Goal: Information Seeking & Learning: Check status

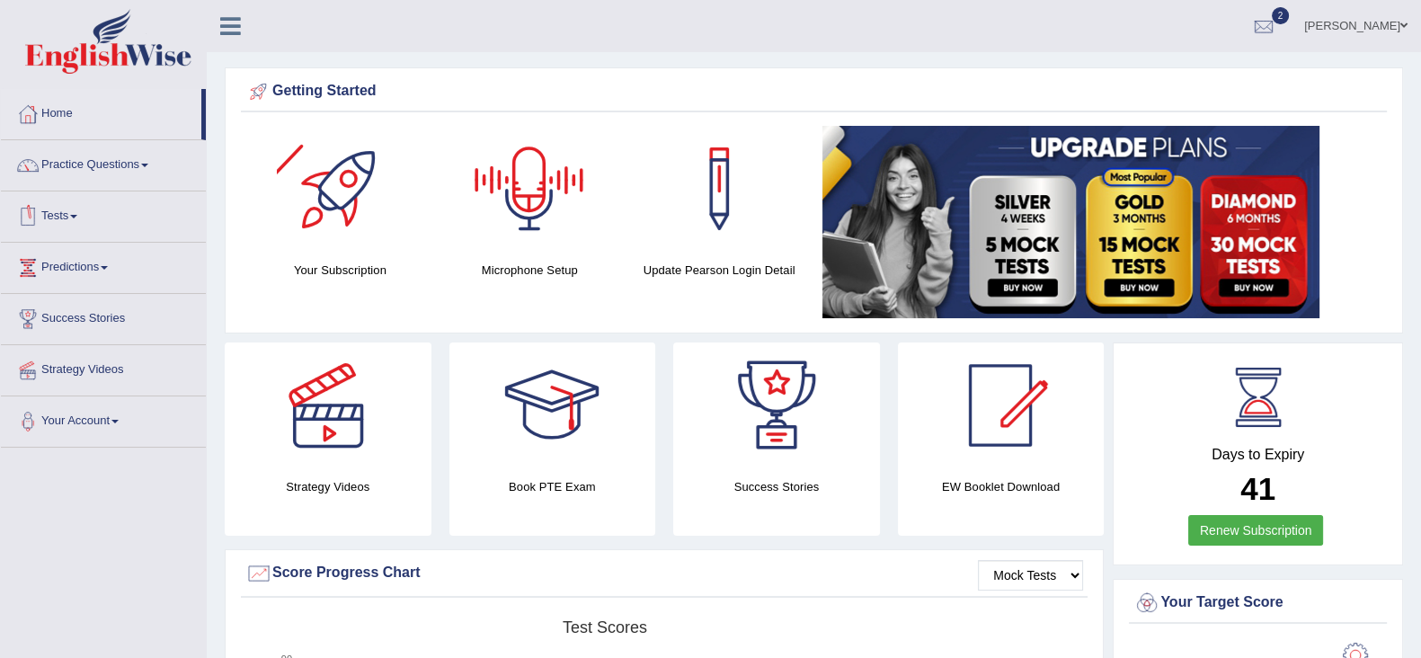
click at [70, 213] on link "Tests" at bounding box center [103, 213] width 205 height 45
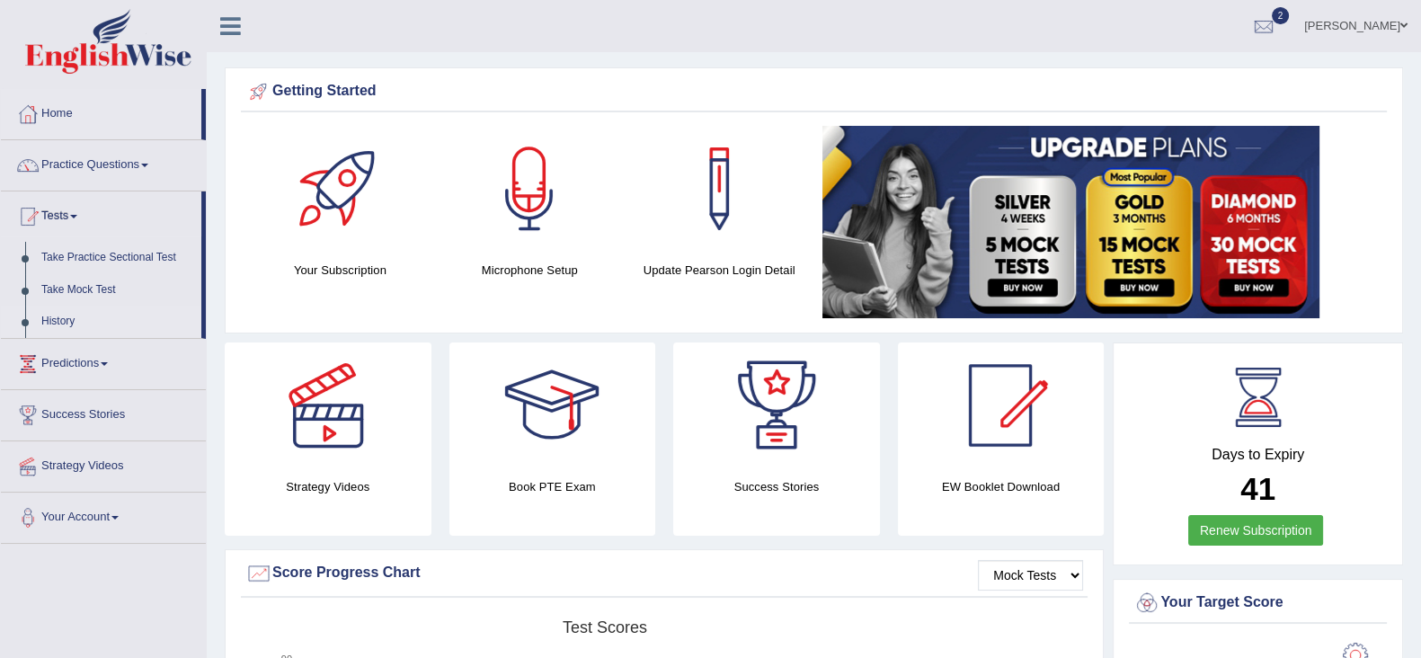
click at [66, 314] on link "History" at bounding box center [117, 322] width 168 height 32
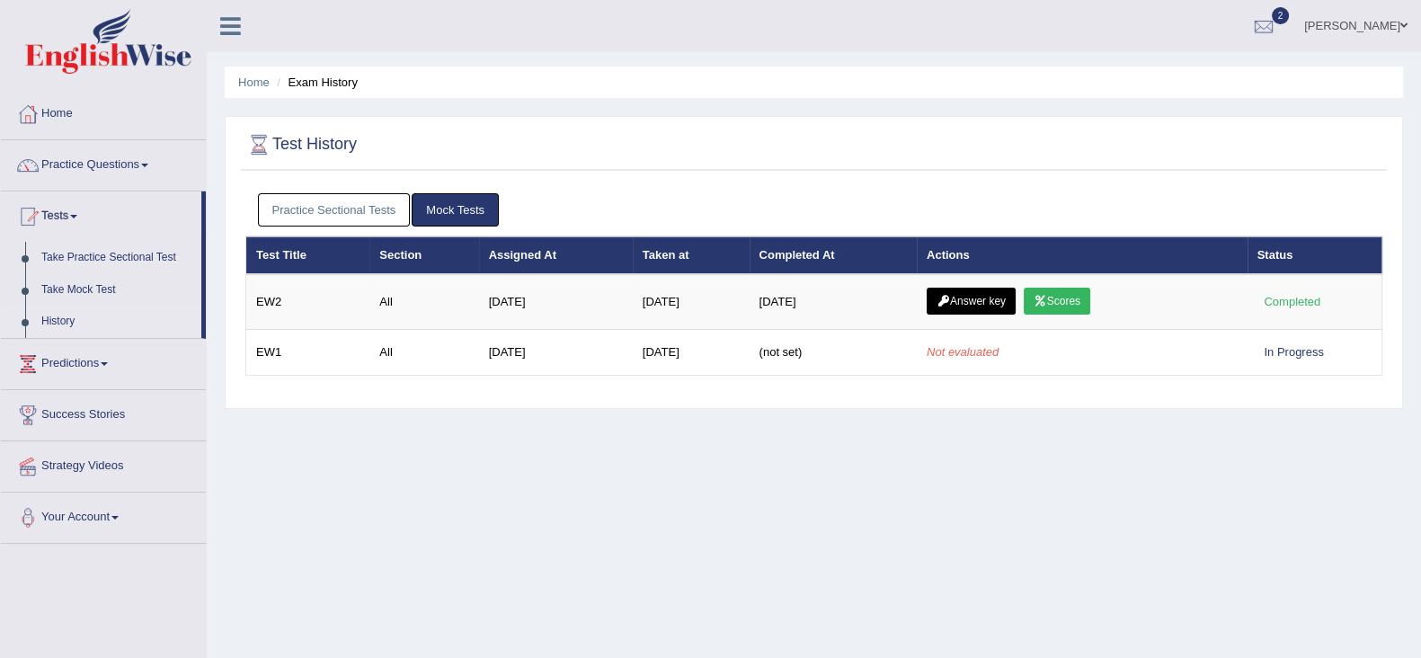
click at [359, 216] on link "Practice Sectional Tests" at bounding box center [334, 209] width 153 height 33
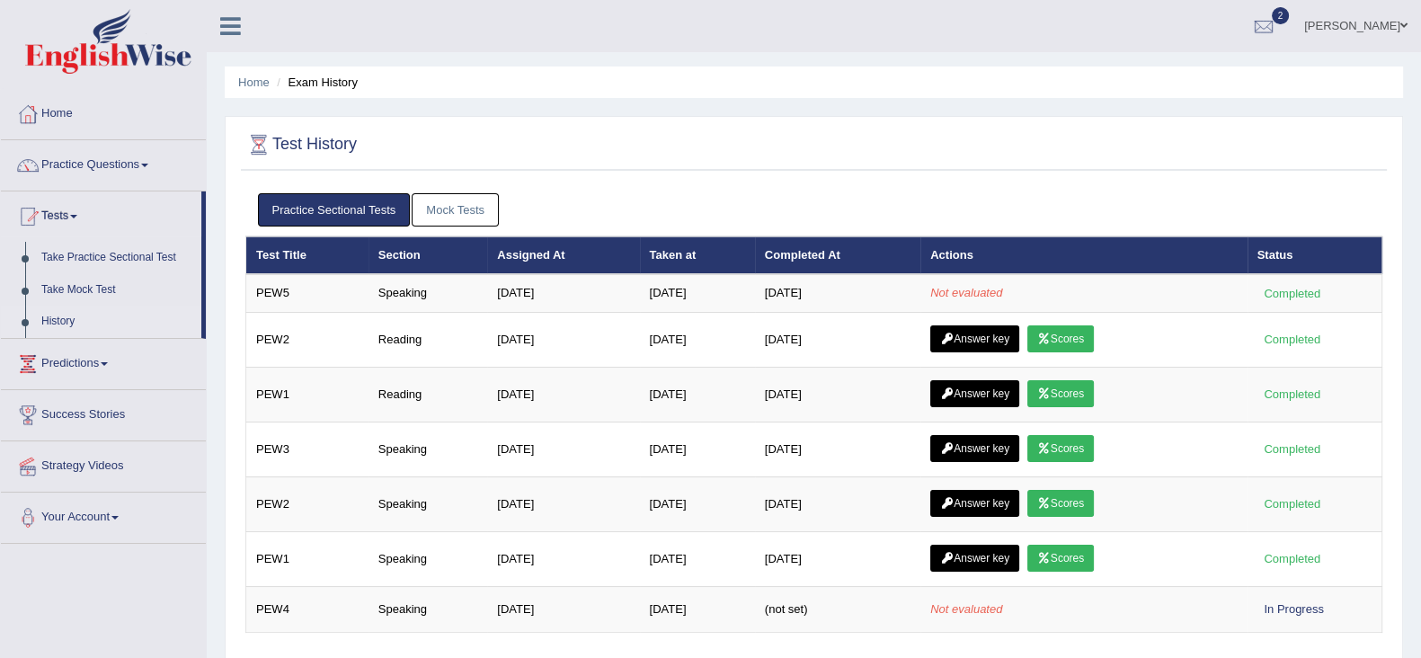
click at [443, 200] on link "Mock Tests" at bounding box center [455, 209] width 87 height 33
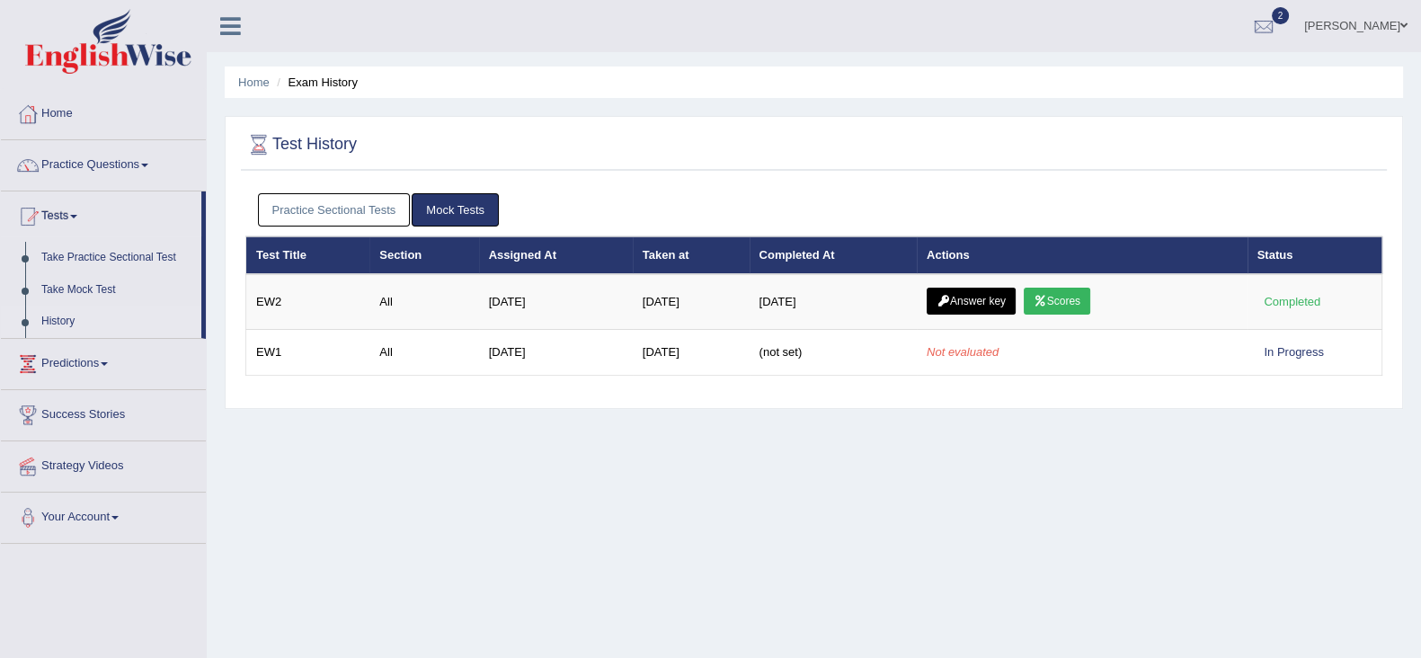
click at [316, 212] on link "Practice Sectional Tests" at bounding box center [334, 209] width 153 height 33
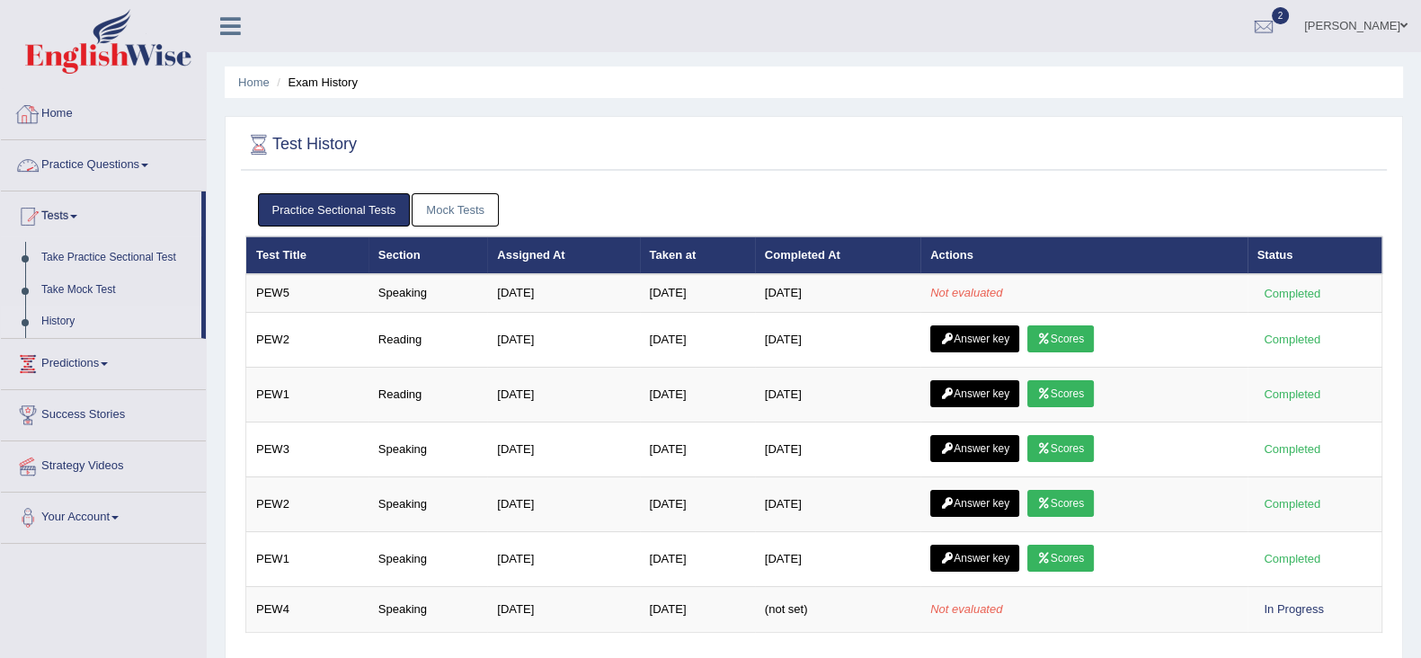
click at [69, 165] on link "Practice Questions" at bounding box center [103, 162] width 205 height 45
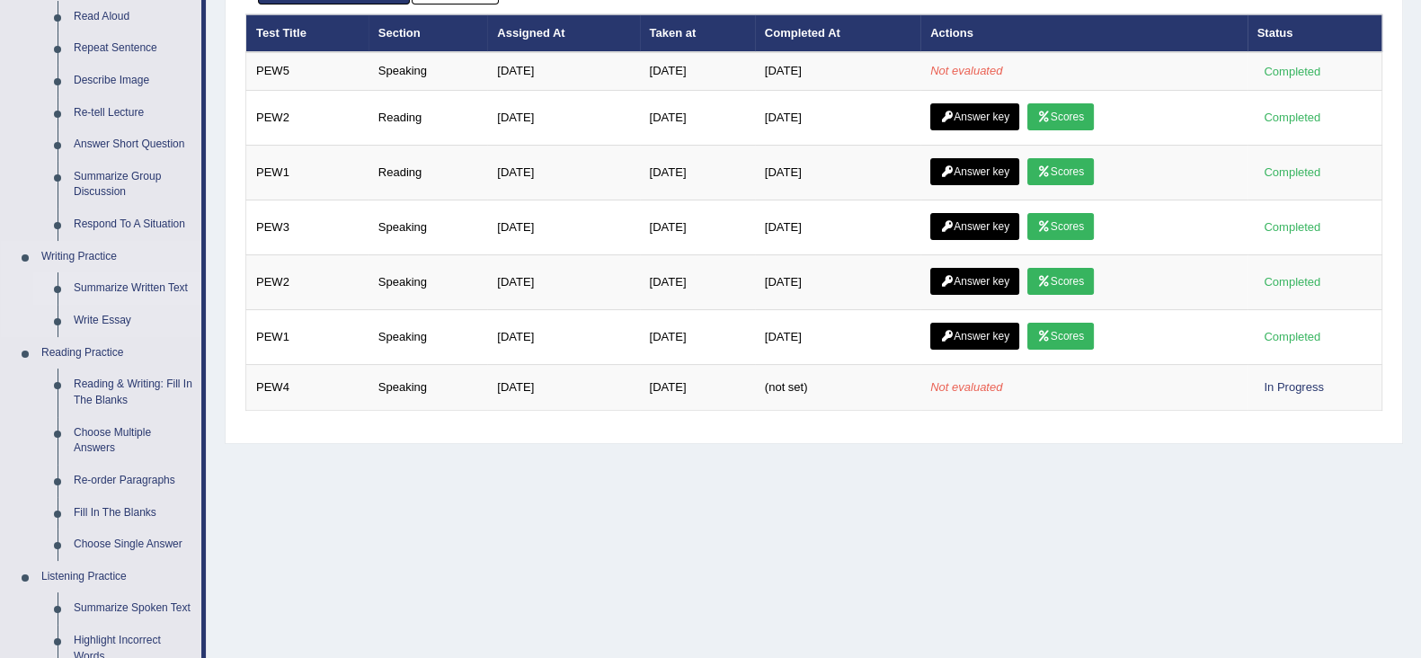
scroll to position [224, 0]
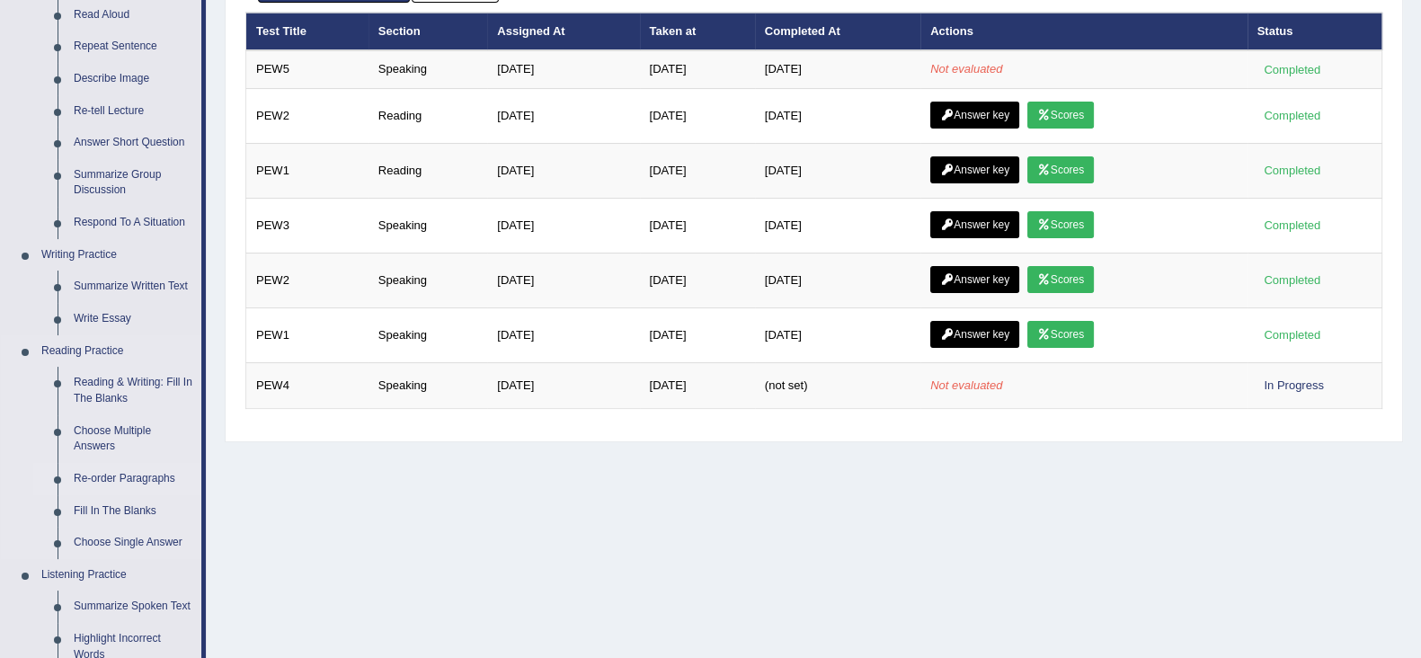
click at [112, 477] on link "Re-order Paragraphs" at bounding box center [134, 479] width 136 height 32
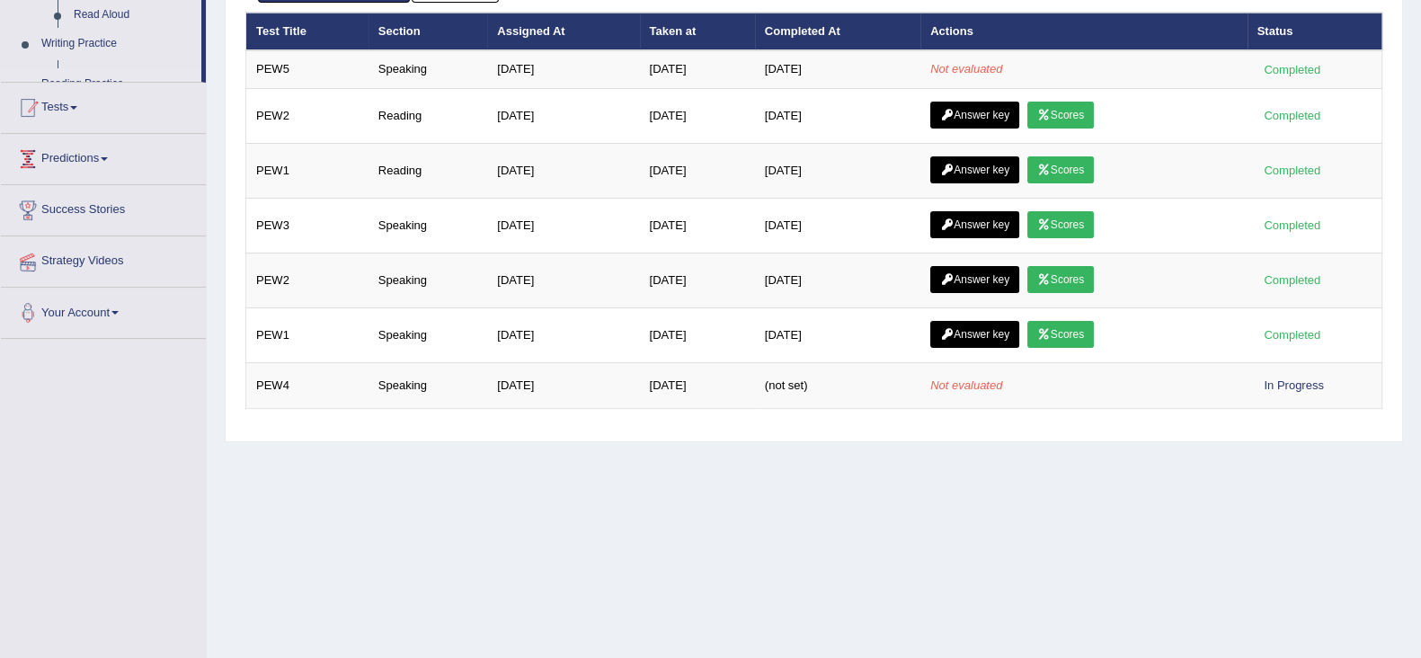
scroll to position [286, 0]
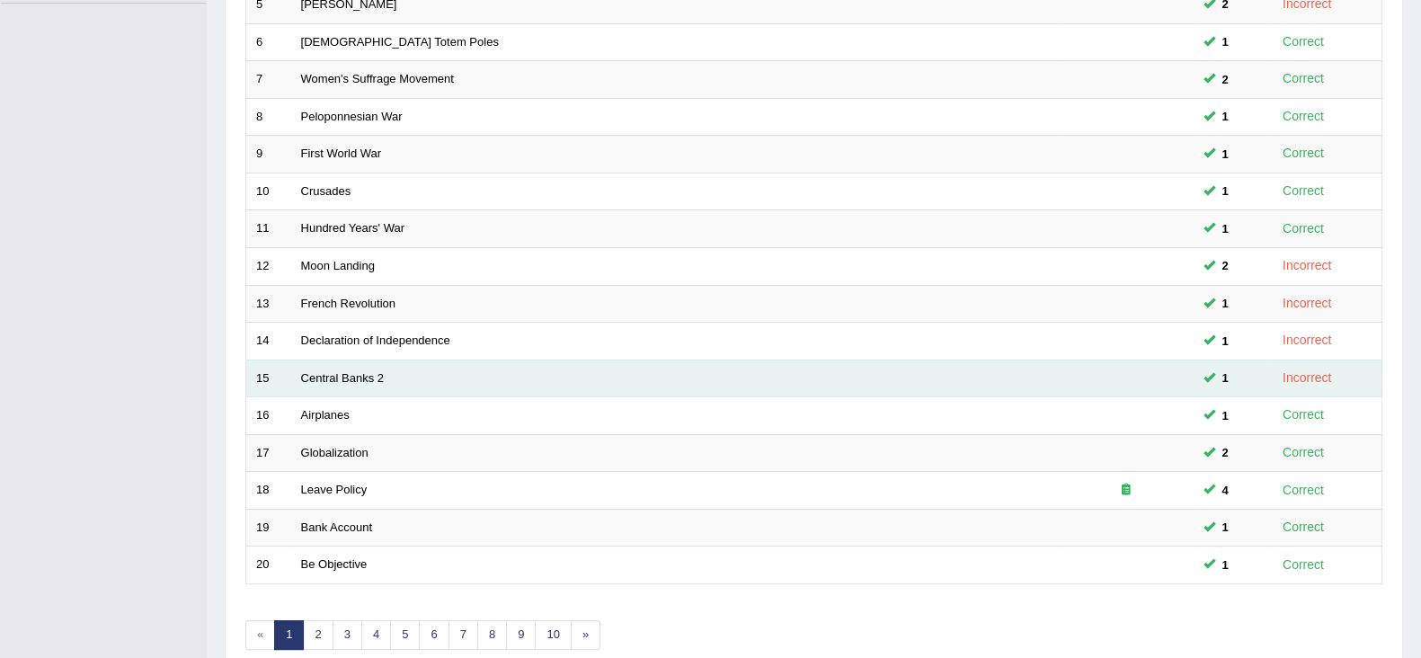
scroll to position [449, 0]
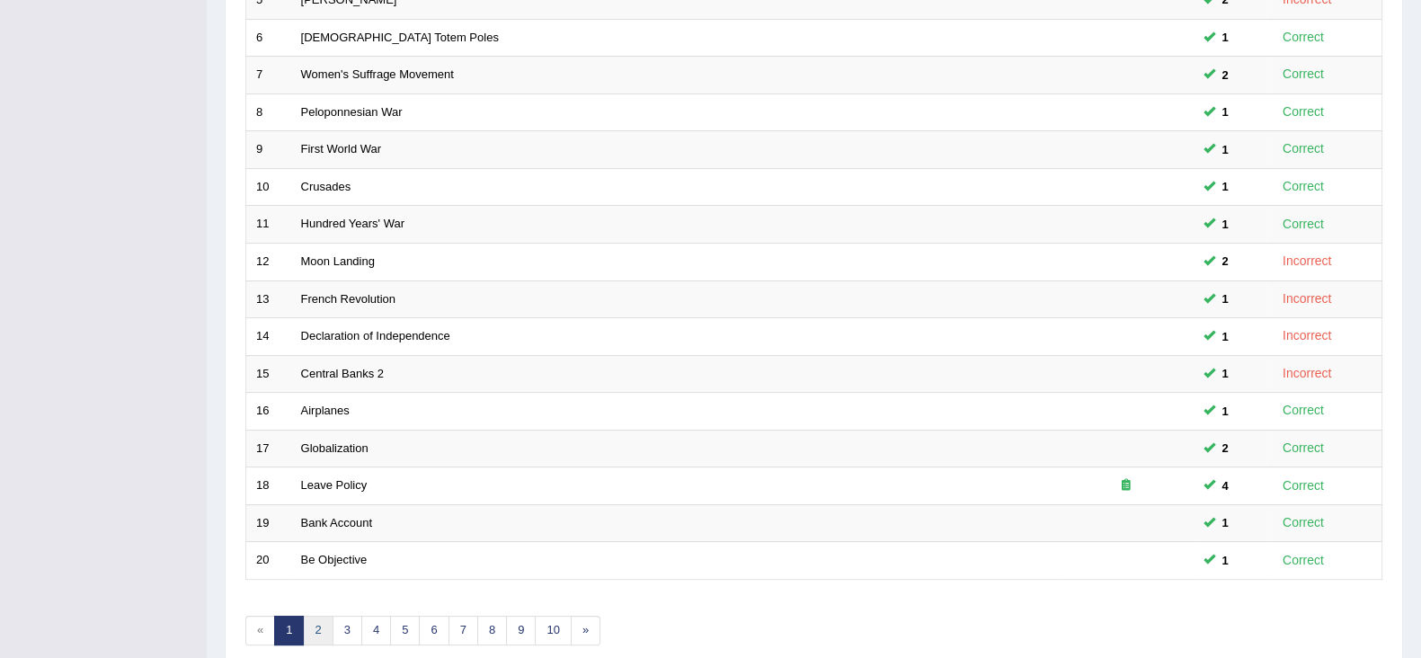
click at [323, 631] on link "2" at bounding box center [318, 631] width 30 height 30
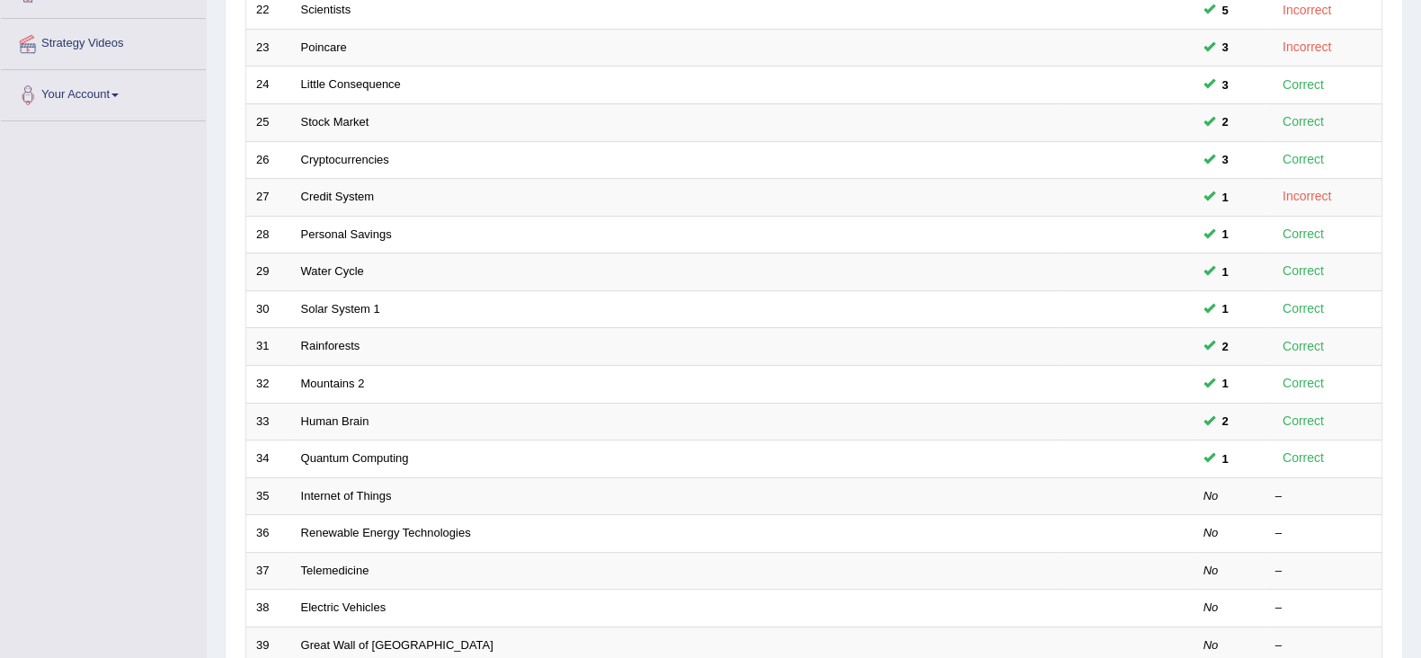
scroll to position [528, 0]
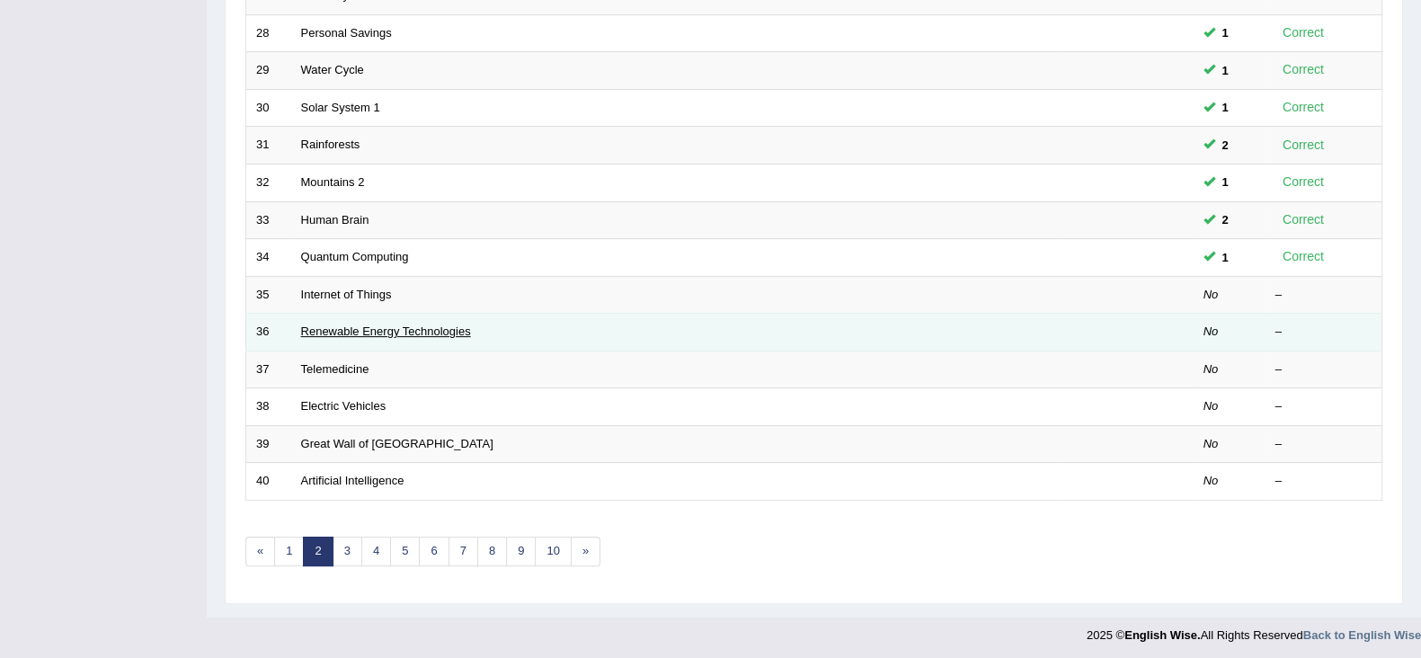
click at [424, 326] on link "Renewable Energy Technologies" at bounding box center [386, 331] width 170 height 13
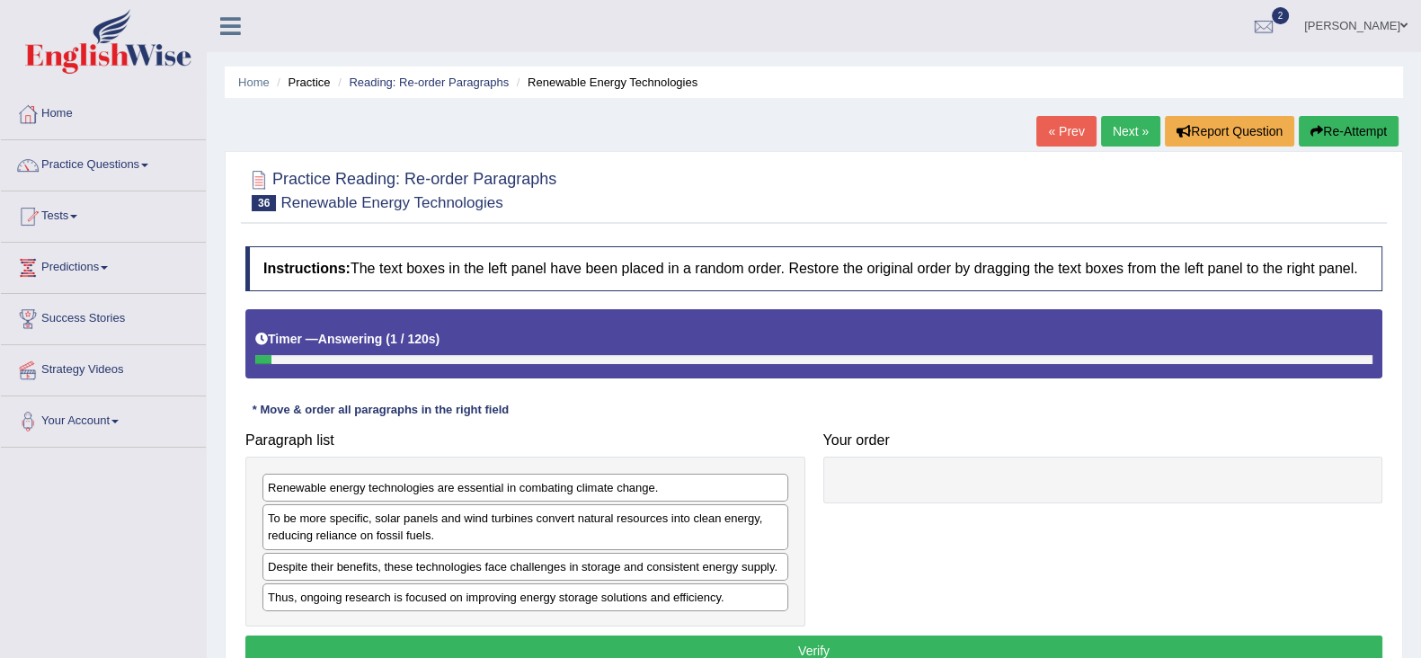
scroll to position [111, 0]
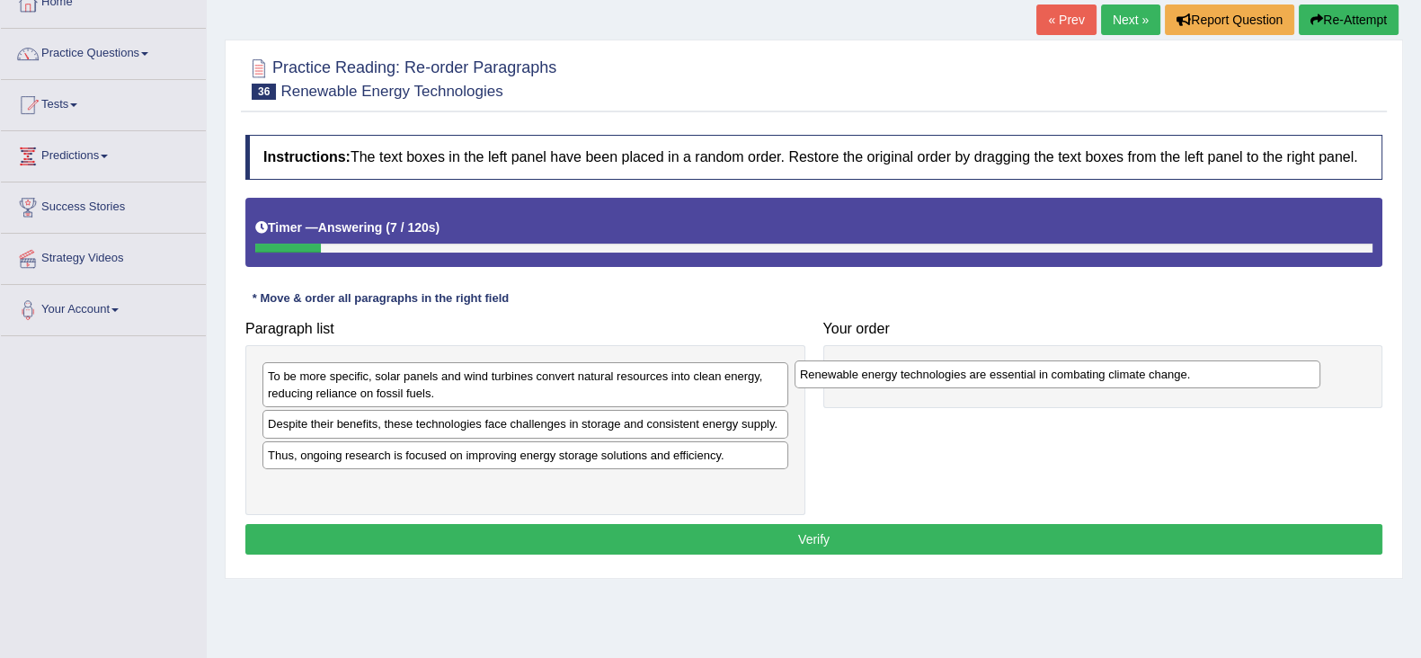
drag, startPoint x: 536, startPoint y: 378, endPoint x: 1068, endPoint y: 375, distance: 532.2
click at [1068, 375] on div "Renewable energy technologies are essential in combating climate change." at bounding box center [1058, 374] width 526 height 28
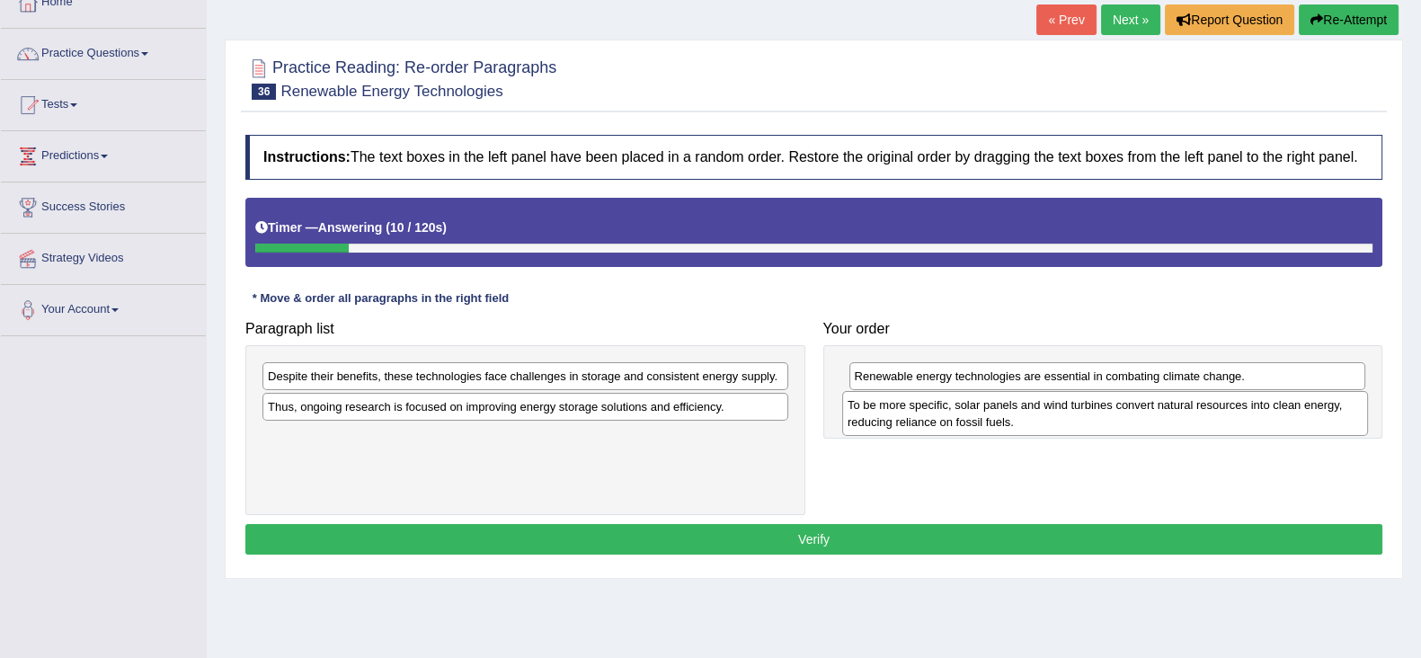
drag, startPoint x: 524, startPoint y: 387, endPoint x: 1105, endPoint y: 414, distance: 581.4
click at [1105, 414] on div "To be more specific, solar panels and wind turbines convert natural resources i…" at bounding box center [1105, 413] width 526 height 45
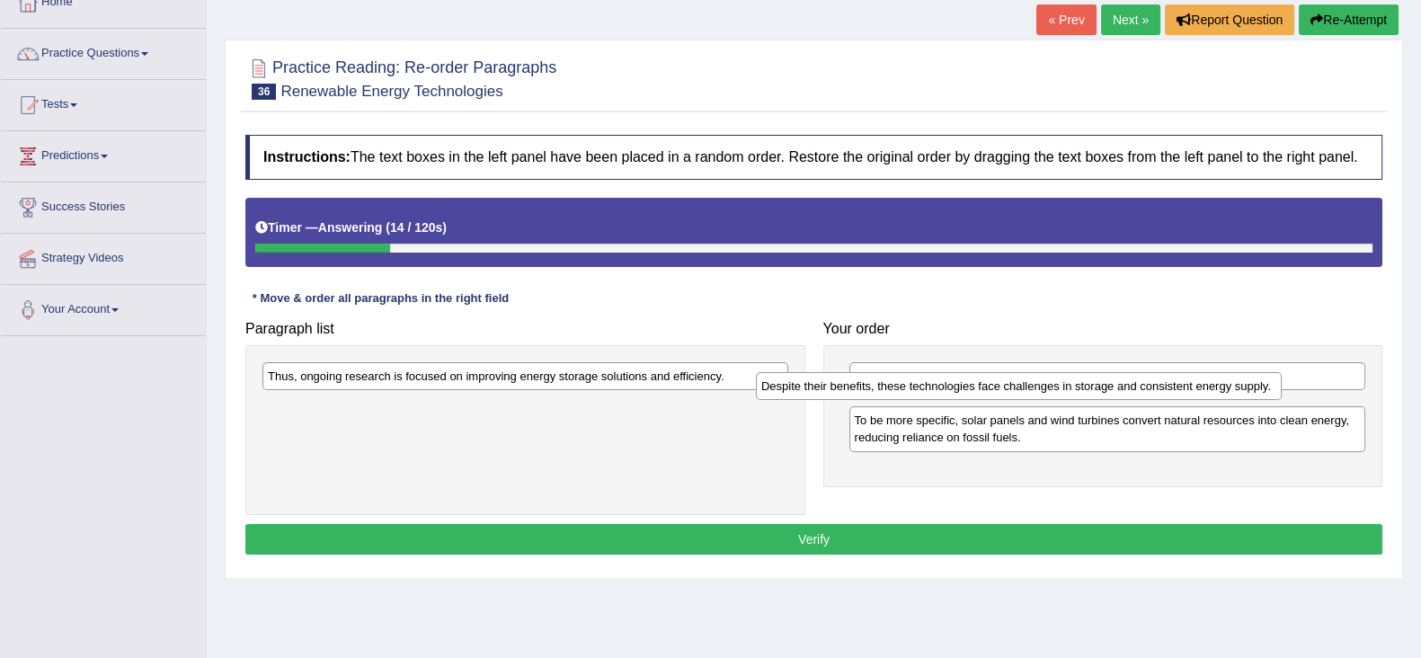
drag, startPoint x: 653, startPoint y: 377, endPoint x: 1146, endPoint y: 387, distance: 493.6
click at [1146, 387] on div "Despite their benefits, these technologies face challenges in storage and consi…" at bounding box center [1019, 386] width 526 height 28
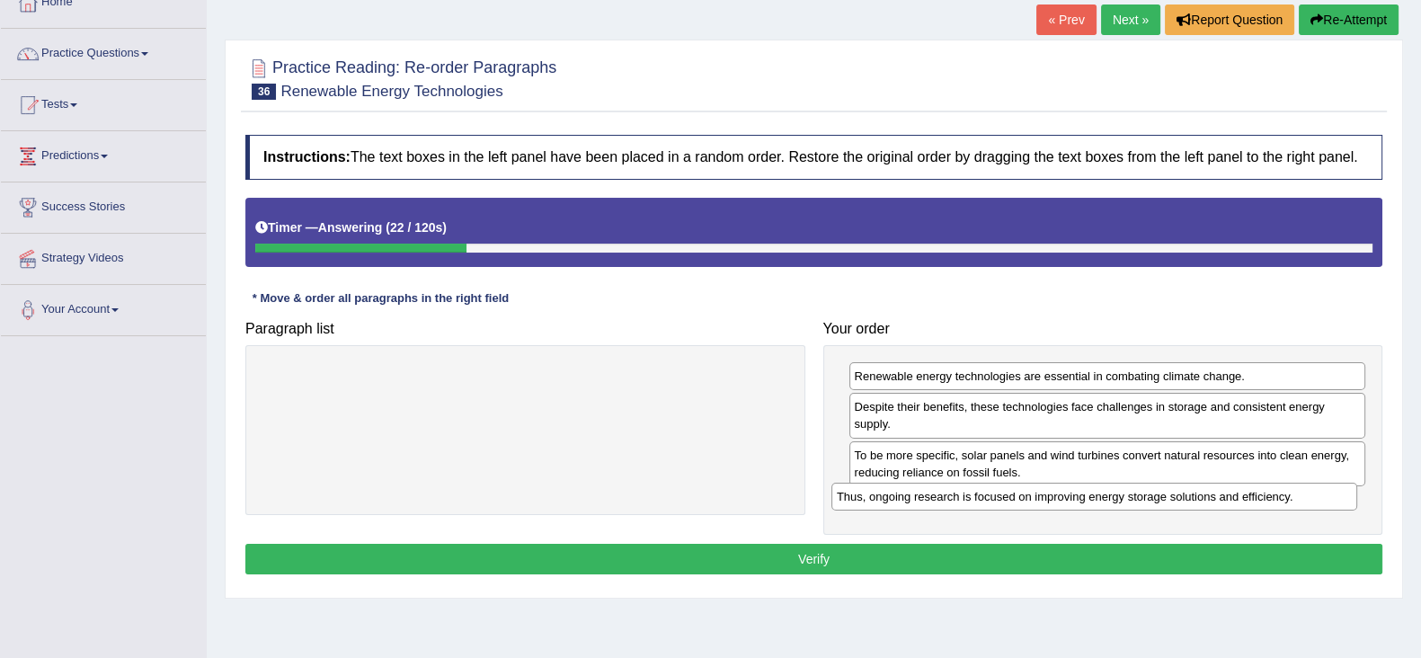
drag, startPoint x: 699, startPoint y: 385, endPoint x: 1268, endPoint y: 505, distance: 581.6
click at [1268, 505] on div "Thus, ongoing research is focused on improving energy storage solutions and eff…" at bounding box center [1095, 497] width 526 height 28
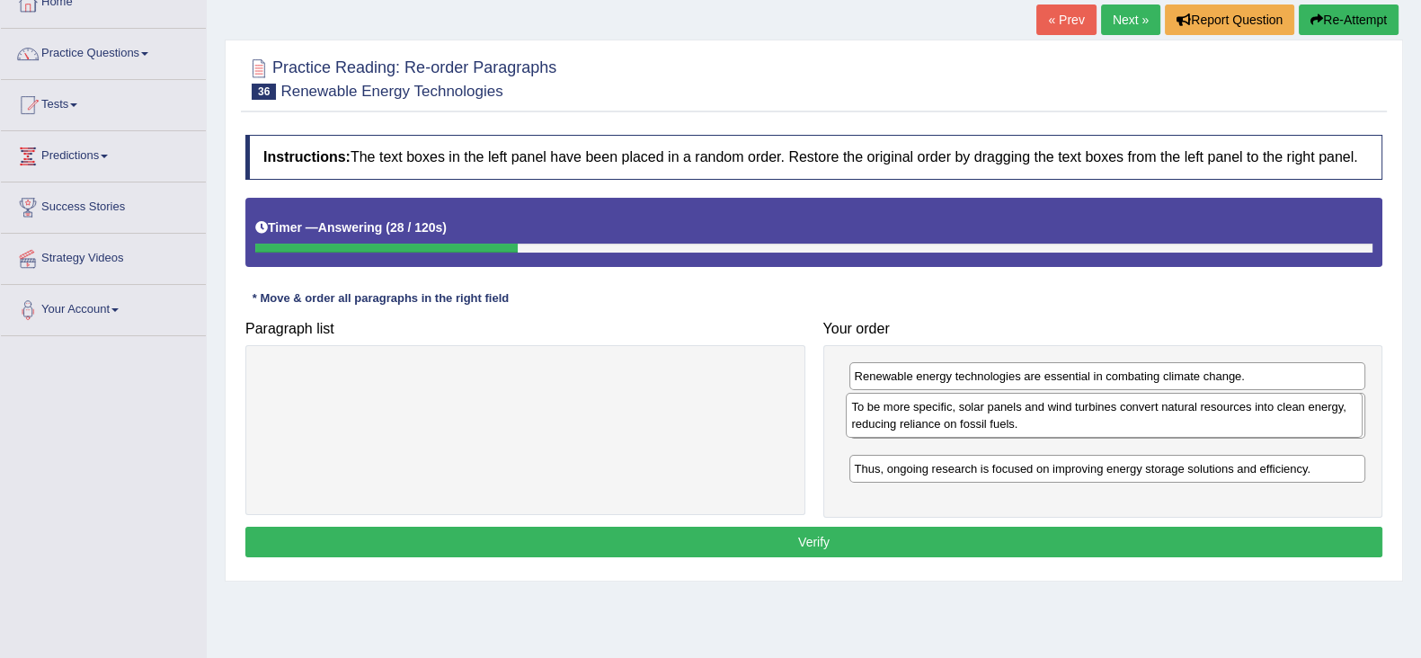
drag, startPoint x: 1043, startPoint y: 467, endPoint x: 1040, endPoint y: 420, distance: 47.7
click at [1040, 420] on div "To be more specific, solar panels and wind turbines convert natural resources i…" at bounding box center [1104, 415] width 517 height 45
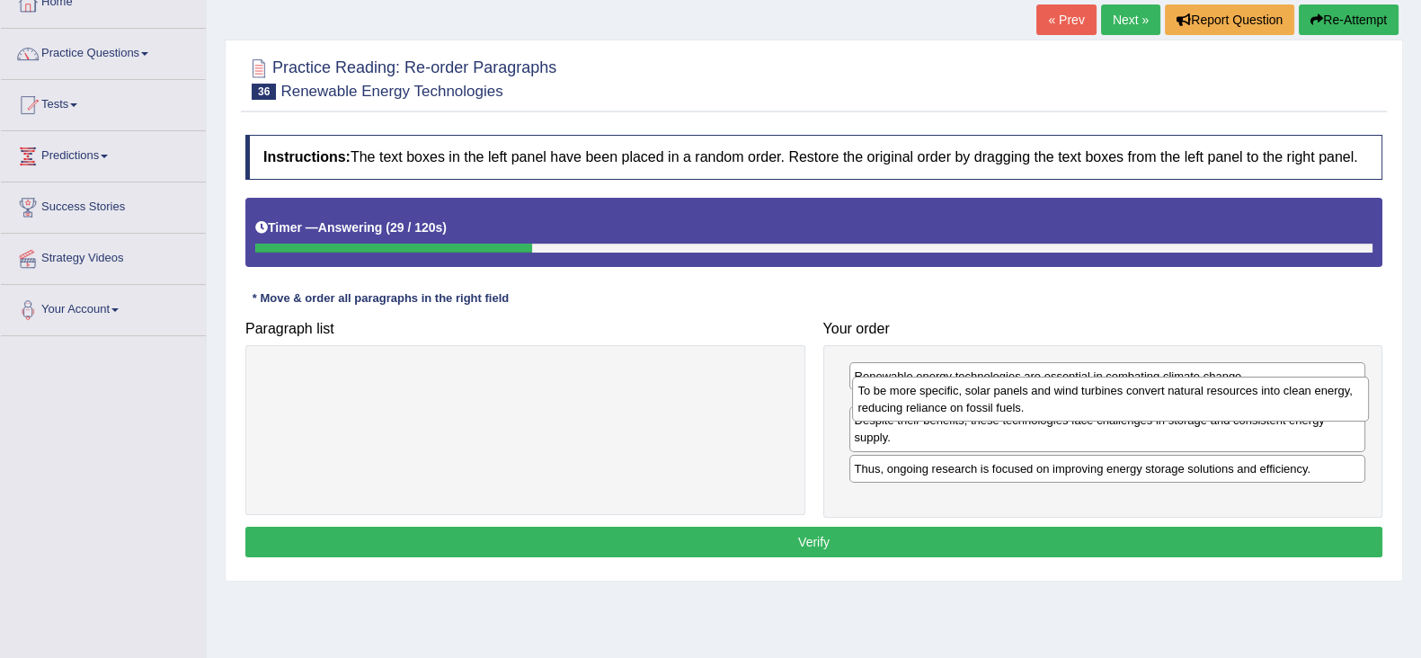
drag, startPoint x: 1043, startPoint y: 462, endPoint x: 1046, endPoint y: 397, distance: 64.8
click at [1046, 397] on div "To be more specific, solar panels and wind turbines convert natural resources i…" at bounding box center [1110, 399] width 517 height 45
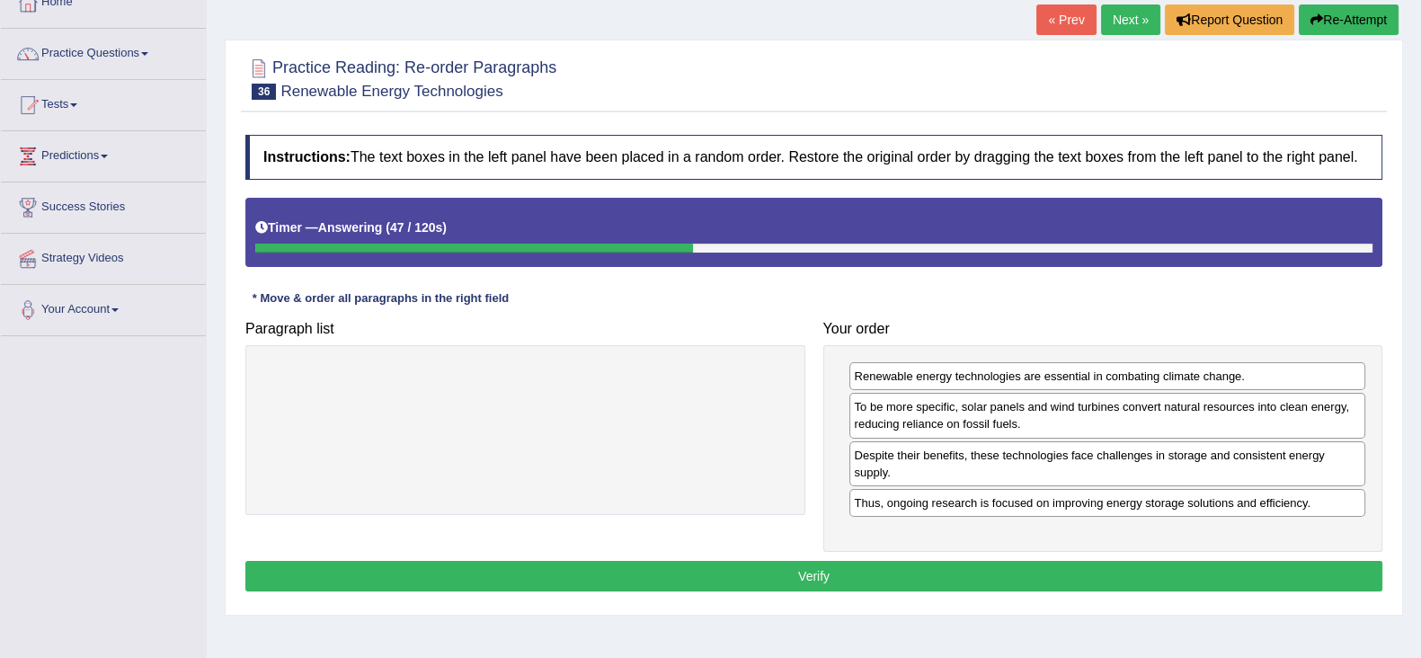
click at [1182, 566] on button "Verify" at bounding box center [813, 576] width 1137 height 31
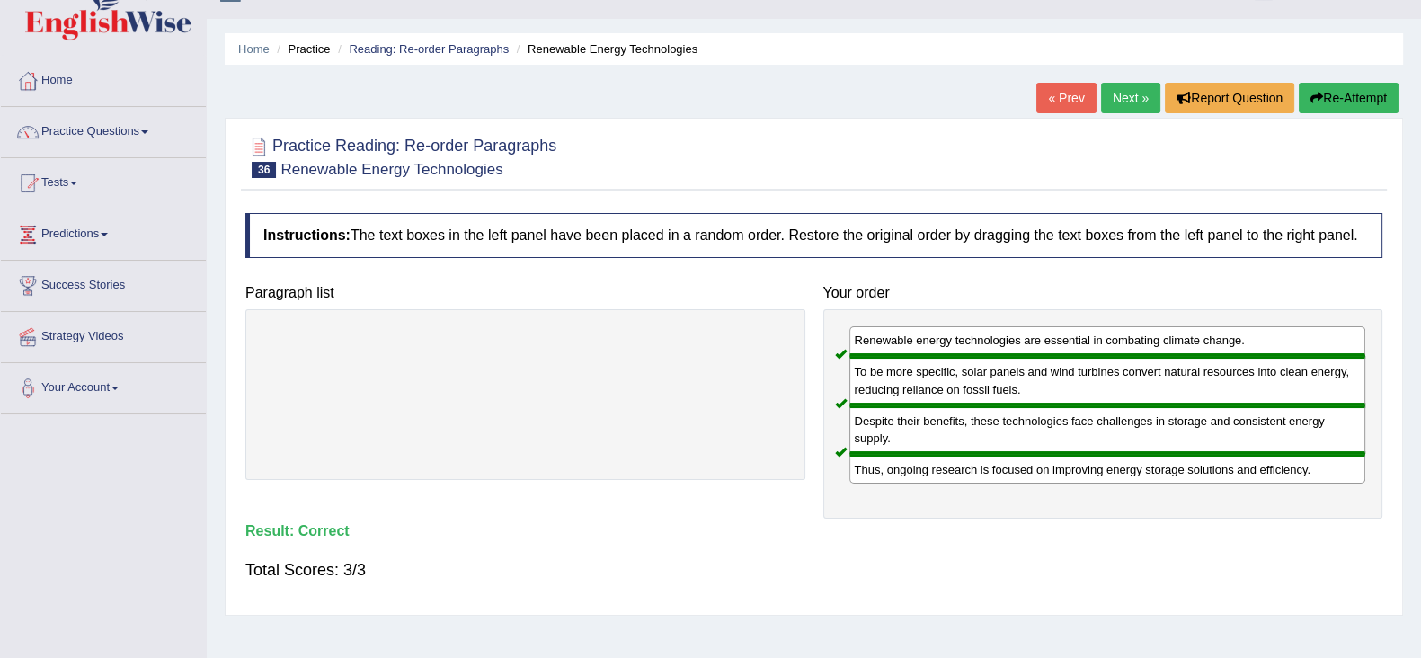
scroll to position [0, 0]
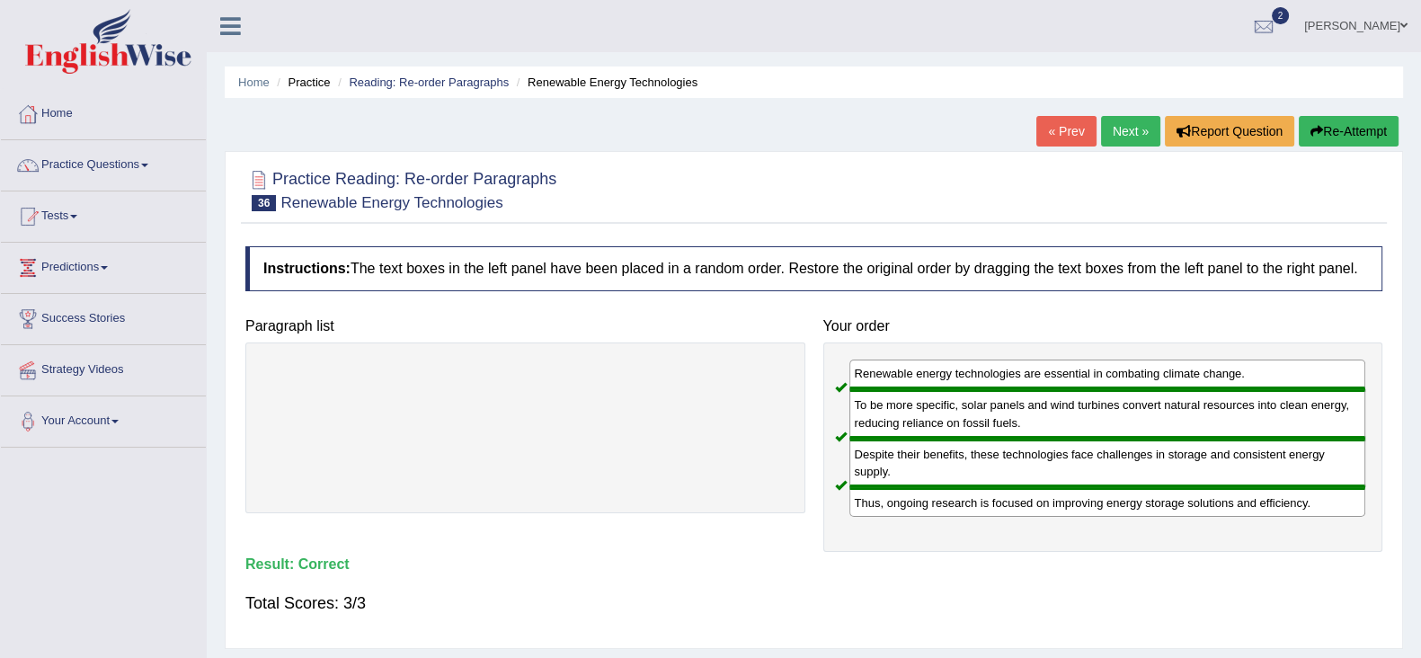
click at [1119, 144] on link "Next »" at bounding box center [1130, 131] width 59 height 31
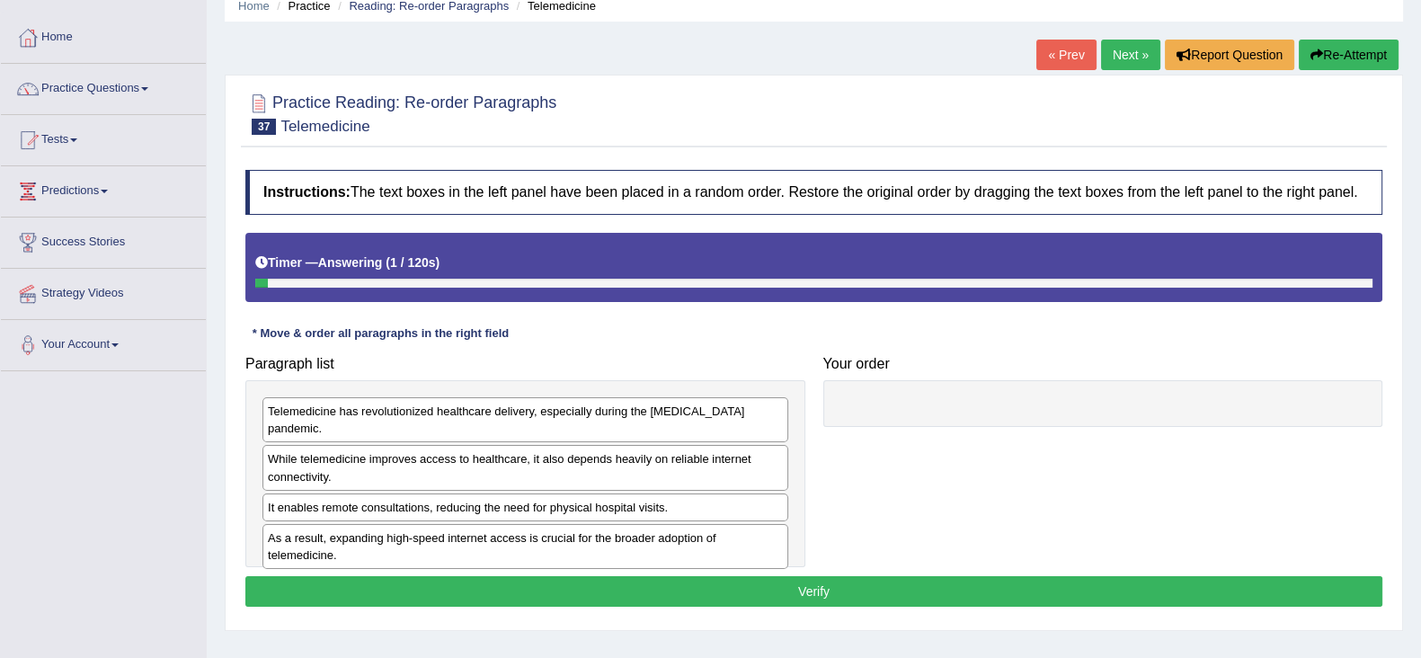
scroll to position [111, 0]
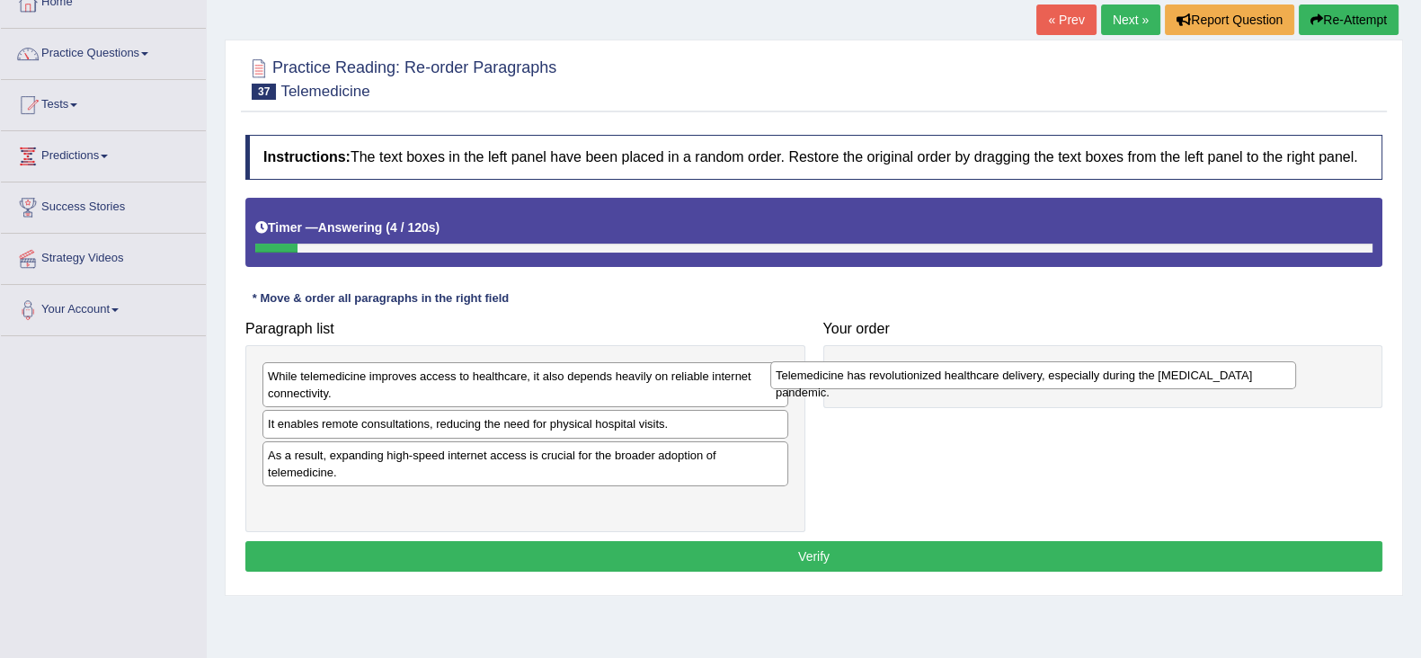
drag, startPoint x: 451, startPoint y: 379, endPoint x: 961, endPoint y: 378, distance: 509.7
click at [961, 378] on div "Telemedicine has revolutionized healthcare delivery, especially during the [MED…" at bounding box center [1033, 375] width 526 height 28
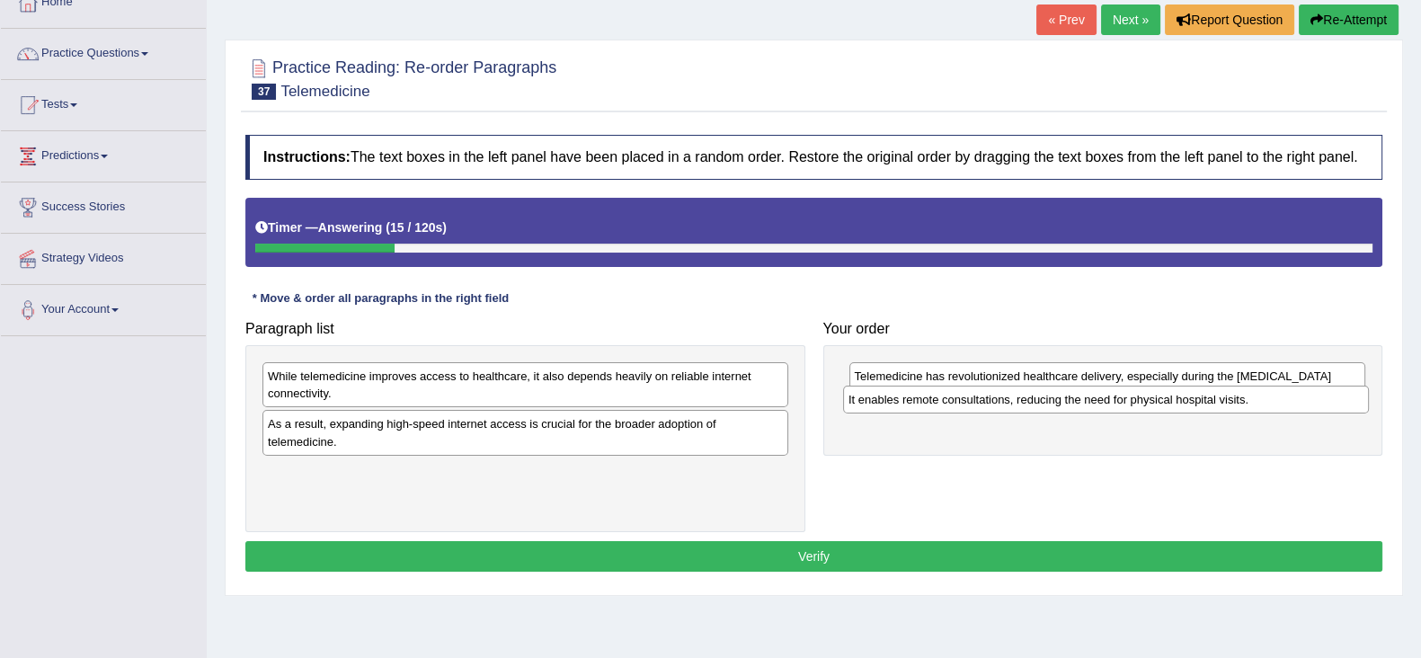
drag, startPoint x: 492, startPoint y: 432, endPoint x: 1073, endPoint y: 408, distance: 582.1
click at [1073, 408] on div "It enables remote consultations, reducing the need for physical hospital visits." at bounding box center [1106, 400] width 526 height 28
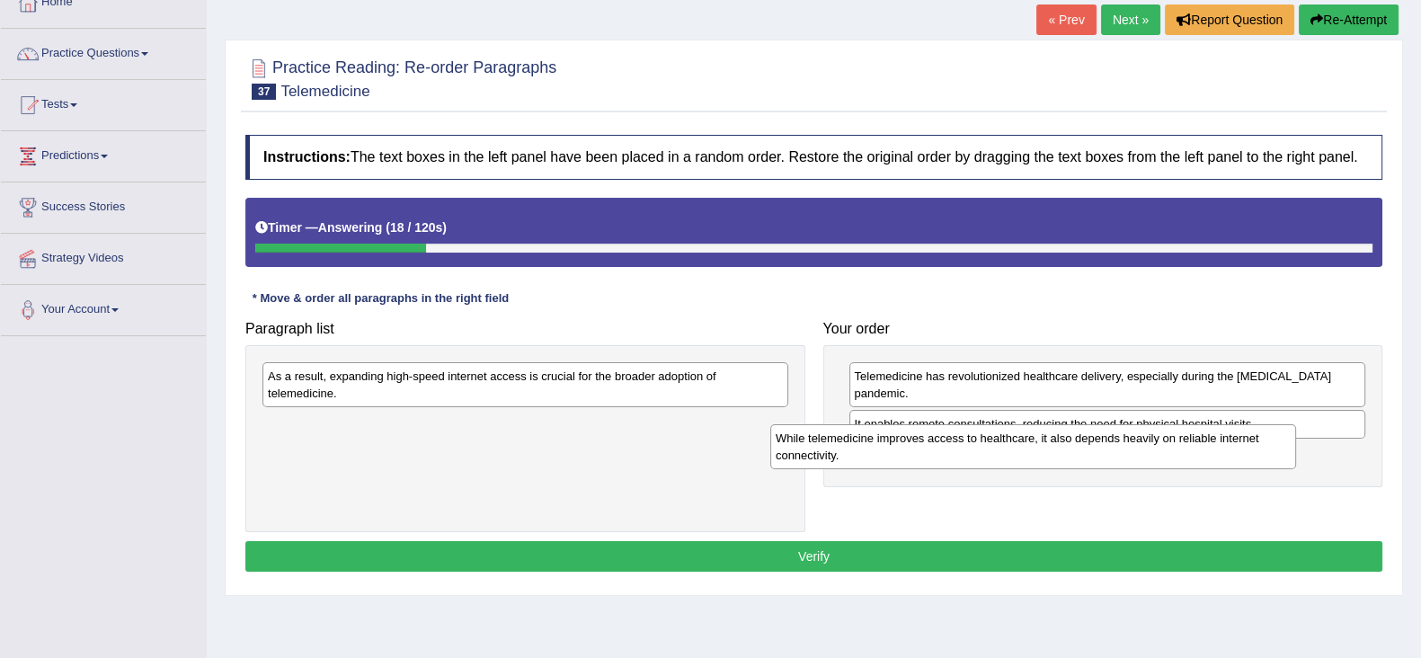
drag, startPoint x: 679, startPoint y: 378, endPoint x: 1187, endPoint y: 440, distance: 511.7
click at [1187, 440] on div "While telemedicine improves access to healthcare, it also depends heavily on re…" at bounding box center [1033, 446] width 526 height 45
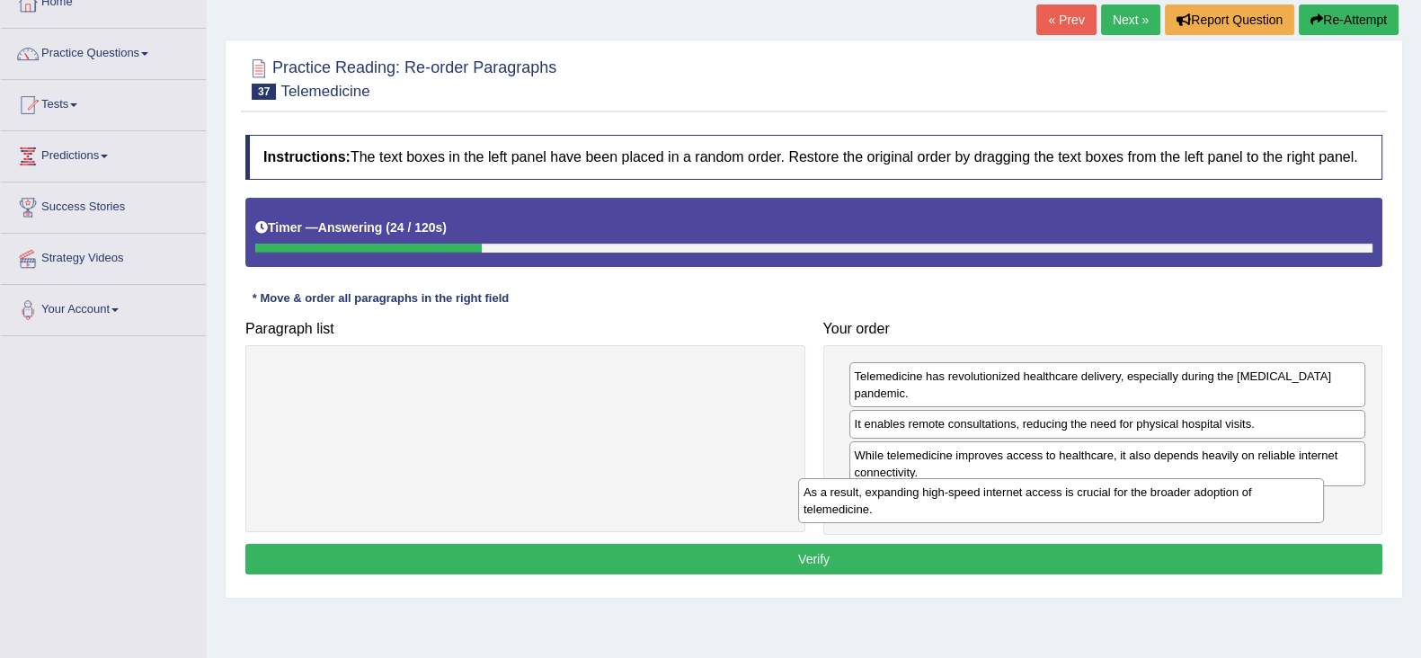
drag, startPoint x: 597, startPoint y: 394, endPoint x: 1133, endPoint y: 510, distance: 548.2
click at [1133, 510] on div "As a result, expanding high-speed internet access is crucial for the broader ad…" at bounding box center [1061, 500] width 526 height 45
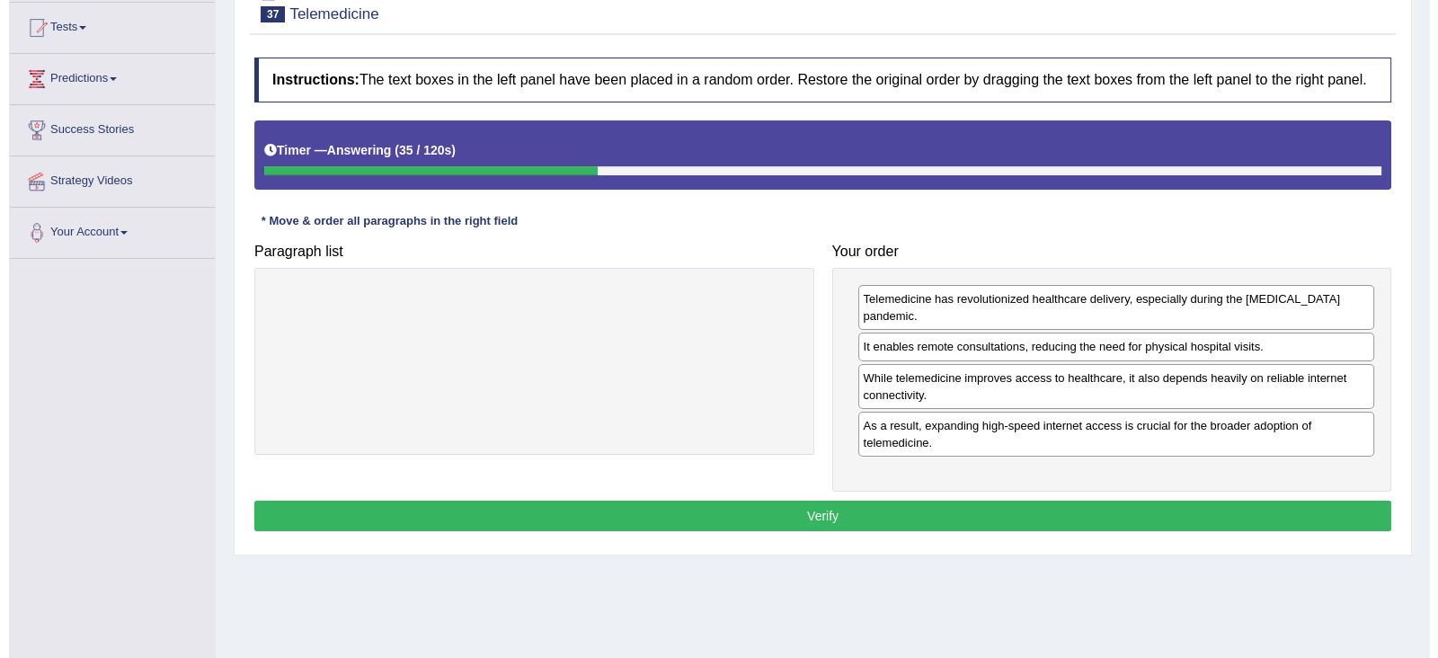
scroll to position [224, 0]
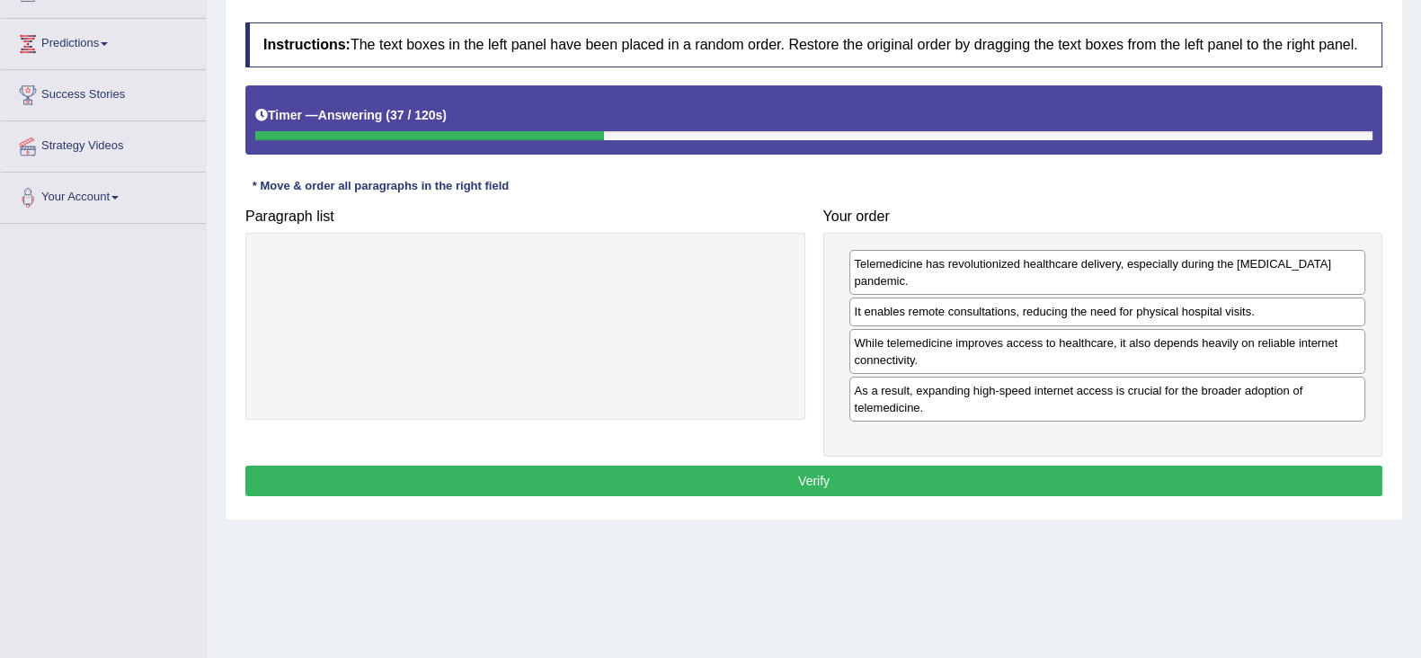
click at [926, 466] on button "Verify" at bounding box center [813, 481] width 1137 height 31
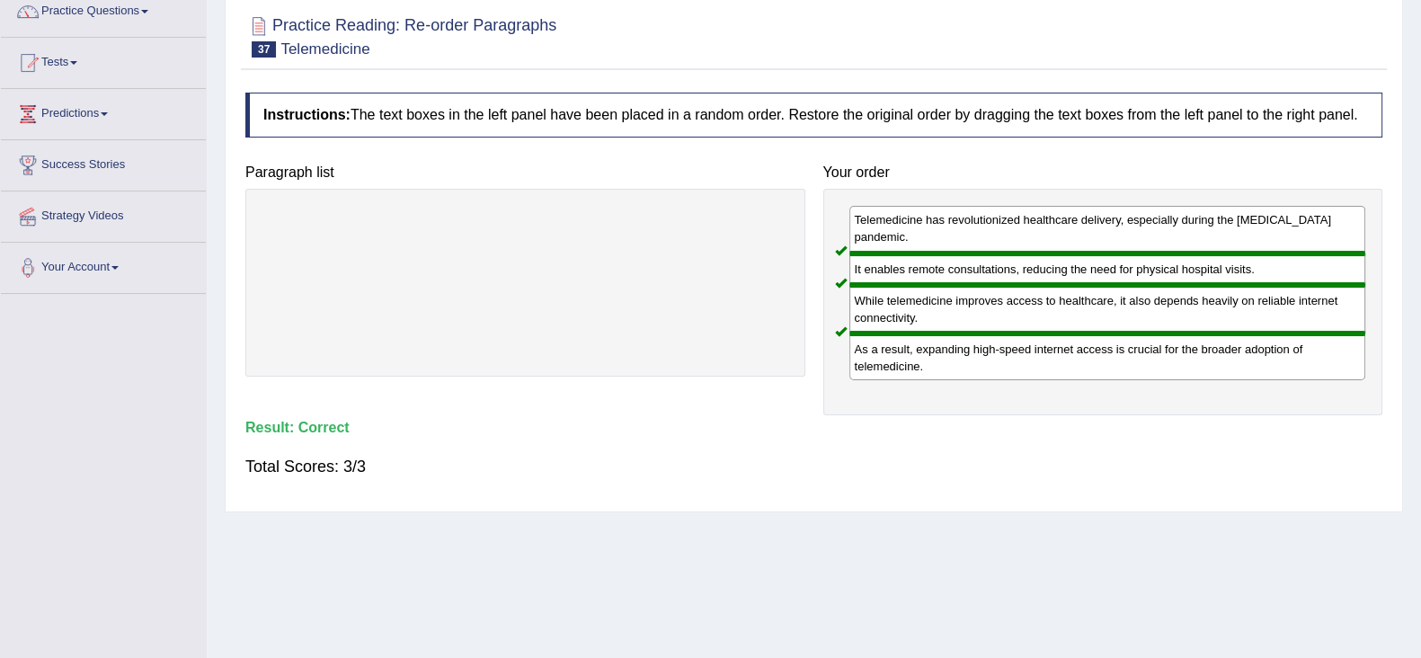
scroll to position [0, 0]
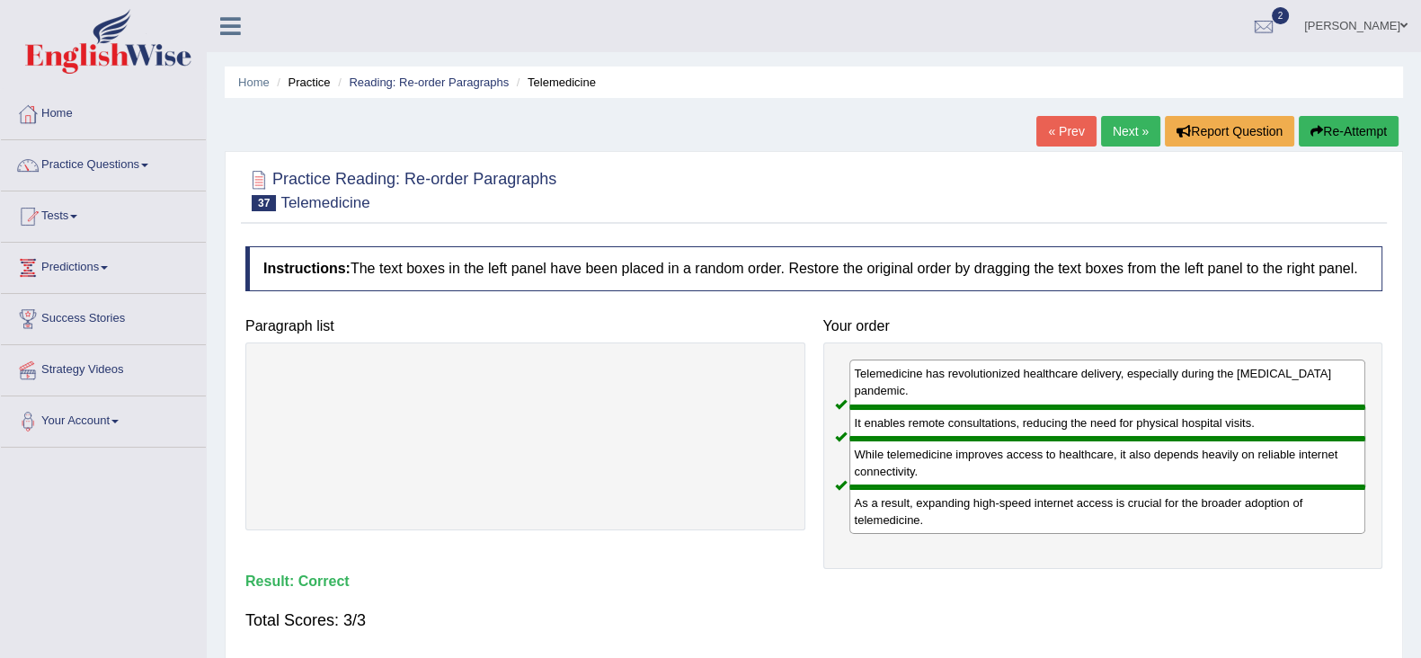
click at [1115, 138] on link "Next »" at bounding box center [1130, 131] width 59 height 31
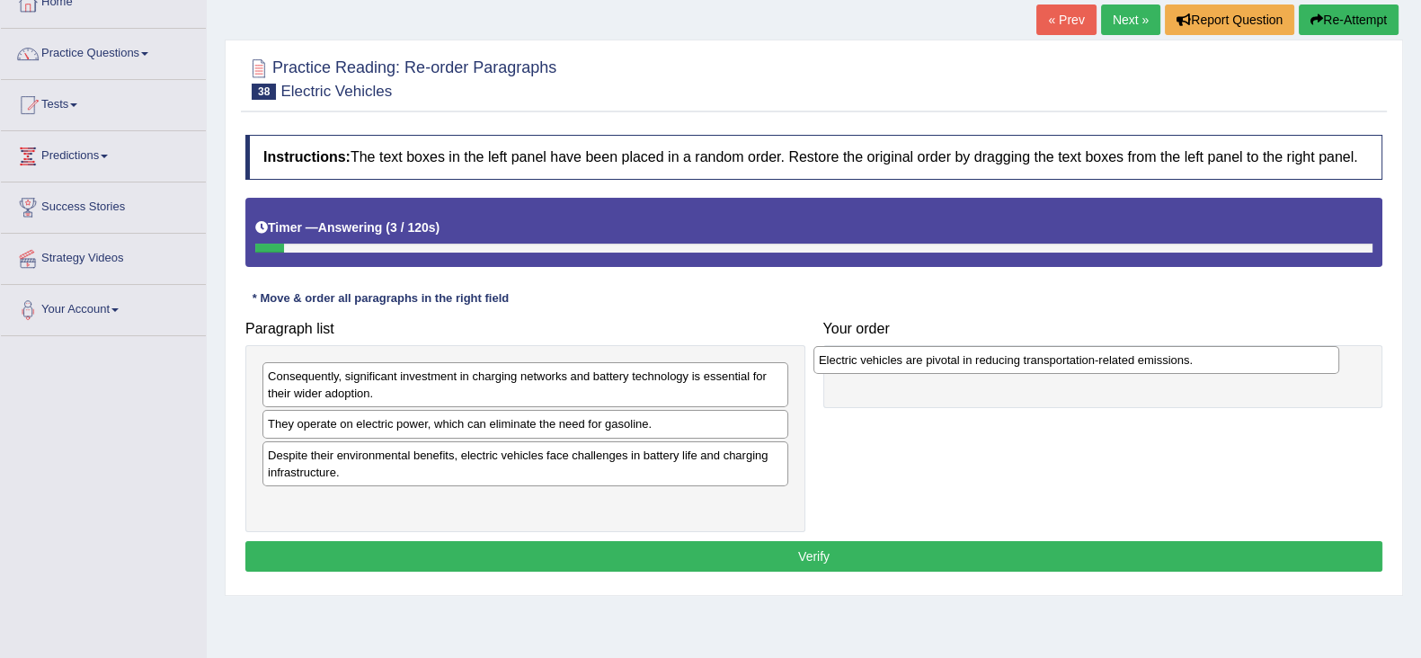
drag, startPoint x: 449, startPoint y: 425, endPoint x: 1001, endPoint y: 361, distance: 554.7
click at [1001, 361] on div "Electric vehicles are pivotal in reducing transportation-related emissions." at bounding box center [1077, 360] width 526 height 28
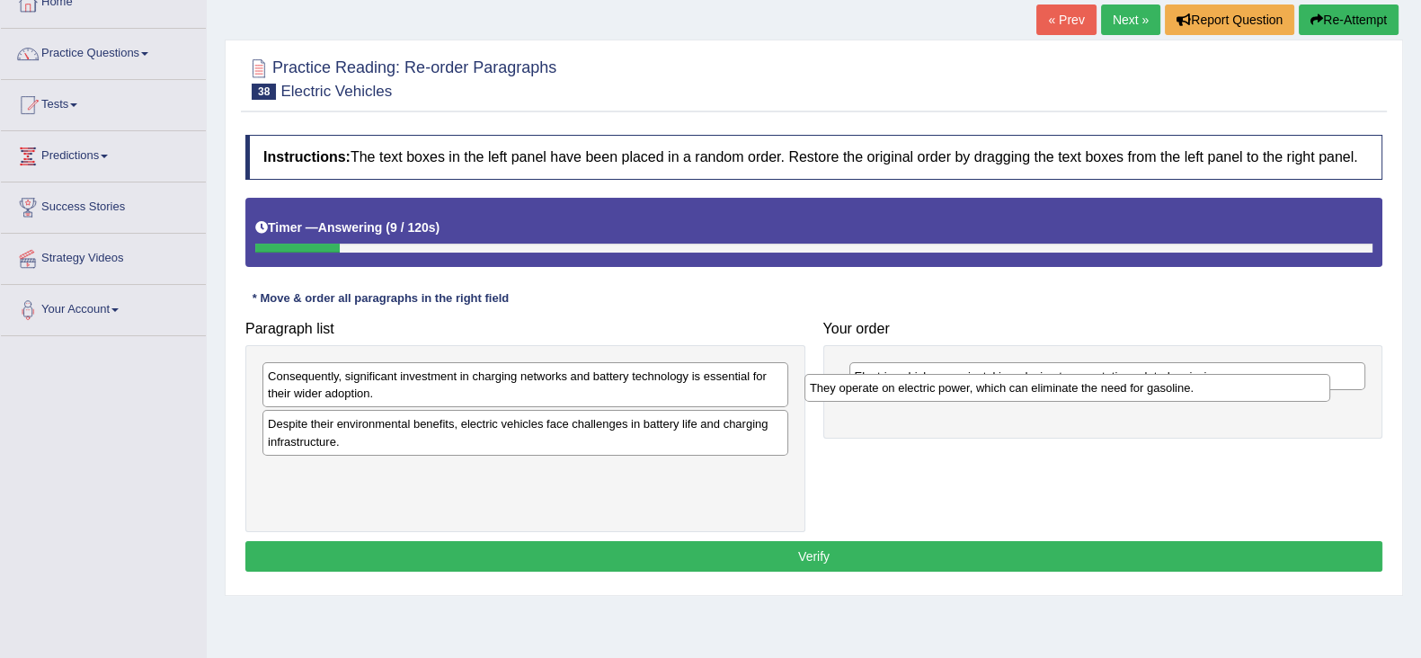
drag, startPoint x: 535, startPoint y: 424, endPoint x: 1082, endPoint y: 387, distance: 548.8
click at [1082, 387] on div "They operate on electric power, which can eliminate the need for gasoline." at bounding box center [1068, 388] width 526 height 28
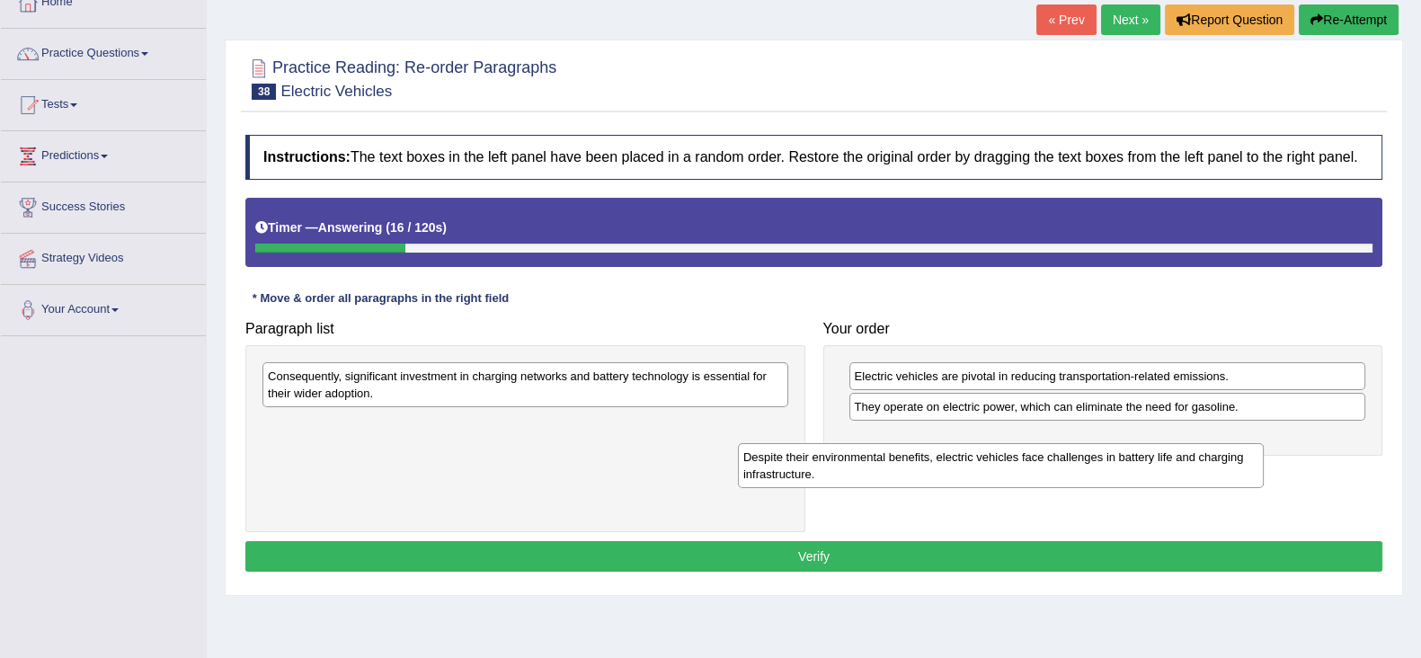
drag, startPoint x: 534, startPoint y: 445, endPoint x: 1015, endPoint y: 476, distance: 482.0
click at [1015, 476] on div "Despite their environmental benefits, electric vehicles face challenges in batt…" at bounding box center [1001, 465] width 526 height 45
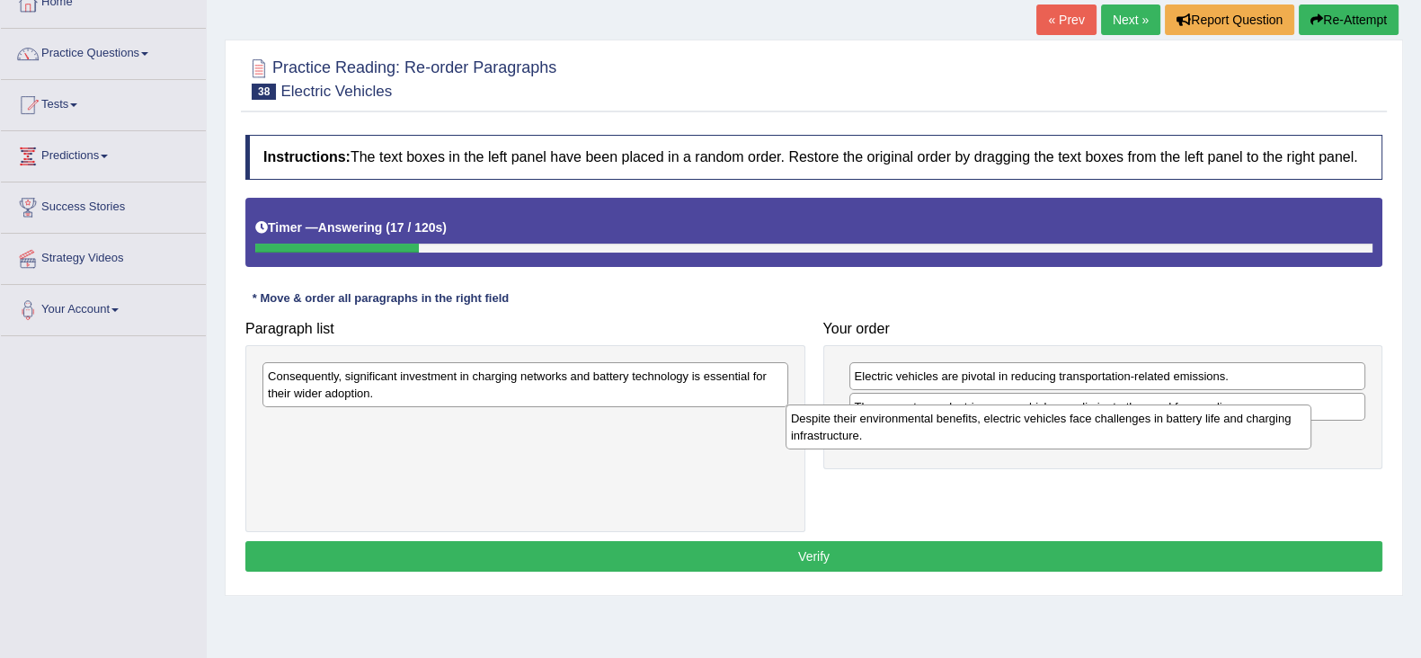
drag, startPoint x: 708, startPoint y: 440, endPoint x: 1182, endPoint y: 435, distance: 473.8
click at [1182, 435] on div "Despite their environmental benefits, electric vehicles face challenges in batt…" at bounding box center [1049, 427] width 526 height 45
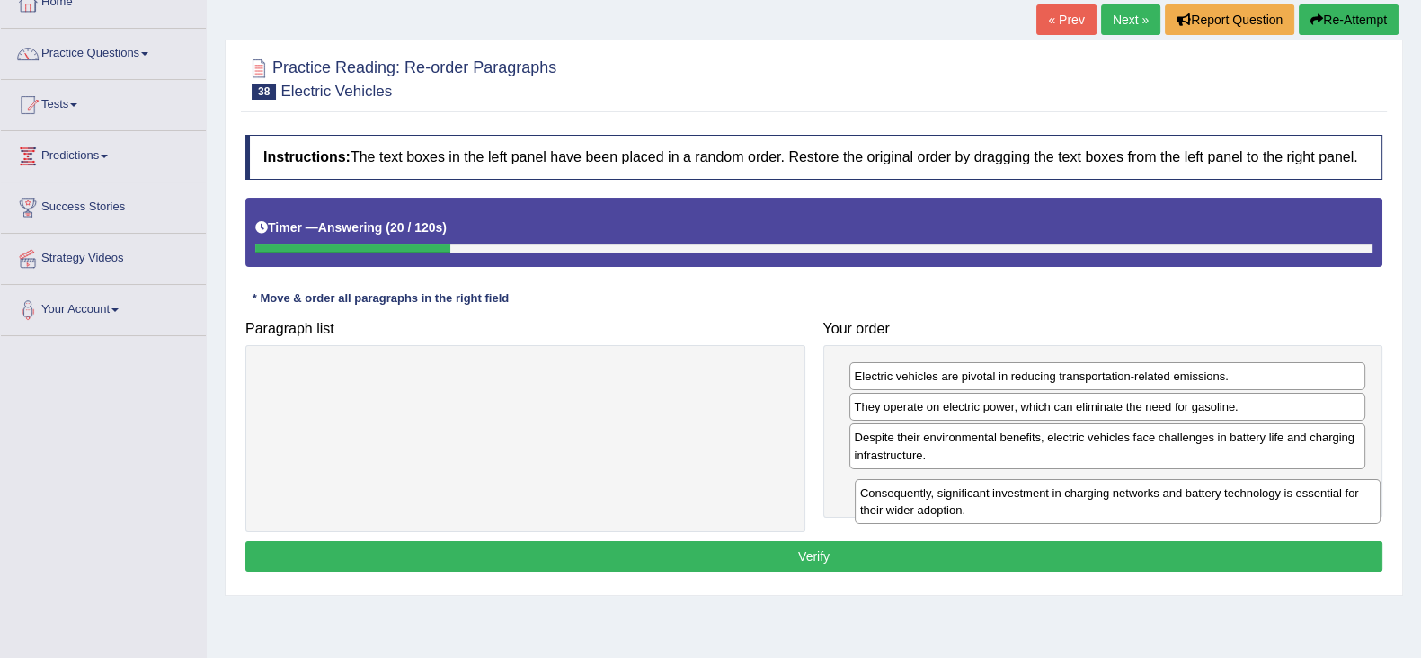
drag, startPoint x: 616, startPoint y: 379, endPoint x: 1209, endPoint y: 496, distance: 604.7
click at [1209, 496] on div "Consequently, significant investment in charging networks and battery technolog…" at bounding box center [1118, 501] width 526 height 45
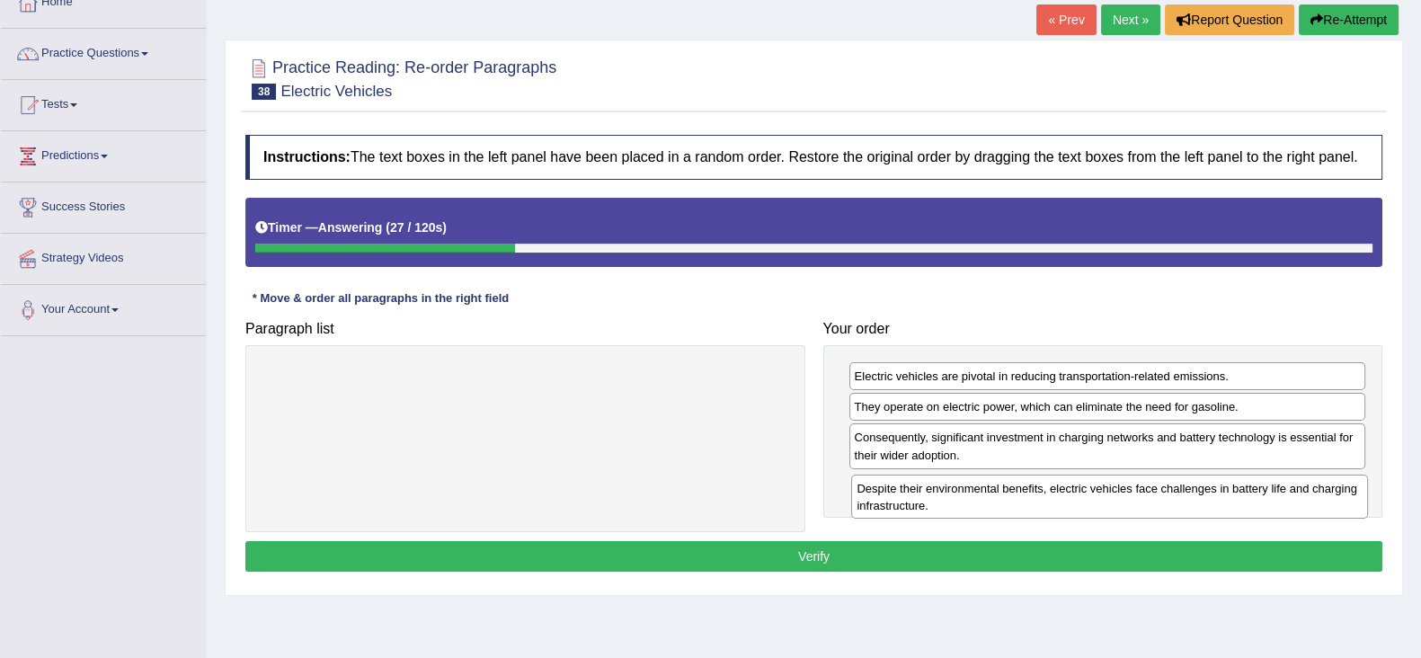
drag, startPoint x: 1022, startPoint y: 448, endPoint x: 1025, endPoint y: 499, distance: 51.3
click at [1025, 499] on div "Despite their environmental benefits, electric vehicles face challenges in batt…" at bounding box center [1109, 497] width 517 height 45
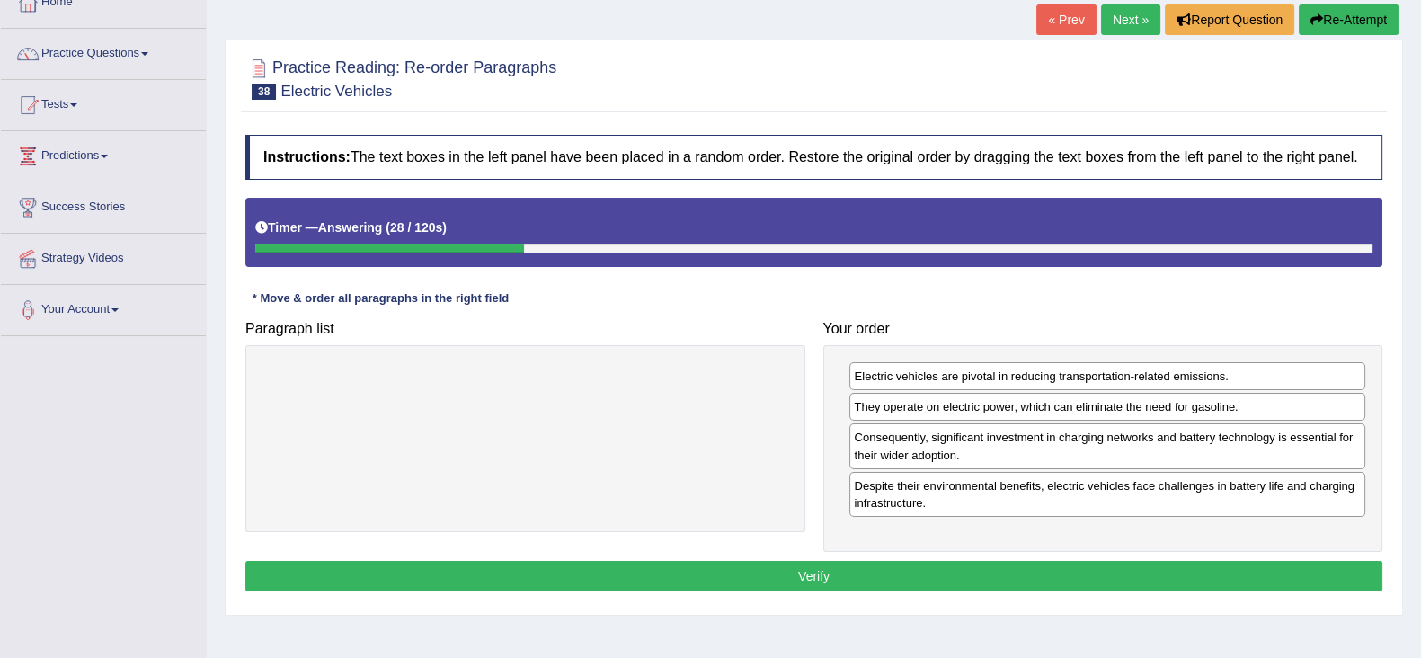
click at [989, 573] on button "Verify" at bounding box center [813, 576] width 1137 height 31
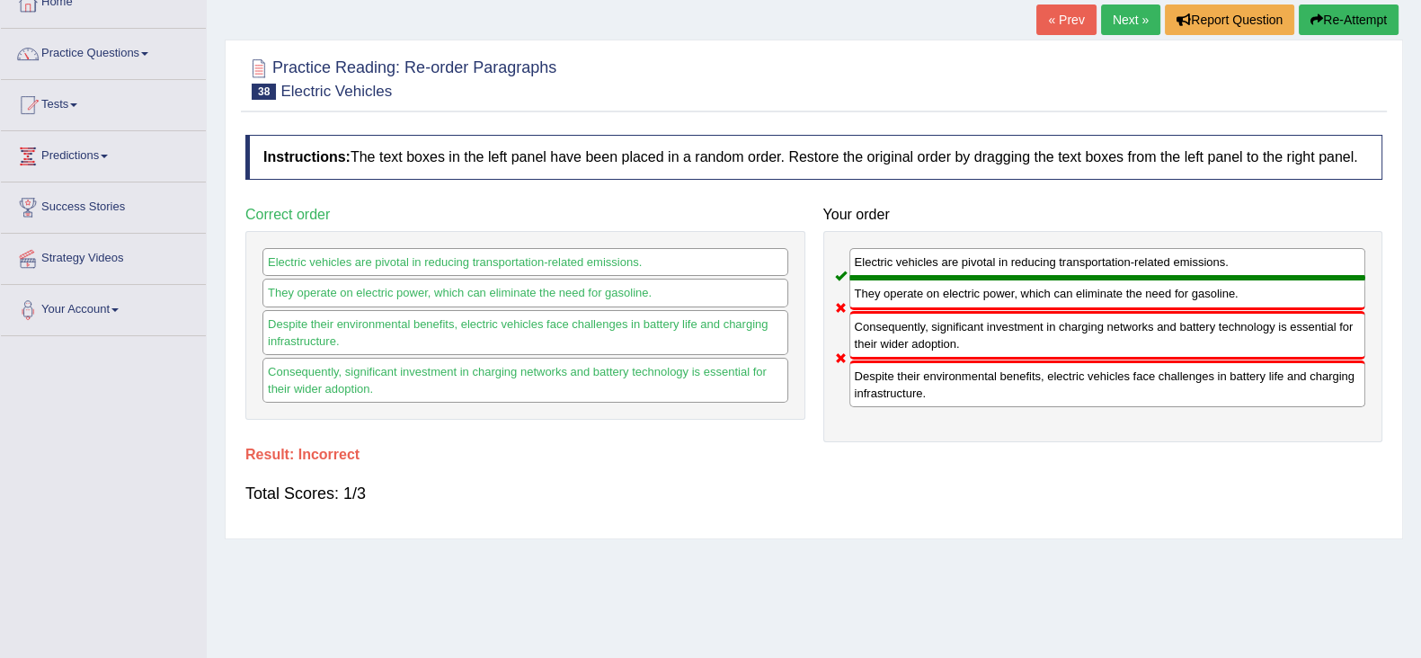
click at [1317, 23] on icon "button" at bounding box center [1317, 19] width 13 height 13
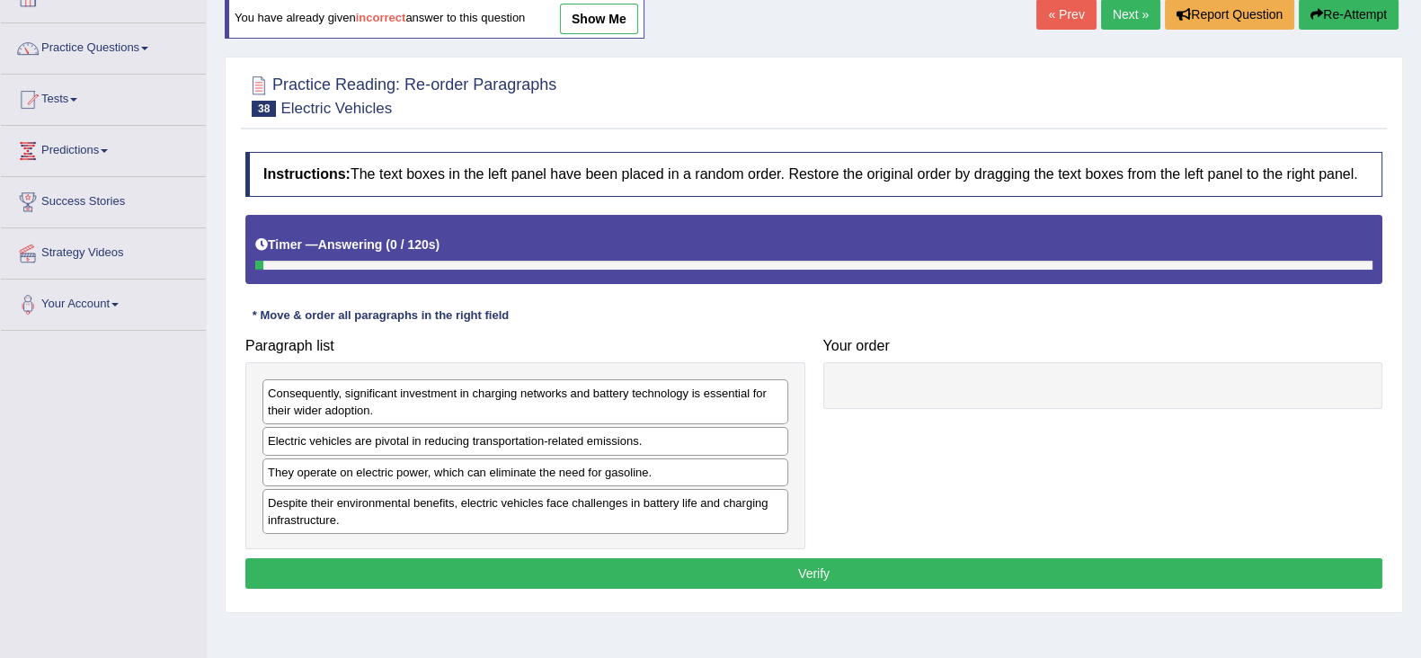
scroll to position [111, 0]
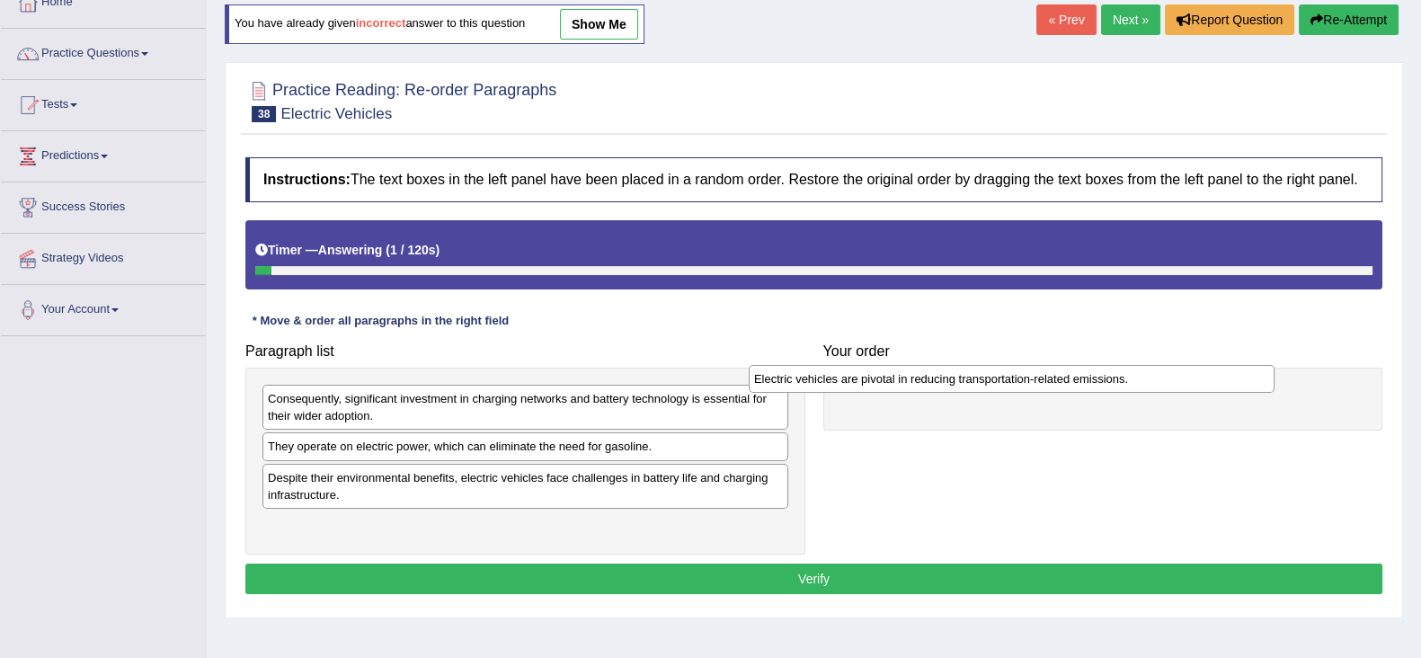
drag, startPoint x: 528, startPoint y: 447, endPoint x: 1014, endPoint y: 379, distance: 491.0
click at [1014, 379] on div "Electric vehicles are pivotal in reducing transportation-related emissions." at bounding box center [1012, 379] width 526 height 28
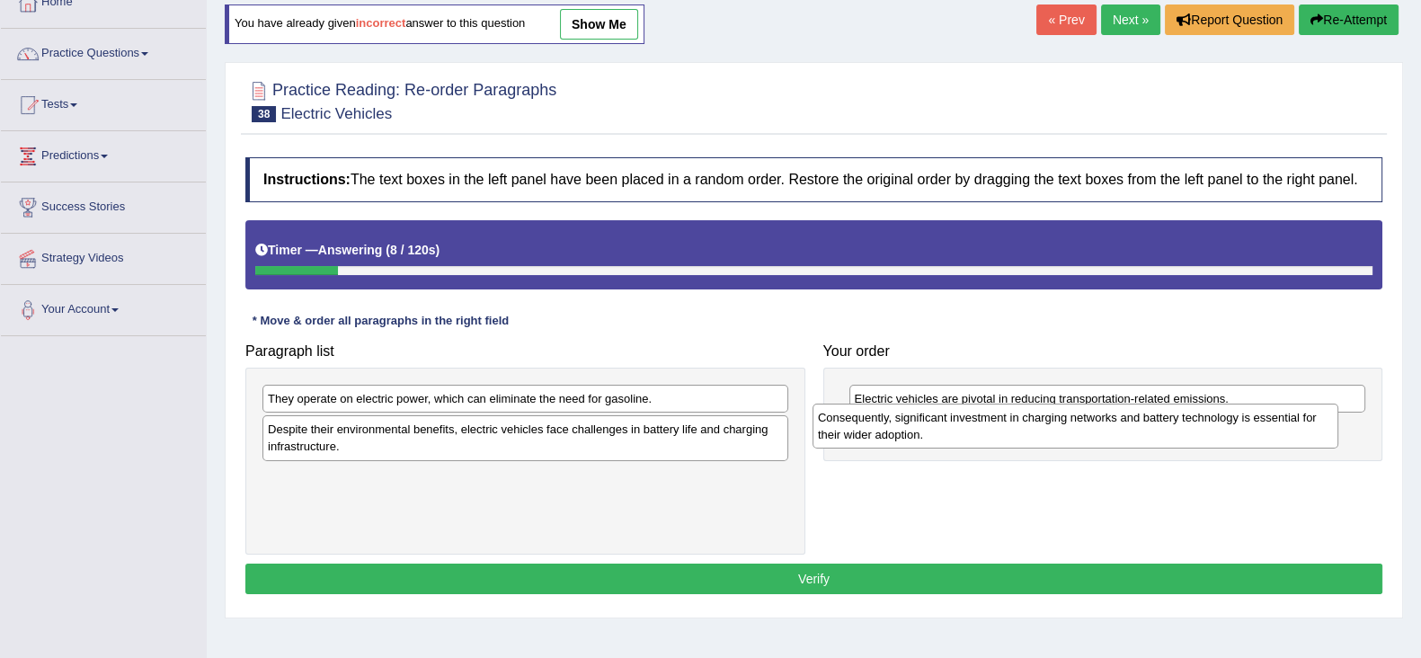
drag, startPoint x: 618, startPoint y: 415, endPoint x: 1168, endPoint y: 433, distance: 550.4
click at [1168, 433] on div "Consequently, significant investment in charging networks and battery technolog…" at bounding box center [1076, 426] width 526 height 45
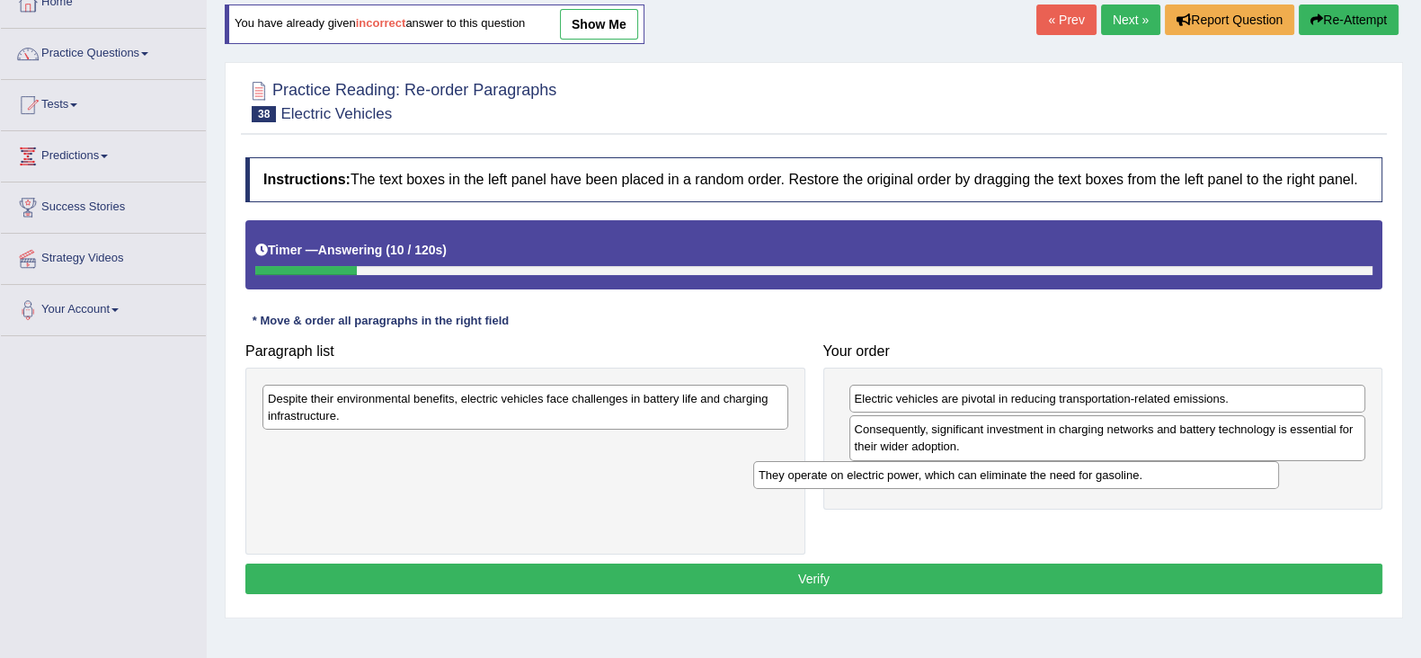
drag, startPoint x: 733, startPoint y: 401, endPoint x: 1223, endPoint y: 477, distance: 496.7
click at [1223, 477] on div "They operate on electric power, which can eliminate the need for gasoline." at bounding box center [1016, 475] width 526 height 28
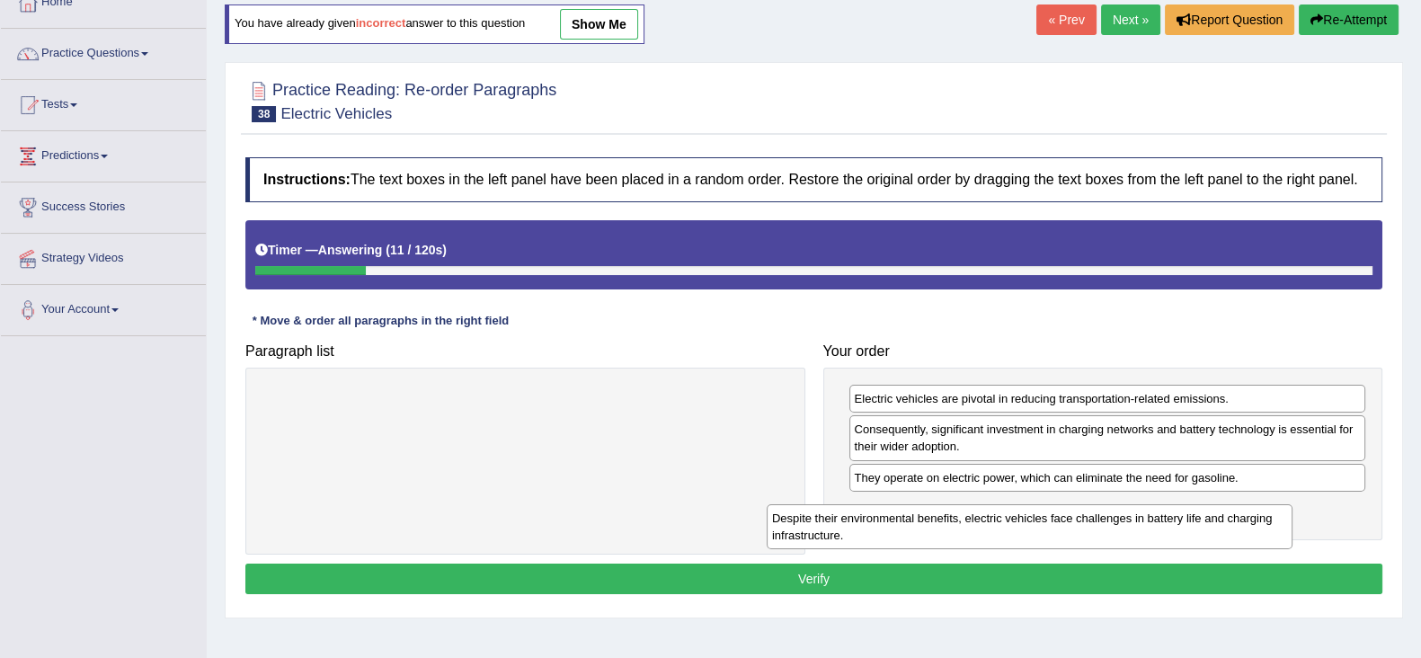
drag, startPoint x: 648, startPoint y: 415, endPoint x: 1205, endPoint y: 532, distance: 568.6
click at [1204, 532] on div "Despite their environmental benefits, electric vehicles face challenges in batt…" at bounding box center [1030, 526] width 526 height 45
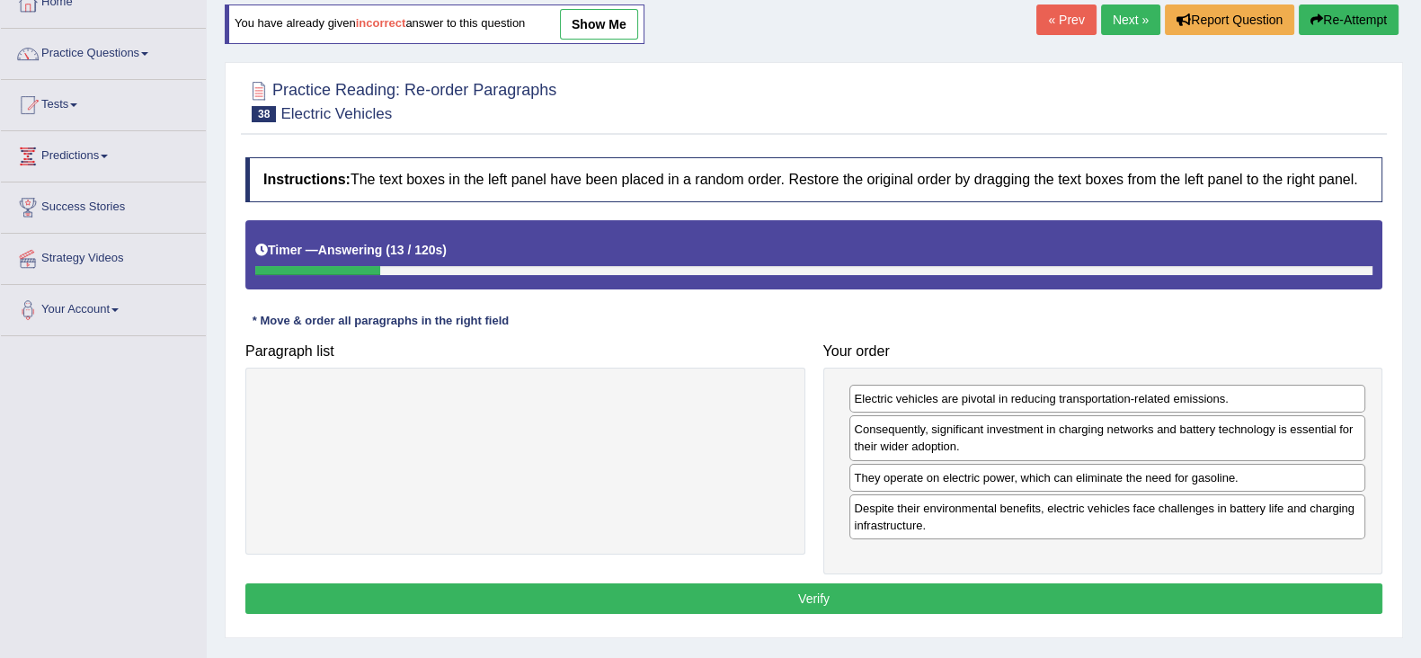
click at [963, 586] on button "Verify" at bounding box center [813, 598] width 1137 height 31
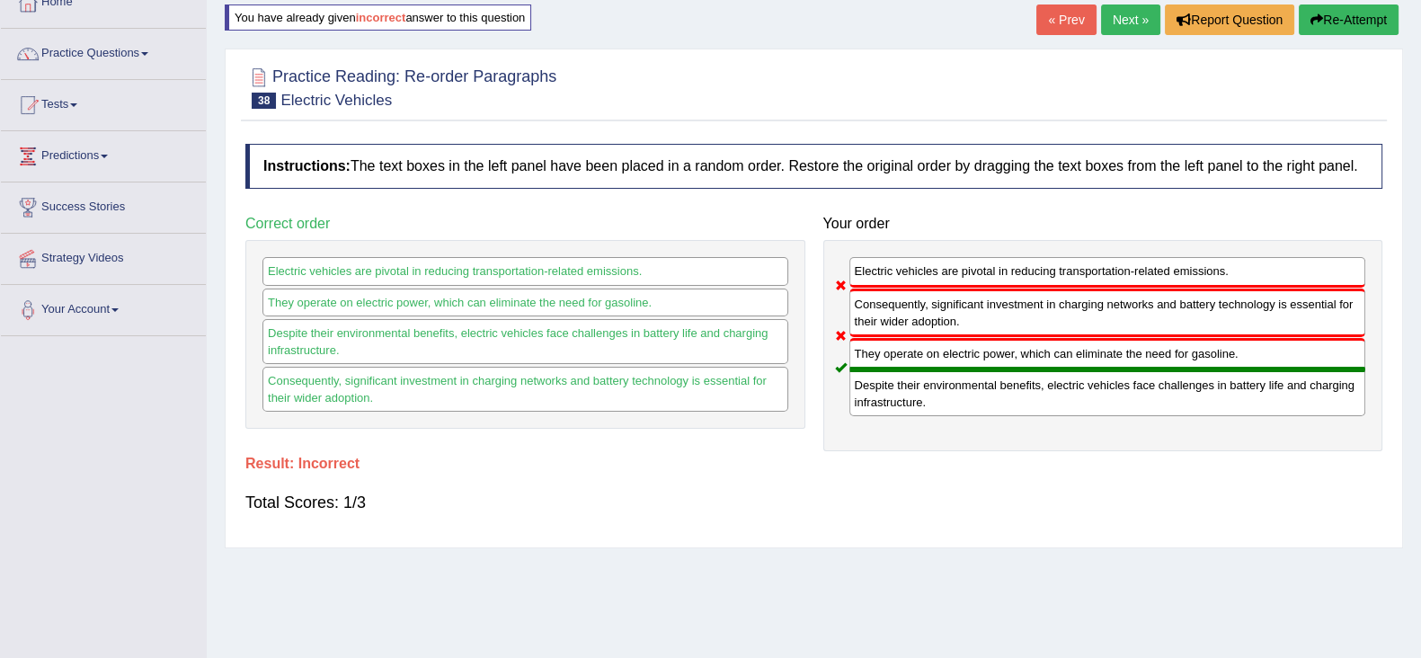
click at [1339, 28] on button "Re-Attempt" at bounding box center [1349, 19] width 100 height 31
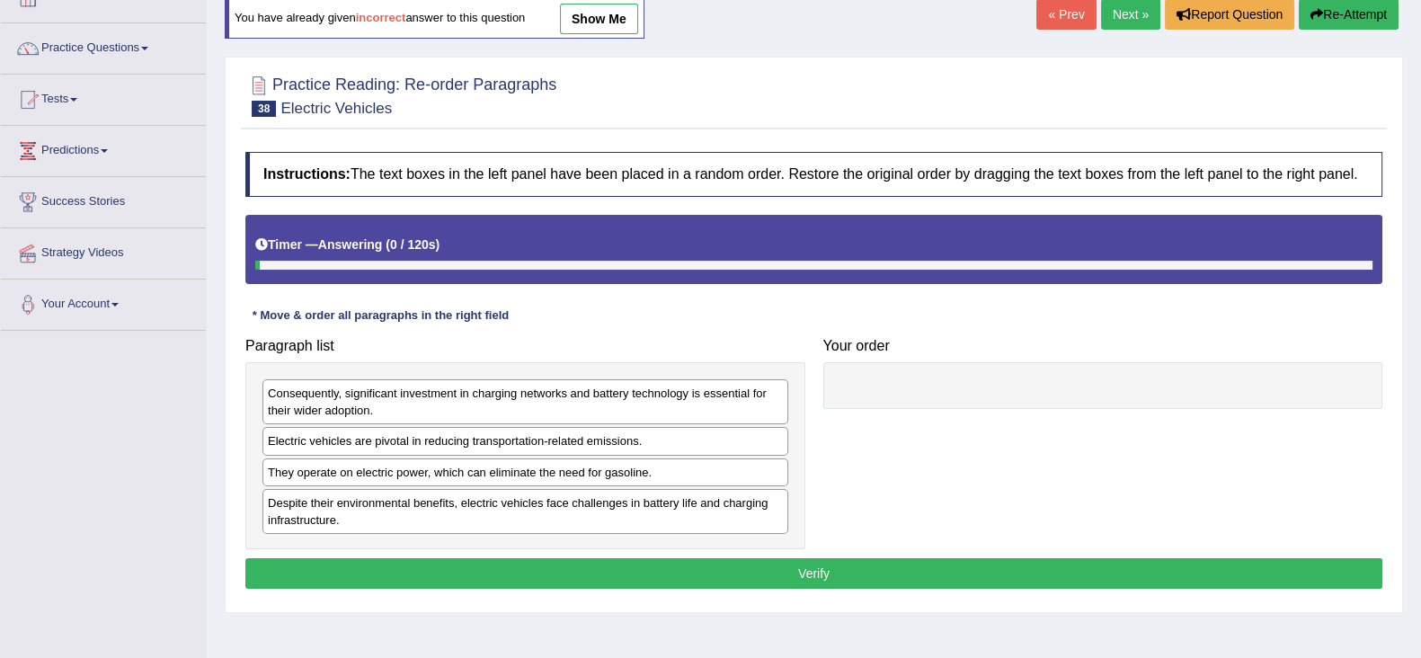
scroll to position [111, 0]
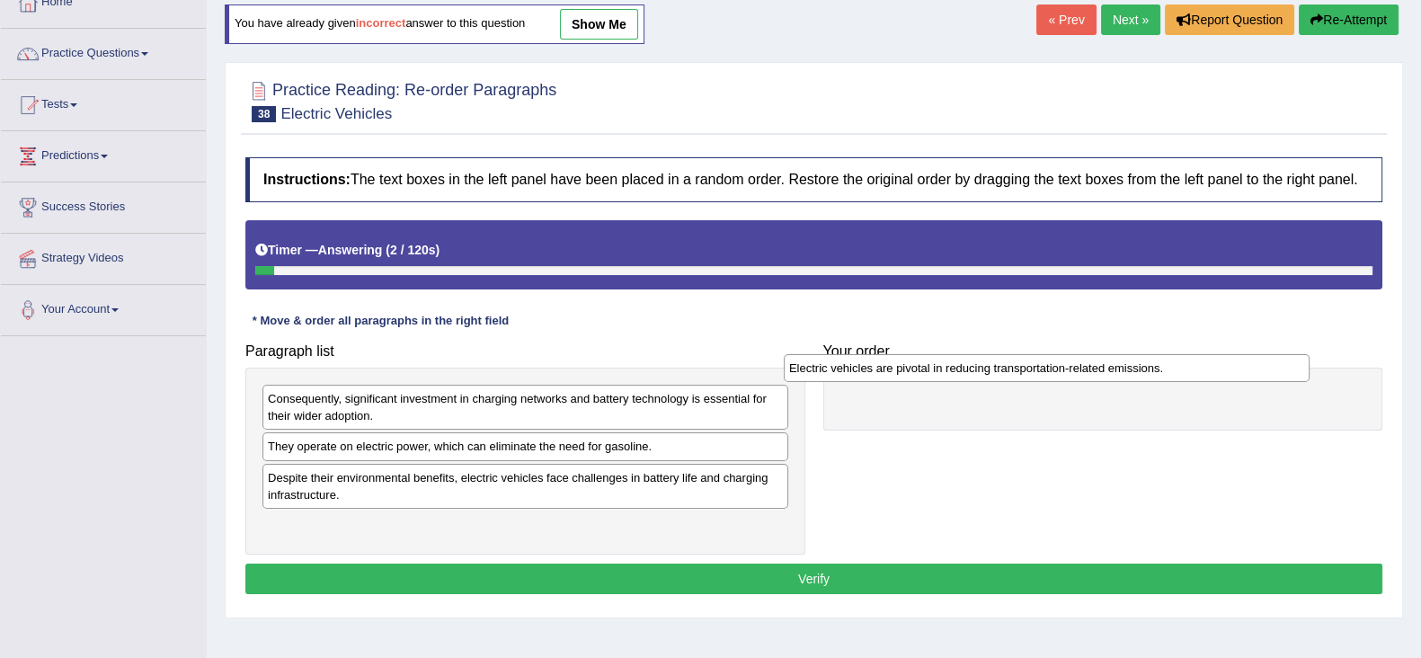
drag, startPoint x: 598, startPoint y: 449, endPoint x: 1124, endPoint y: 371, distance: 531.7
click at [1124, 371] on div "Electric vehicles are pivotal in reducing transportation-related emissions." at bounding box center [1047, 368] width 526 height 28
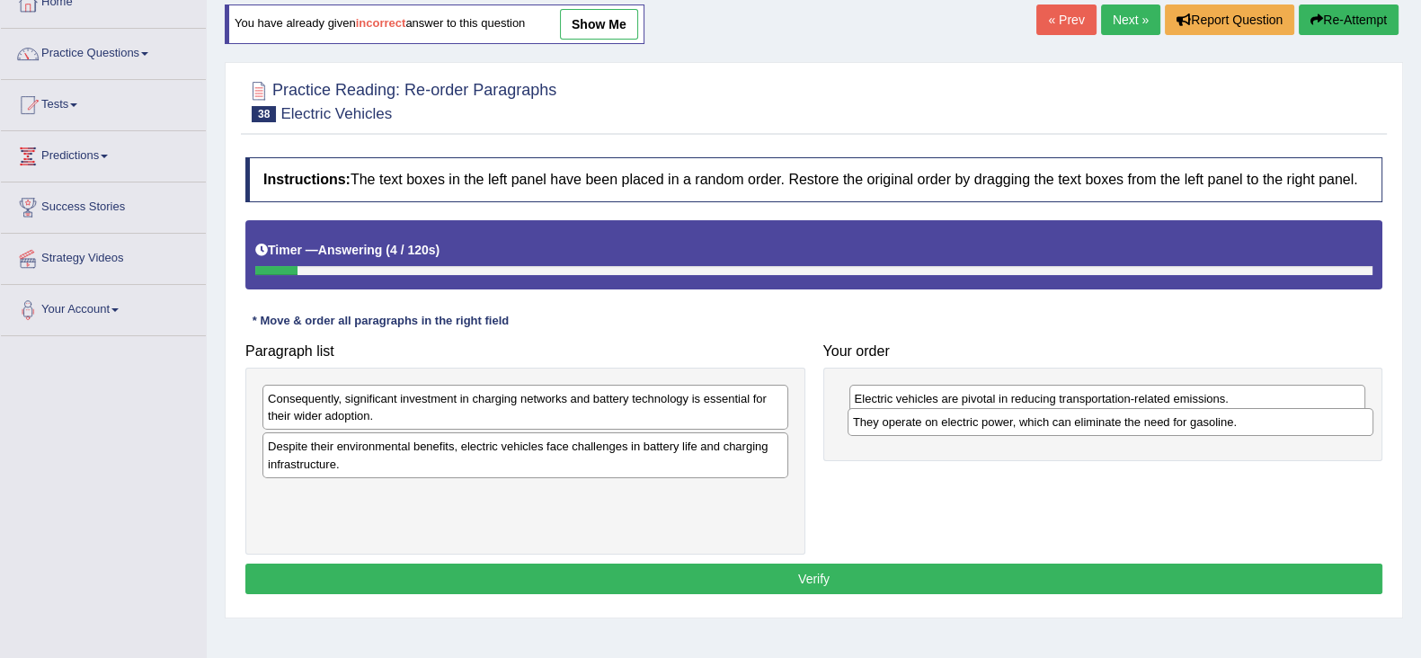
drag, startPoint x: 643, startPoint y: 448, endPoint x: 1142, endPoint y: 418, distance: 499.8
click at [1227, 423] on div "They operate on electric power, which can eliminate the need for gasoline." at bounding box center [1111, 422] width 526 height 28
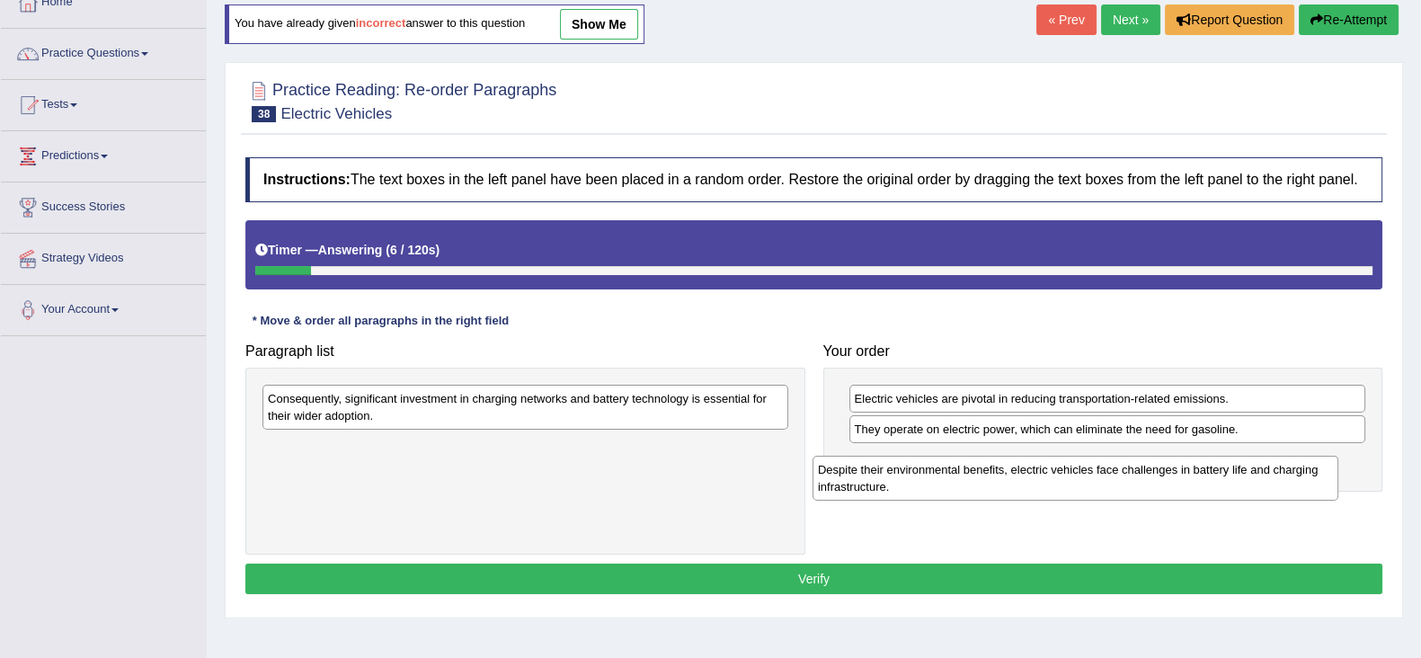
drag, startPoint x: 602, startPoint y: 449, endPoint x: 1140, endPoint y: 453, distance: 537.6
click at [1161, 465] on div "Despite their environmental benefits, electric vehicles face challenges in batt…" at bounding box center [1076, 478] width 526 height 45
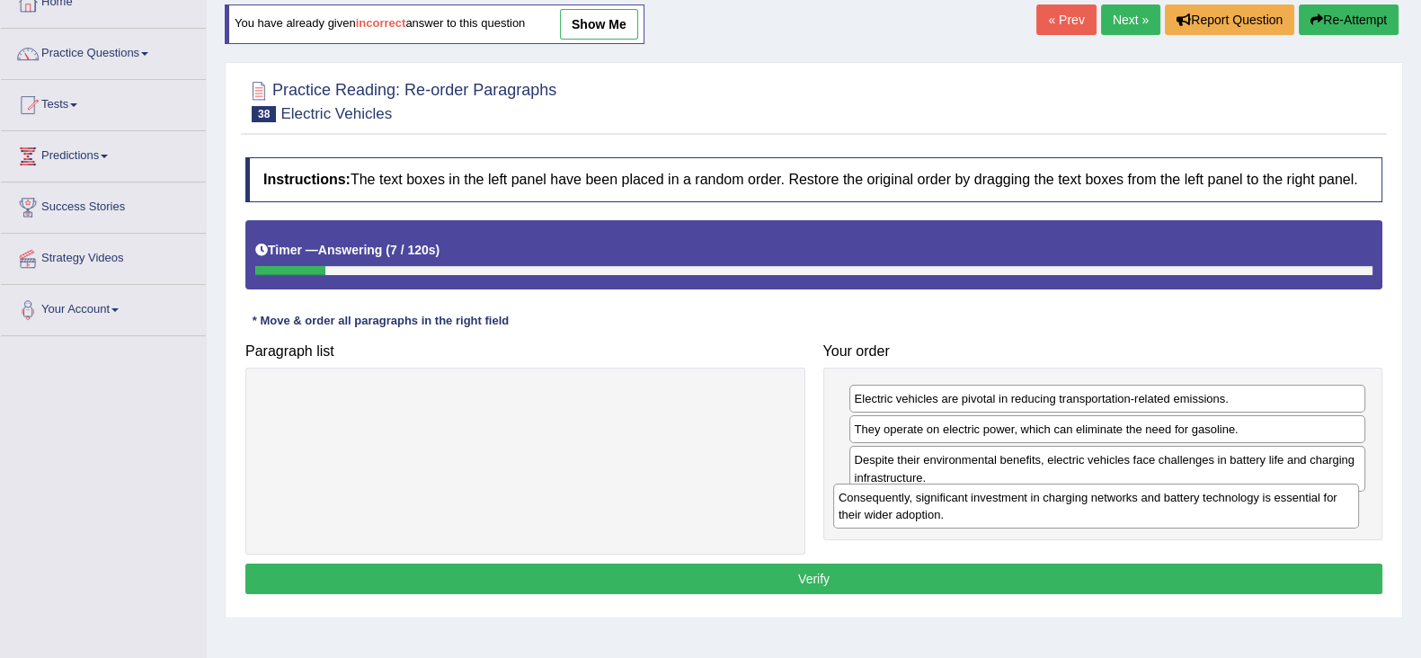
drag, startPoint x: 670, startPoint y: 406, endPoint x: 1268, endPoint y: 512, distance: 607.1
click at [1268, 512] on div "Consequently, significant investment in charging networks and battery technolog…" at bounding box center [1096, 506] width 526 height 45
drag, startPoint x: 1171, startPoint y: 474, endPoint x: 1174, endPoint y: 517, distance: 43.2
click at [1174, 516] on div "Despite their environmental benefits, electric vehicles face challenges in batt…" at bounding box center [1109, 509] width 517 height 45
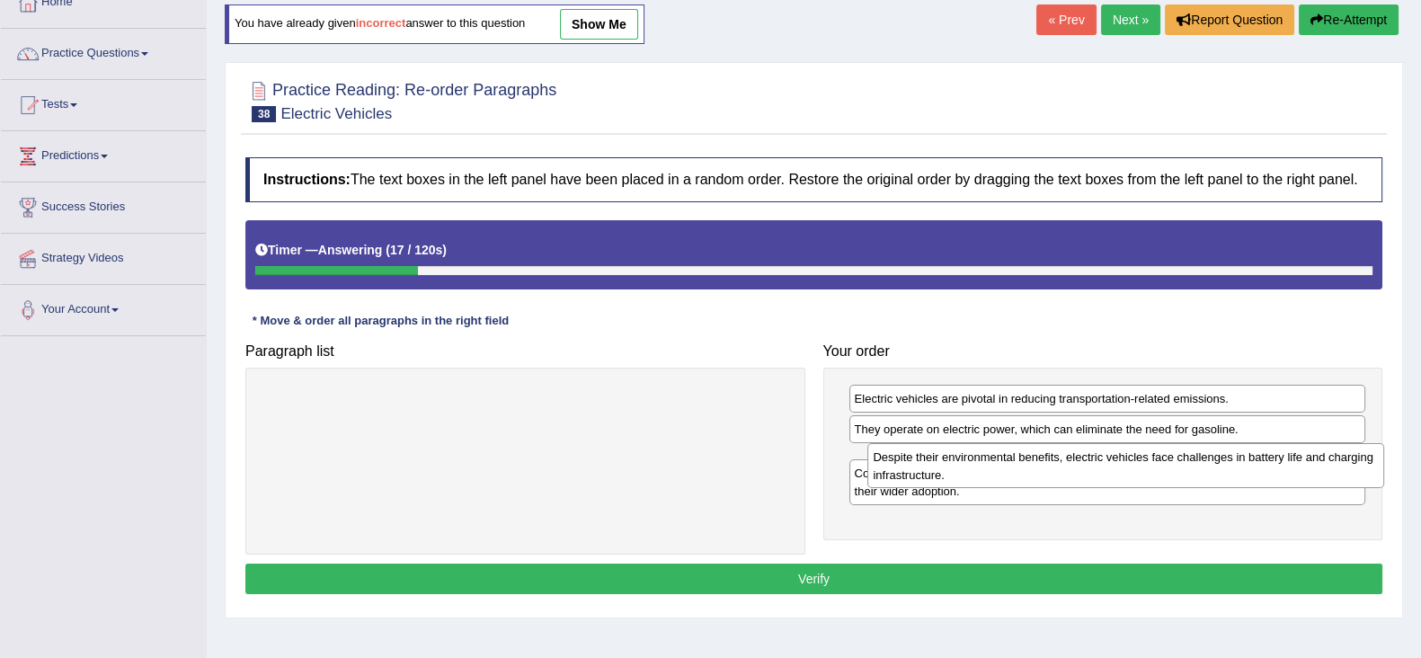
drag, startPoint x: 1054, startPoint y: 514, endPoint x: 1073, endPoint y: 465, distance: 52.9
click at [1073, 465] on div "Despite their environmental benefits, electric vehicles face challenges in batt…" at bounding box center [1125, 465] width 517 height 45
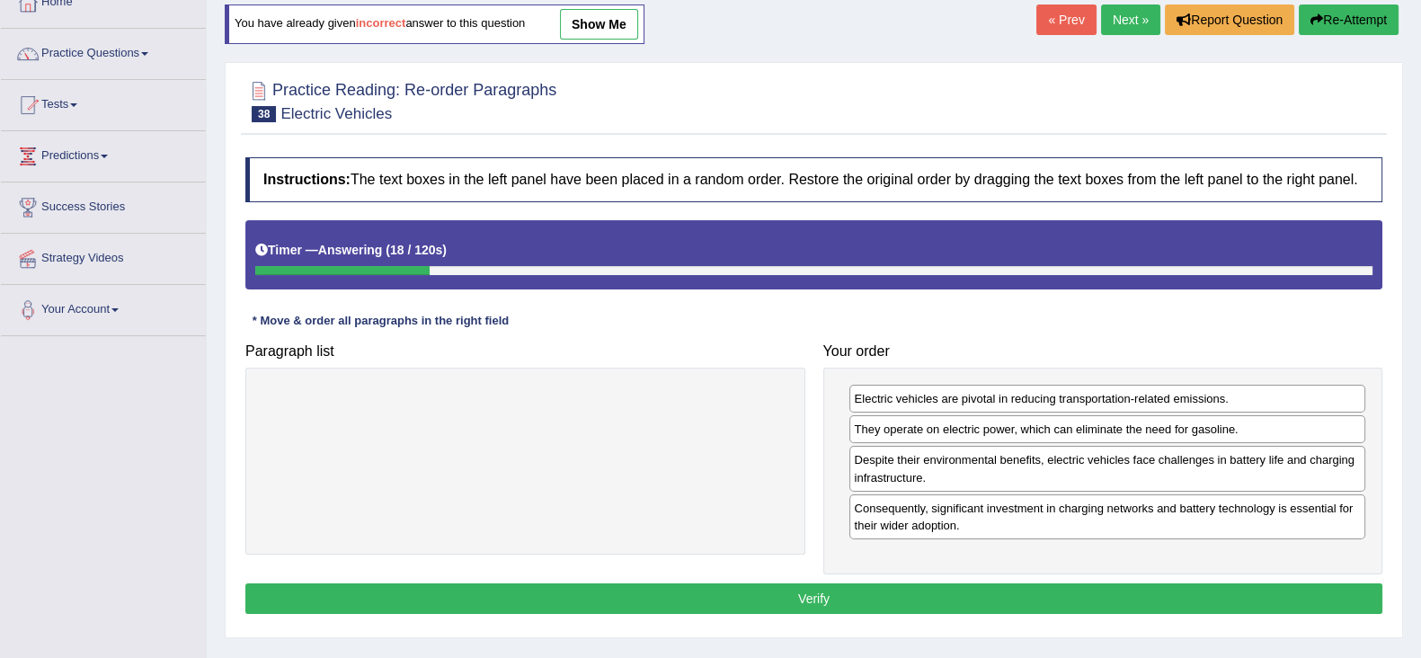
click at [1072, 599] on button "Verify" at bounding box center [813, 598] width 1137 height 31
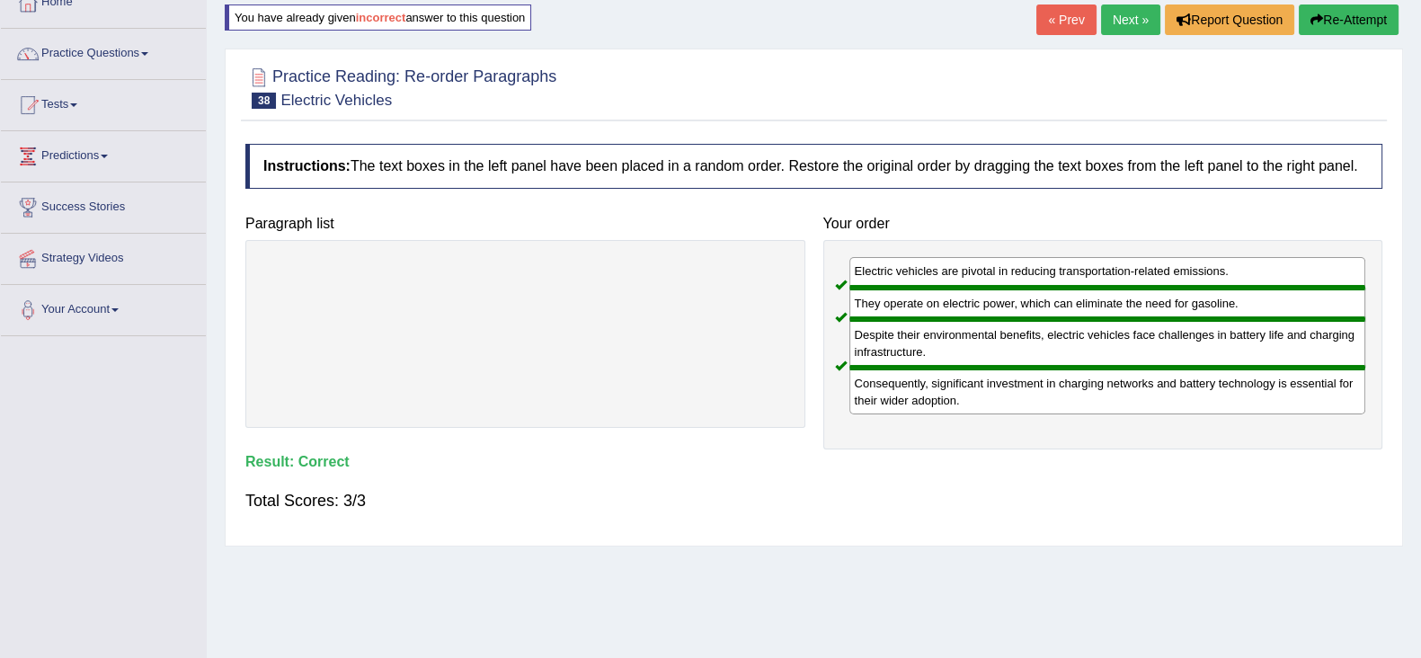
click at [1113, 19] on link "Next »" at bounding box center [1130, 19] width 59 height 31
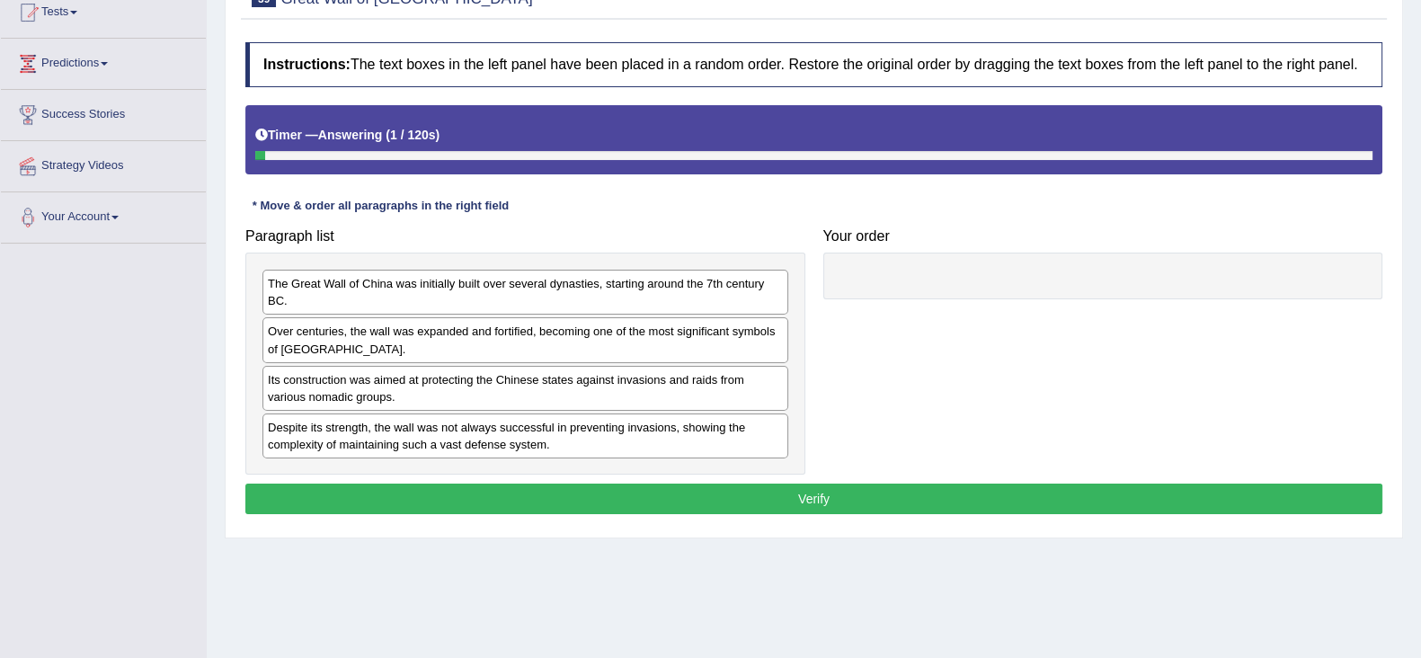
scroll to position [224, 0]
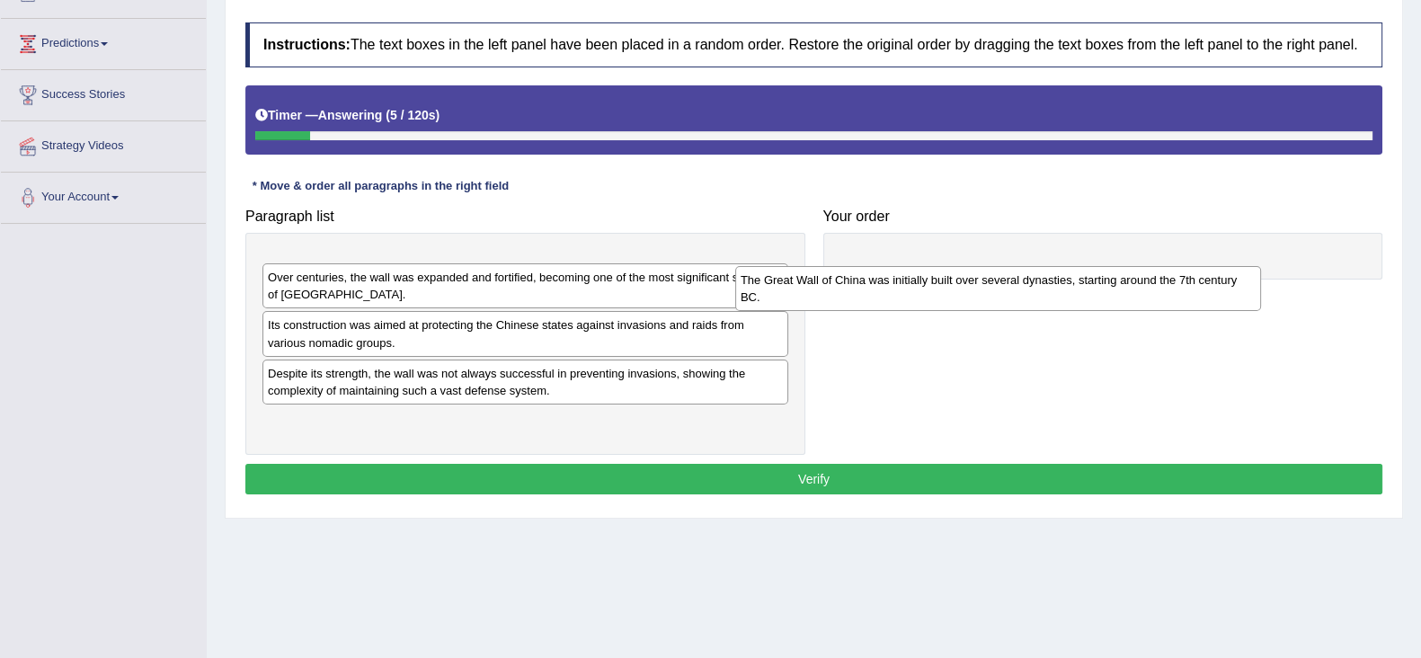
drag, startPoint x: 527, startPoint y: 264, endPoint x: 1016, endPoint y: 273, distance: 489.1
click at [1016, 273] on div "The Great Wall of China was initially built over several dynasties, starting ar…" at bounding box center [998, 288] width 526 height 45
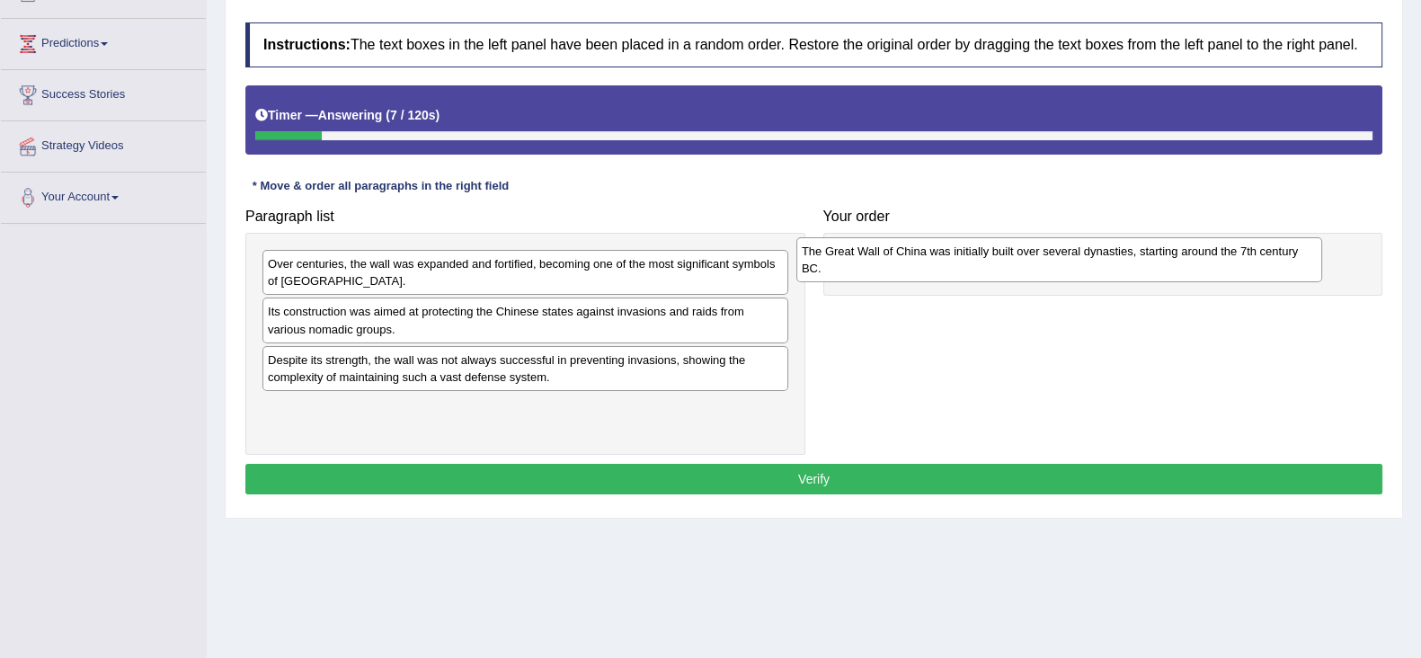
drag, startPoint x: 747, startPoint y: 279, endPoint x: 1294, endPoint y: 266, distance: 546.7
click at [1294, 266] on div "The Great Wall of China was initially built over several dynasties, starting ar…" at bounding box center [1059, 259] width 526 height 45
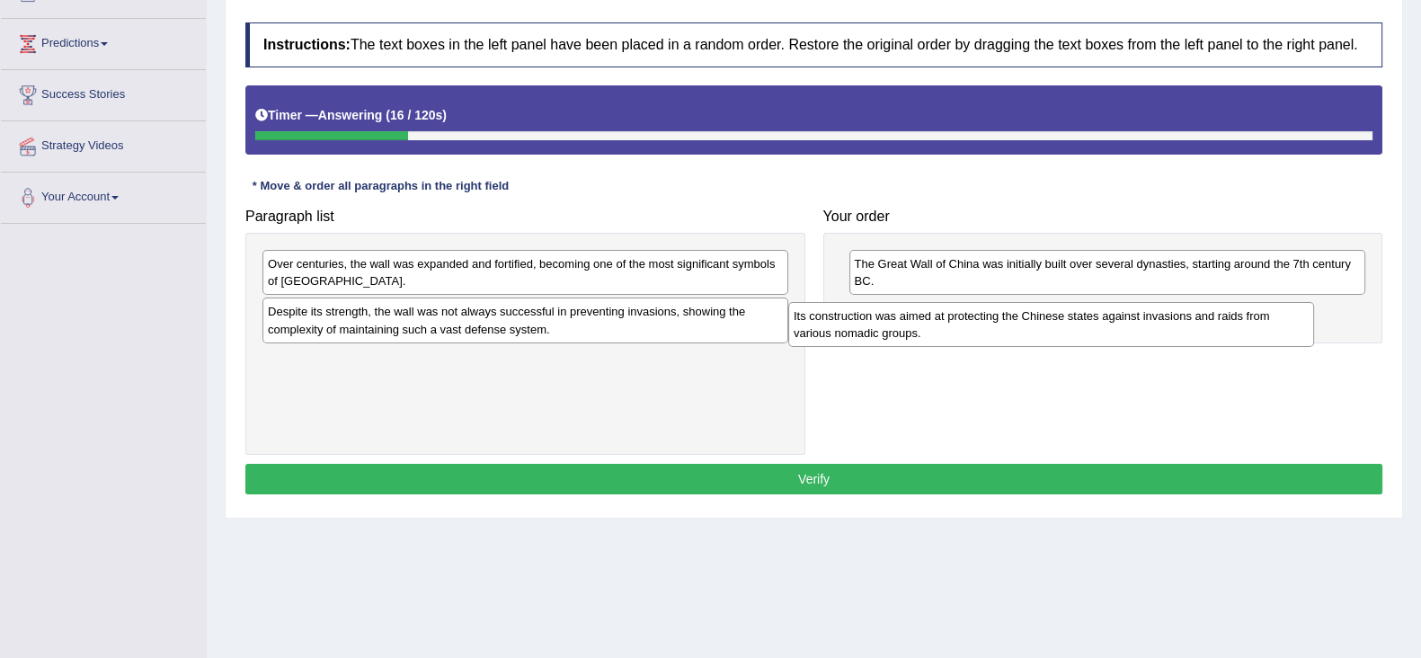
drag, startPoint x: 501, startPoint y: 332, endPoint x: 1027, endPoint y: 336, distance: 525.9
click at [1027, 336] on div "Its construction was aimed at protecting the Chinese states against invasions a…" at bounding box center [1051, 324] width 526 height 45
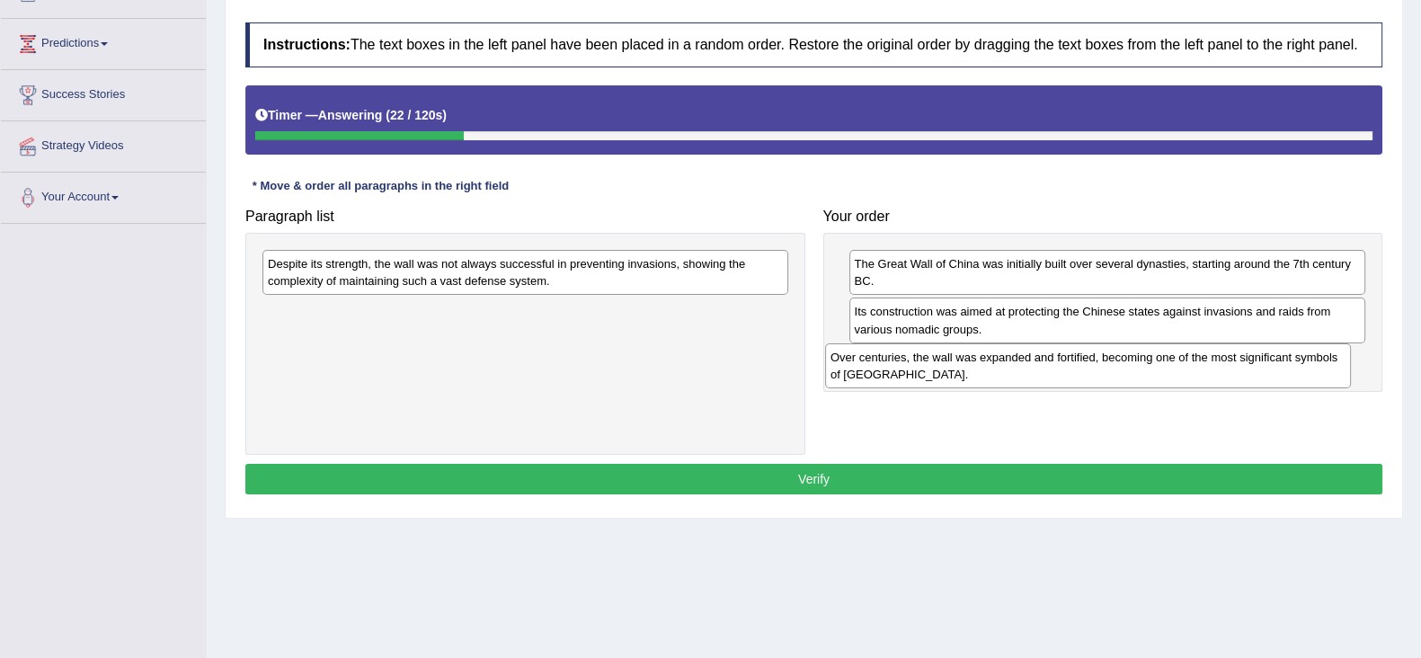
drag, startPoint x: 662, startPoint y: 276, endPoint x: 1224, endPoint y: 369, distance: 570.5
click at [1224, 369] on div "Over centuries, the wall was expanded and fortified, becoming one of the most s…" at bounding box center [1088, 365] width 526 height 45
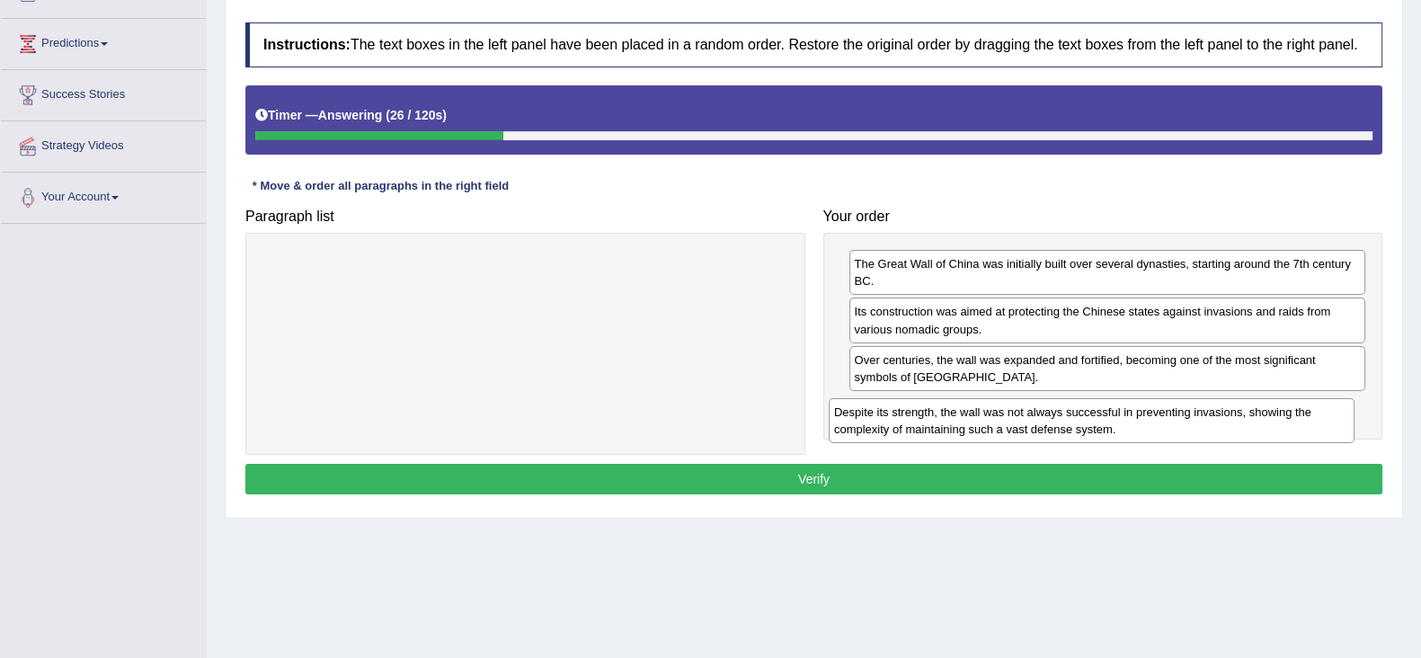
drag, startPoint x: 697, startPoint y: 287, endPoint x: 1263, endPoint y: 435, distance: 585.4
click at [1263, 435] on div "Despite its strength, the wall was not always successful in preventing invasion…" at bounding box center [1092, 420] width 526 height 45
drag, startPoint x: 1119, startPoint y: 370, endPoint x: 1137, endPoint y: 425, distance: 57.7
click at [1137, 425] on div "Over centuries, the wall was expanded and fortified, becoming one of the most s…" at bounding box center [1125, 422] width 517 height 45
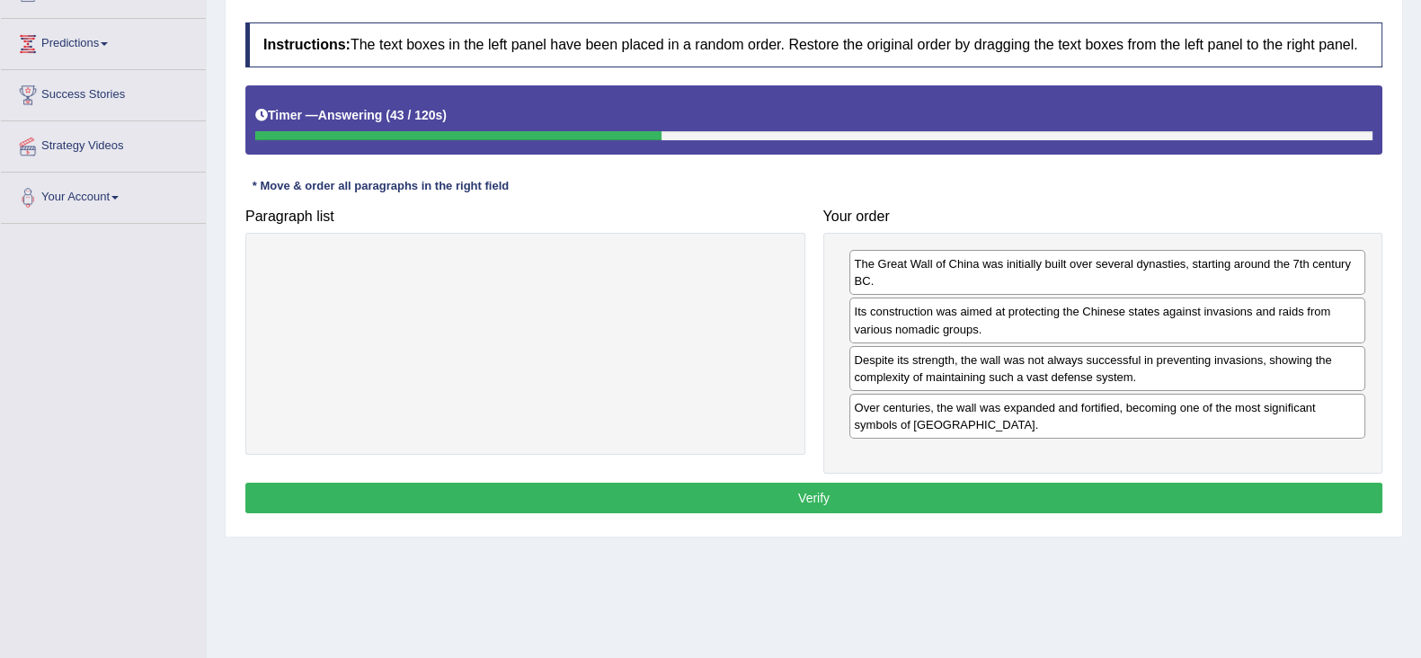
click at [1107, 494] on button "Verify" at bounding box center [813, 498] width 1137 height 31
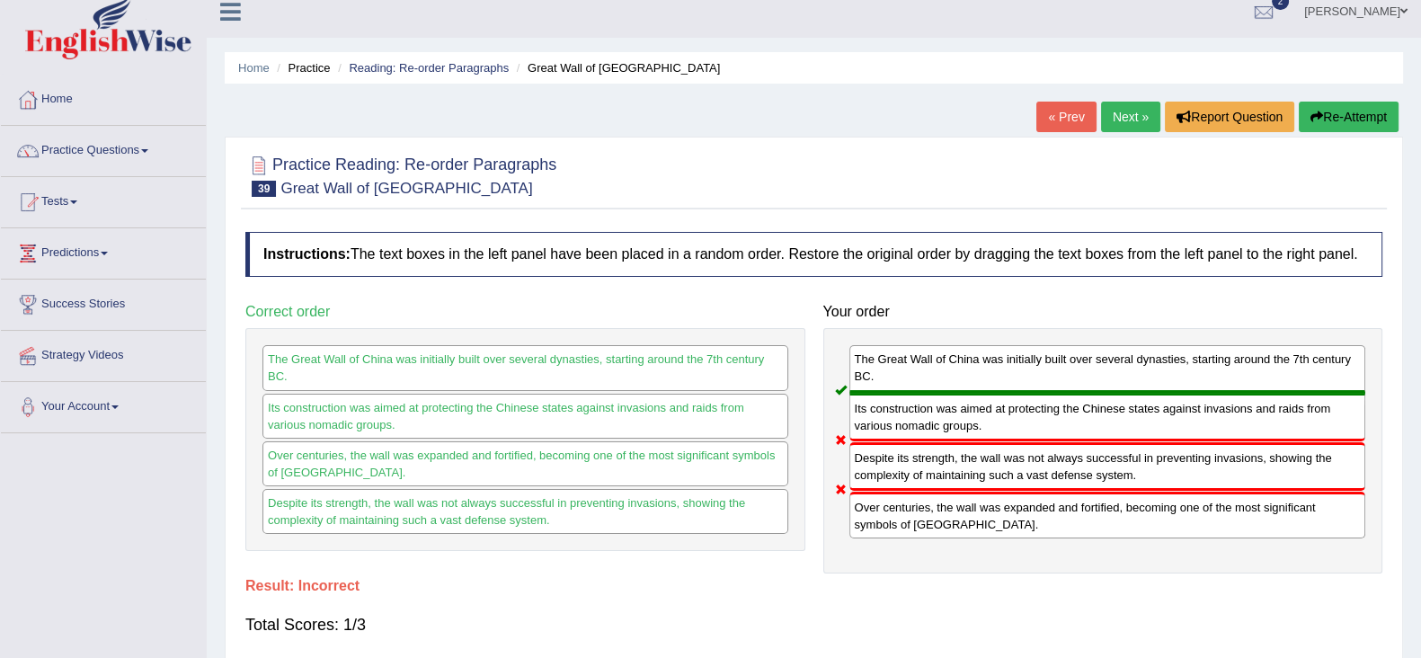
scroll to position [0, 0]
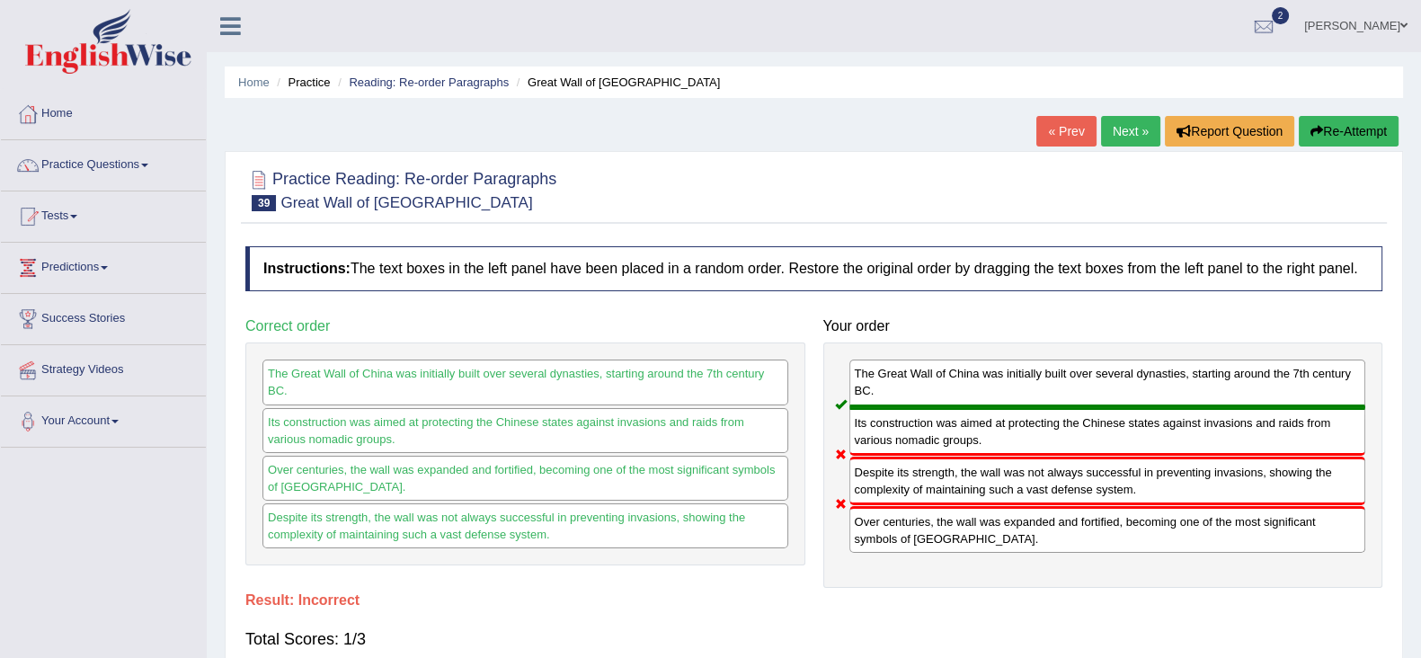
click at [1345, 145] on button "Re-Attempt" at bounding box center [1349, 131] width 100 height 31
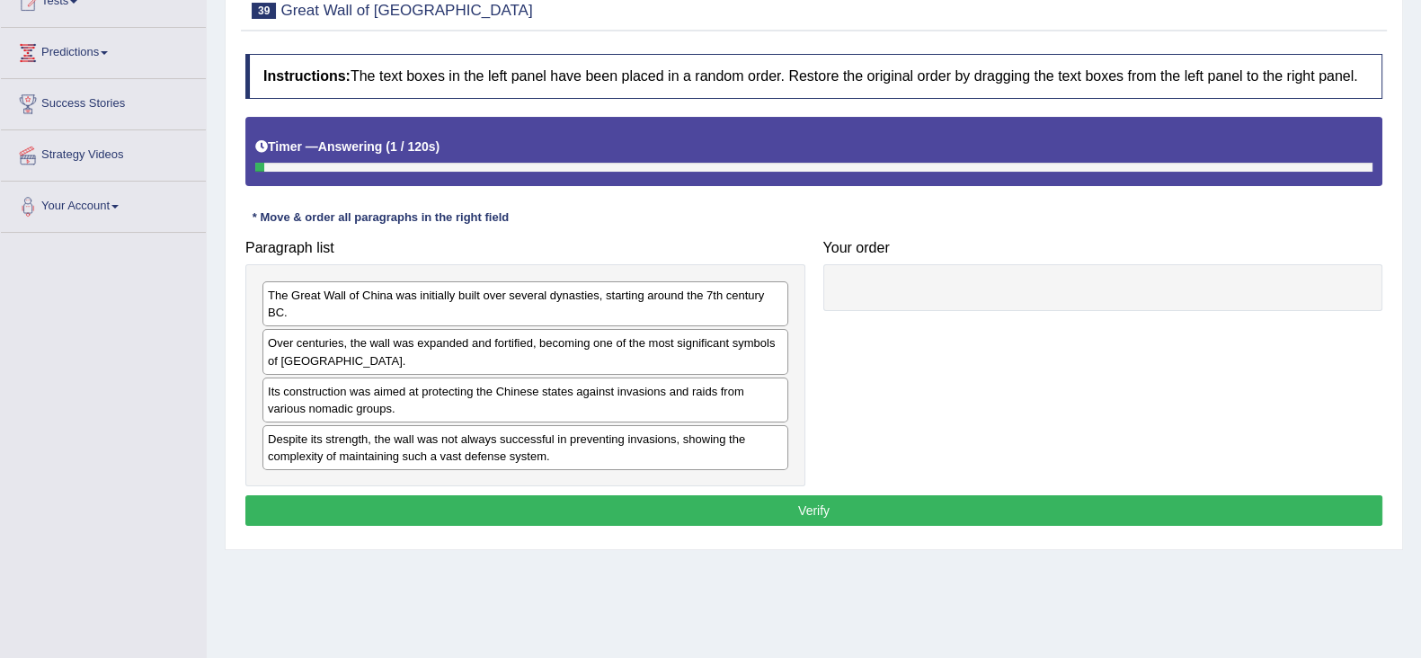
scroll to position [224, 0]
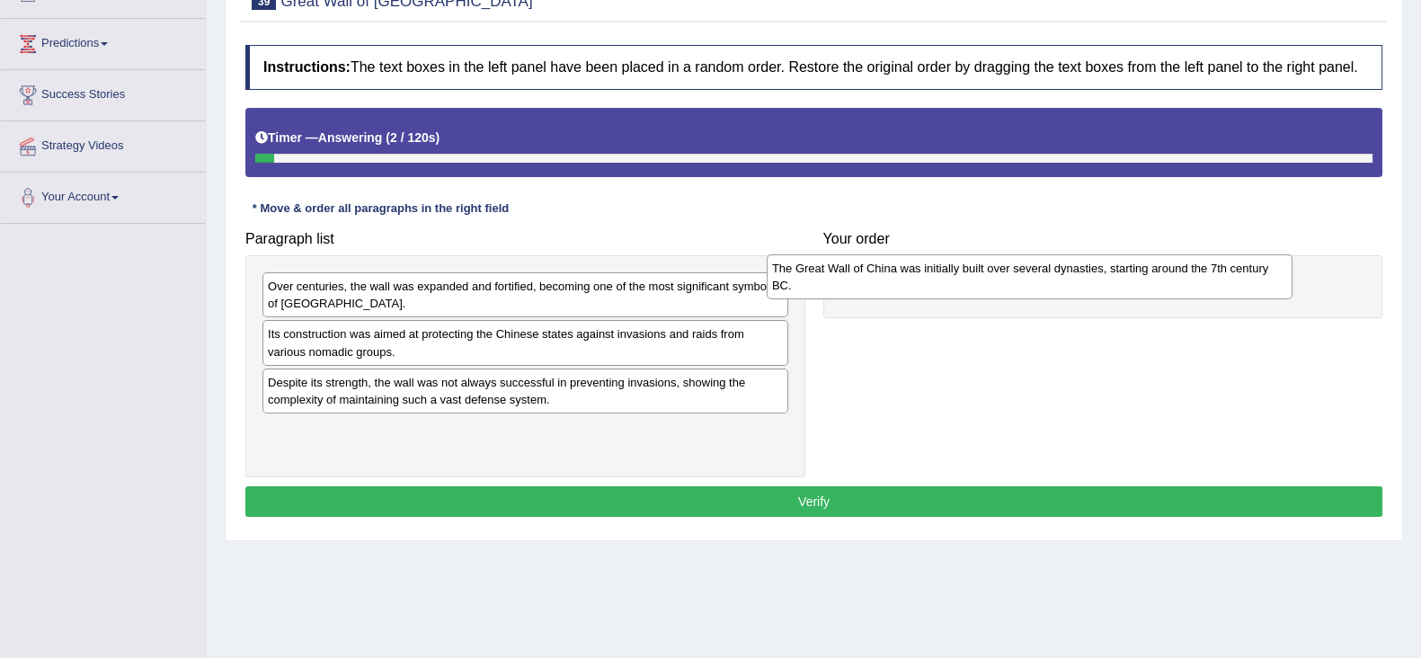
drag, startPoint x: 601, startPoint y: 298, endPoint x: 1106, endPoint y: 280, distance: 504.6
click at [1106, 280] on div "The Great Wall of China was initially built over several dynasties, starting ar…" at bounding box center [1030, 276] width 526 height 45
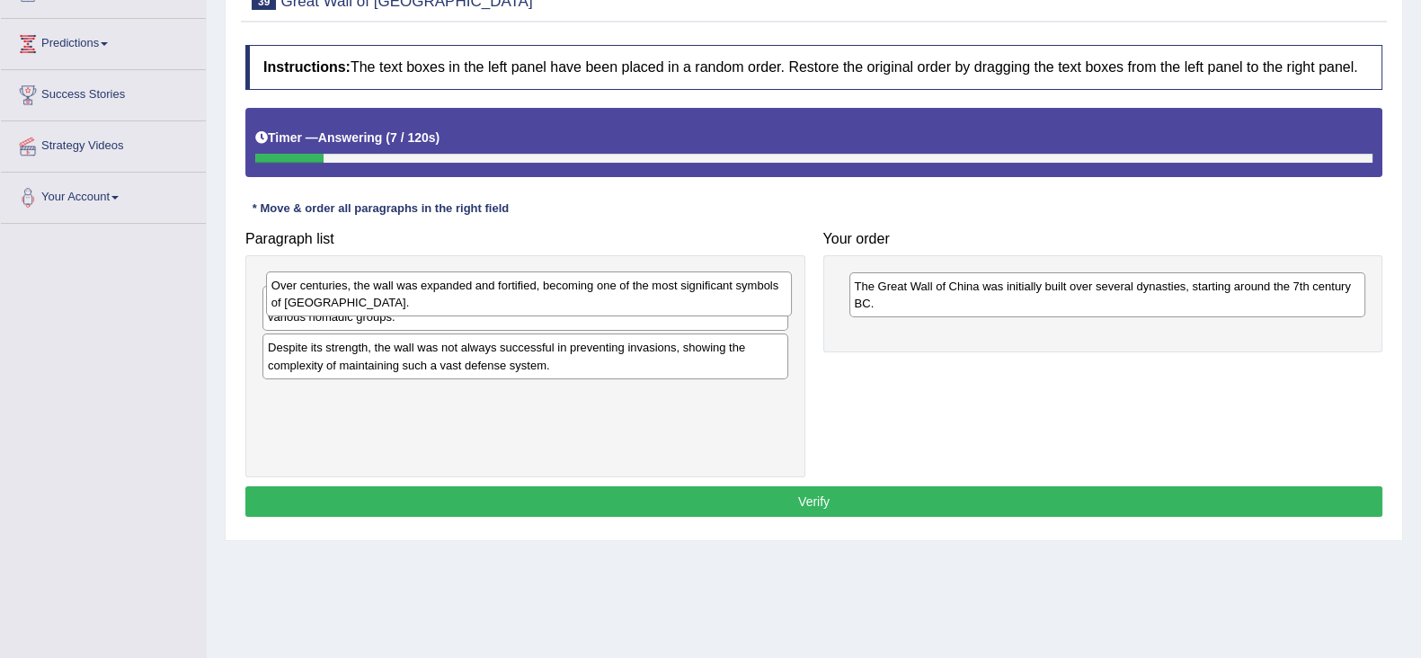
click at [574, 304] on div "Over centuries, the wall was expanded and fortified, becoming one of the most s…" at bounding box center [529, 293] width 526 height 45
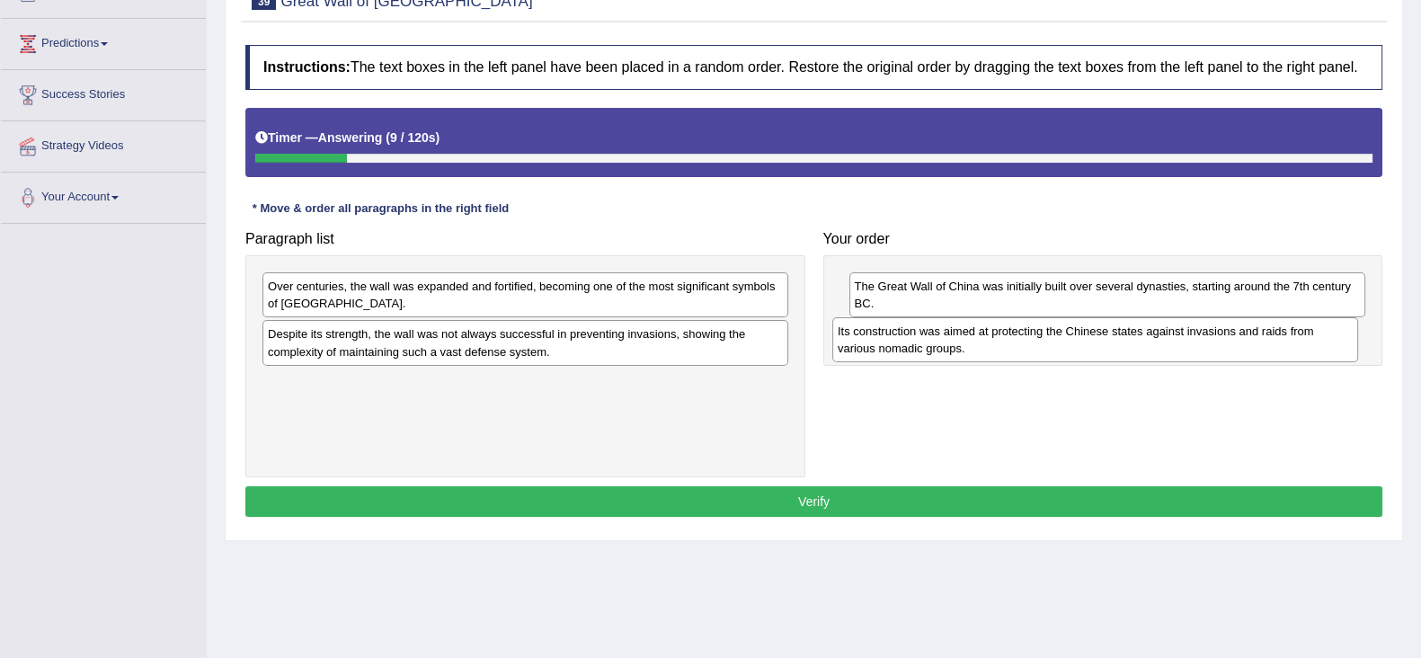
drag, startPoint x: 573, startPoint y: 347, endPoint x: 1143, endPoint y: 344, distance: 569.9
click at [1143, 344] on div "Its construction was aimed at protecting the Chinese states against invasions a…" at bounding box center [1095, 339] width 526 height 45
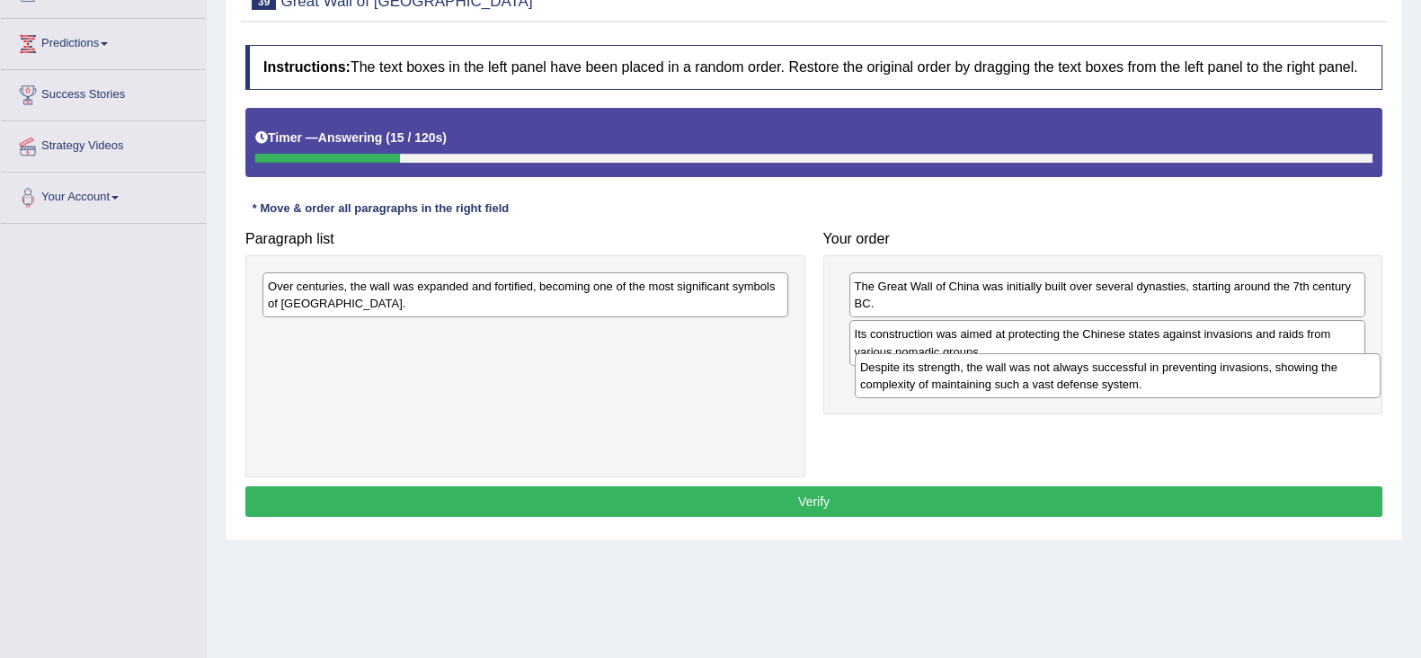
drag, startPoint x: 616, startPoint y: 351, endPoint x: 1208, endPoint y: 384, distance: 593.3
click at [1208, 384] on div "Despite its strength, the wall was not always successful in preventing invasion…" at bounding box center [1118, 375] width 526 height 45
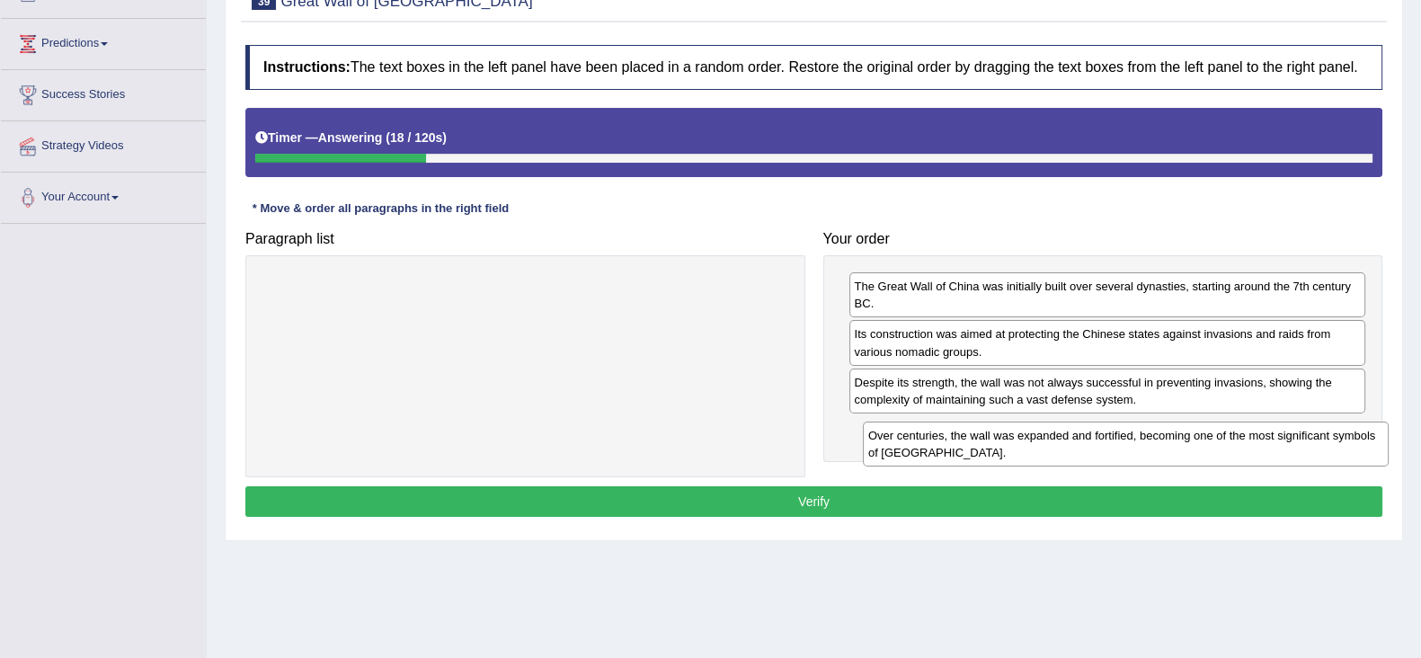
drag, startPoint x: 677, startPoint y: 294, endPoint x: 1277, endPoint y: 442, distance: 618.5
click at [1277, 442] on div "Over centuries, the wall was expanded and fortified, becoming one of the most s…" at bounding box center [1126, 444] width 526 height 45
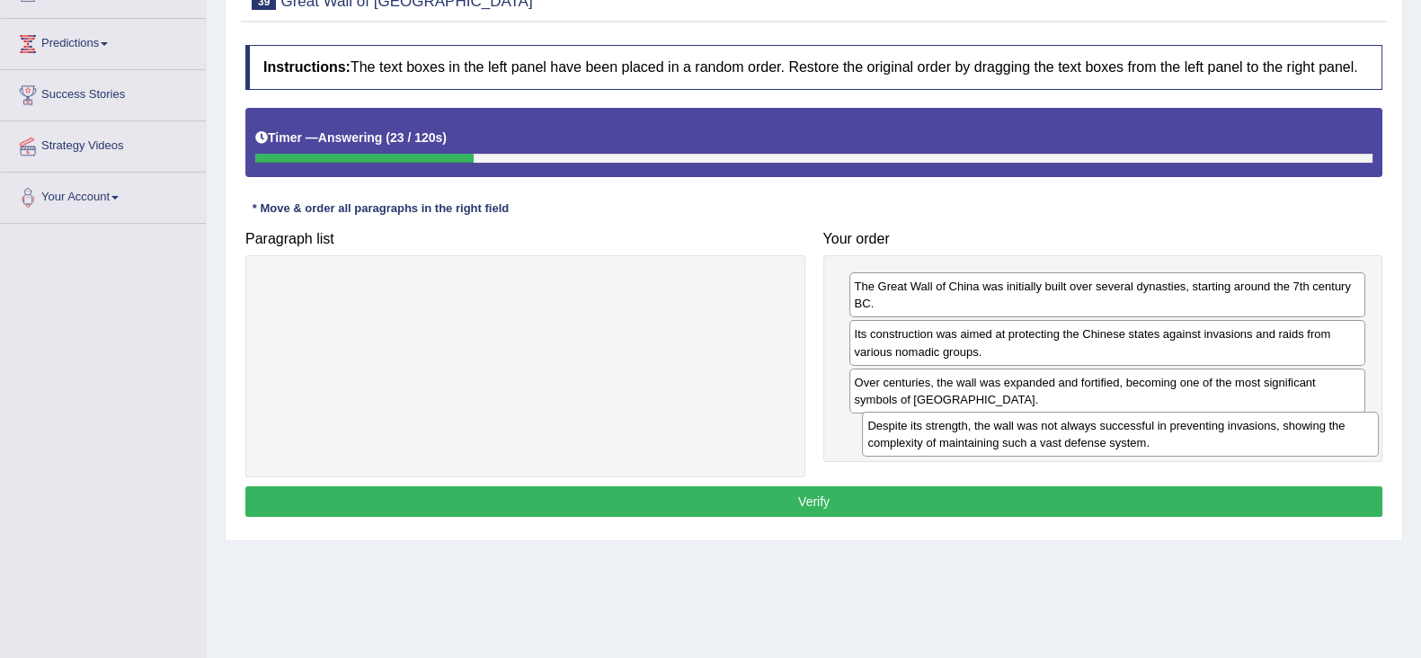
drag, startPoint x: 1116, startPoint y: 397, endPoint x: 1129, endPoint y: 441, distance: 45.8
click at [1129, 441] on div "Despite its strength, the wall was not always successful in preventing invasion…" at bounding box center [1120, 434] width 517 height 45
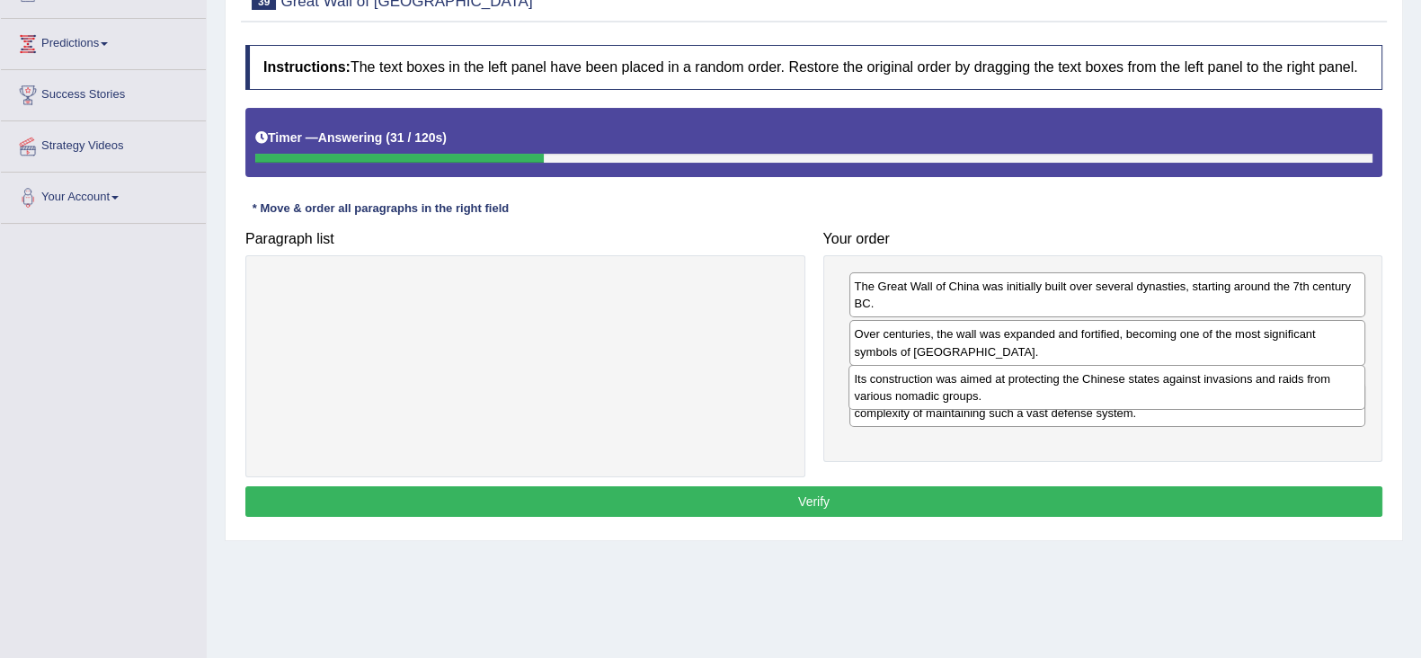
drag, startPoint x: 1170, startPoint y: 348, endPoint x: 1170, endPoint y: 393, distance: 44.9
click at [1170, 393] on div "Its construction was aimed at protecting the Chinese states against invasions a…" at bounding box center [1107, 387] width 517 height 45
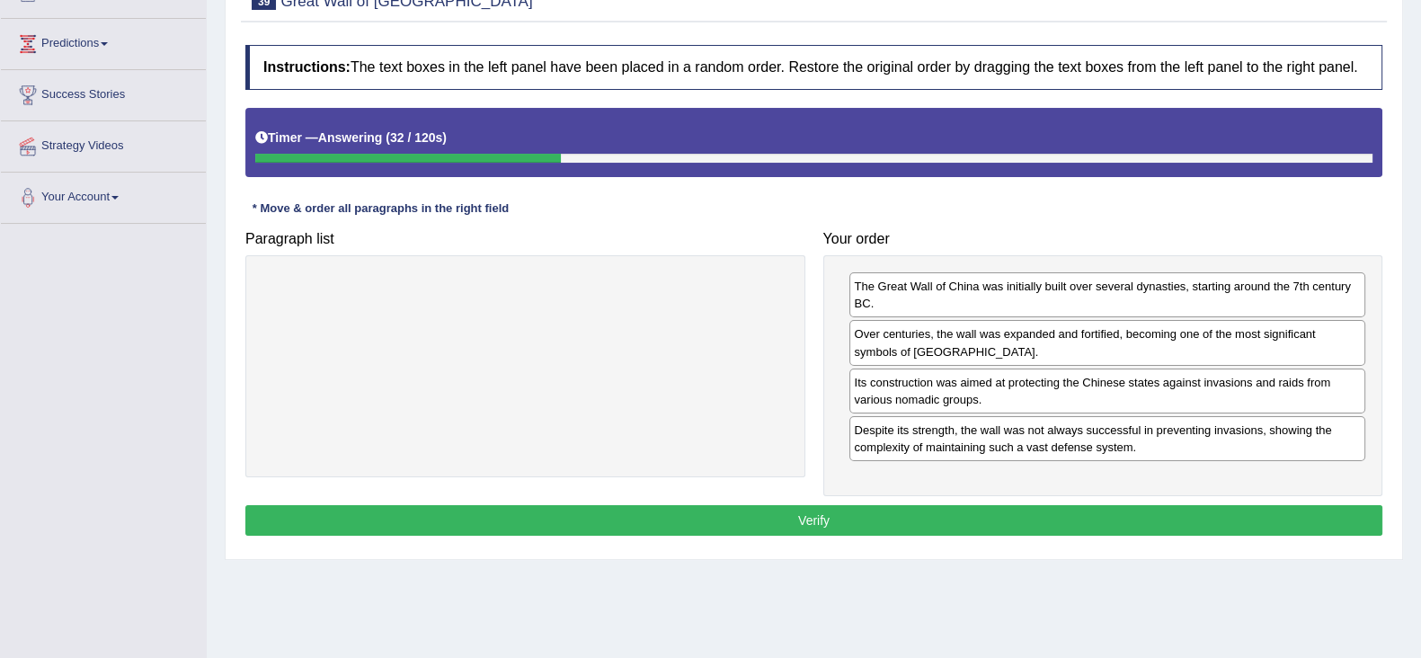
click at [1158, 515] on button "Verify" at bounding box center [813, 520] width 1137 height 31
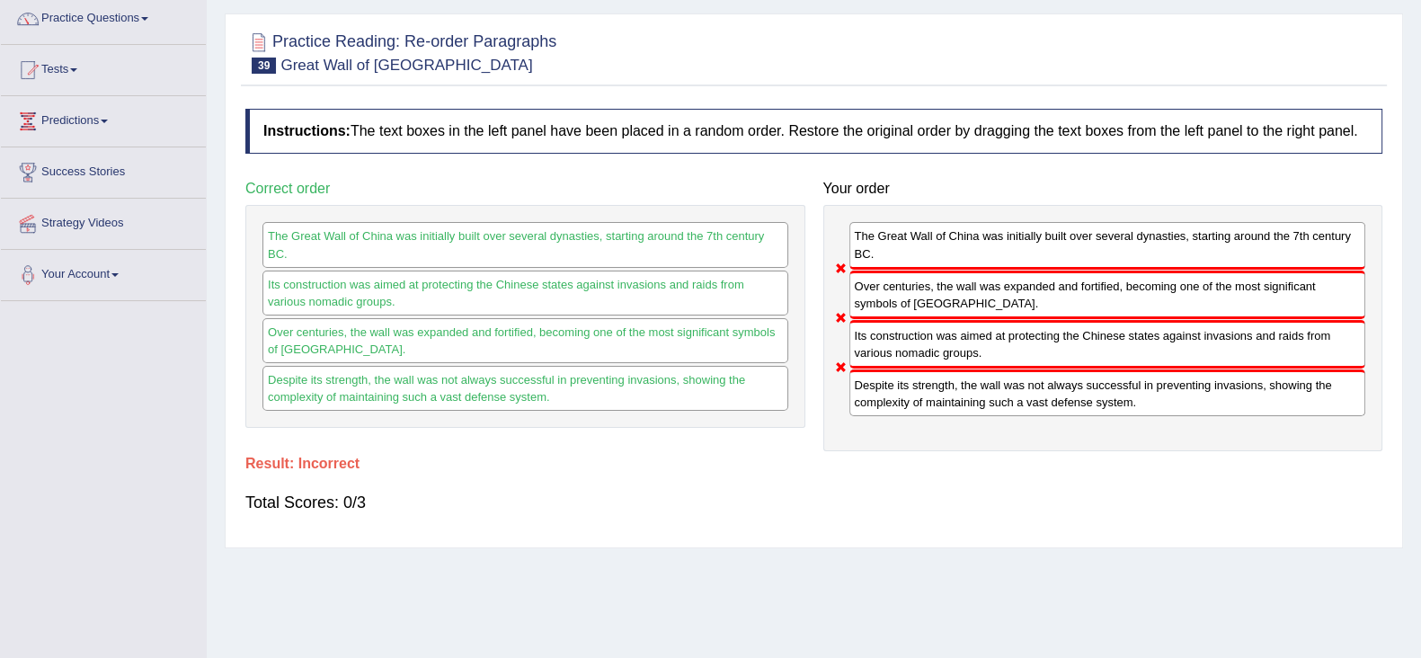
scroll to position [111, 0]
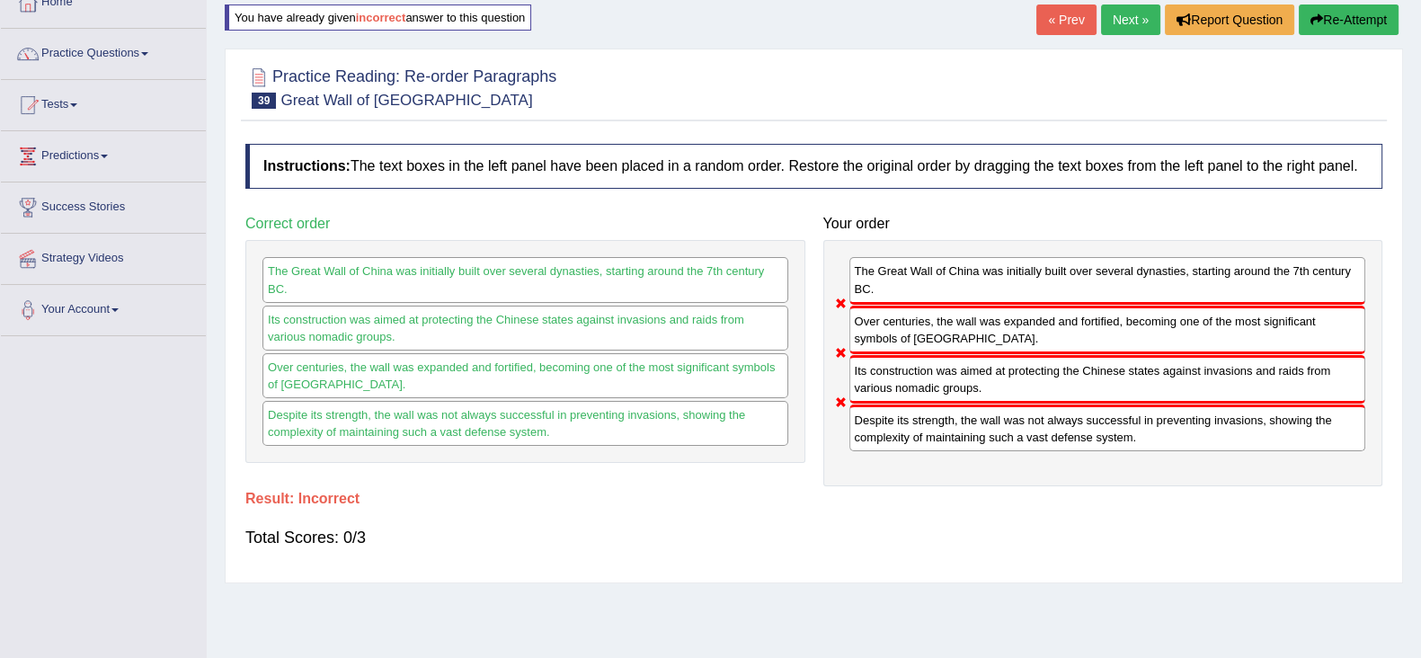
click at [1115, 20] on link "Next »" at bounding box center [1130, 19] width 59 height 31
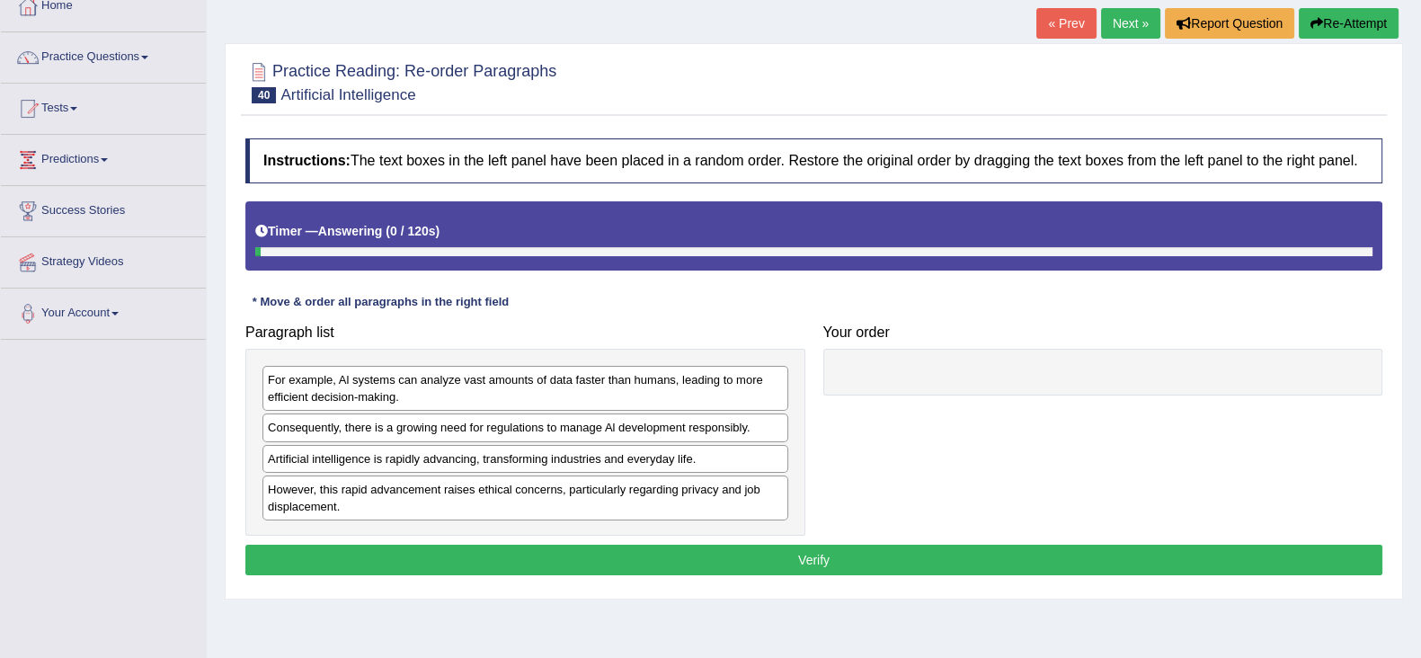
scroll to position [111, 0]
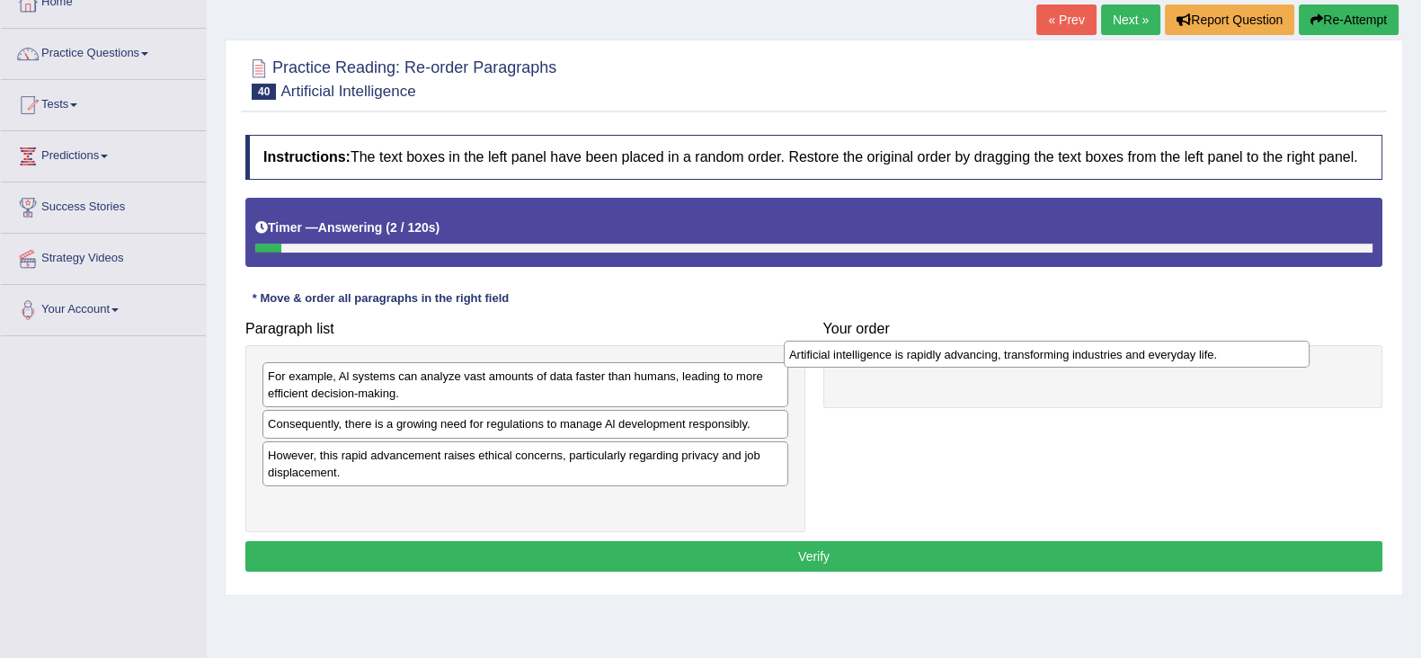
drag, startPoint x: 467, startPoint y: 459, endPoint x: 989, endPoint y: 360, distance: 530.9
click at [989, 360] on div "Artificial intelligence is rapidly advancing, transforming industries and every…" at bounding box center [1047, 355] width 526 height 28
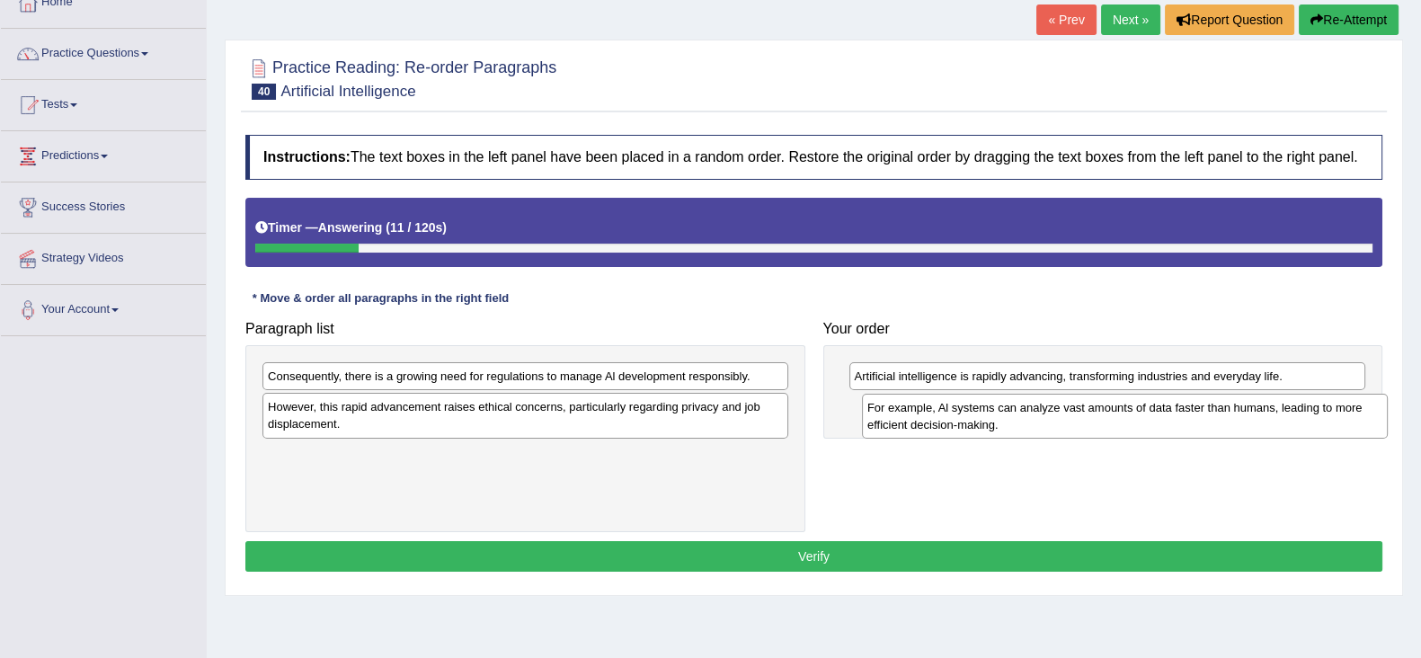
drag, startPoint x: 515, startPoint y: 390, endPoint x: 1120, endPoint y: 420, distance: 605.7
click at [1120, 420] on div "For example, Al systems can analyze vast amounts of data faster than humans, le…" at bounding box center [1125, 416] width 526 height 45
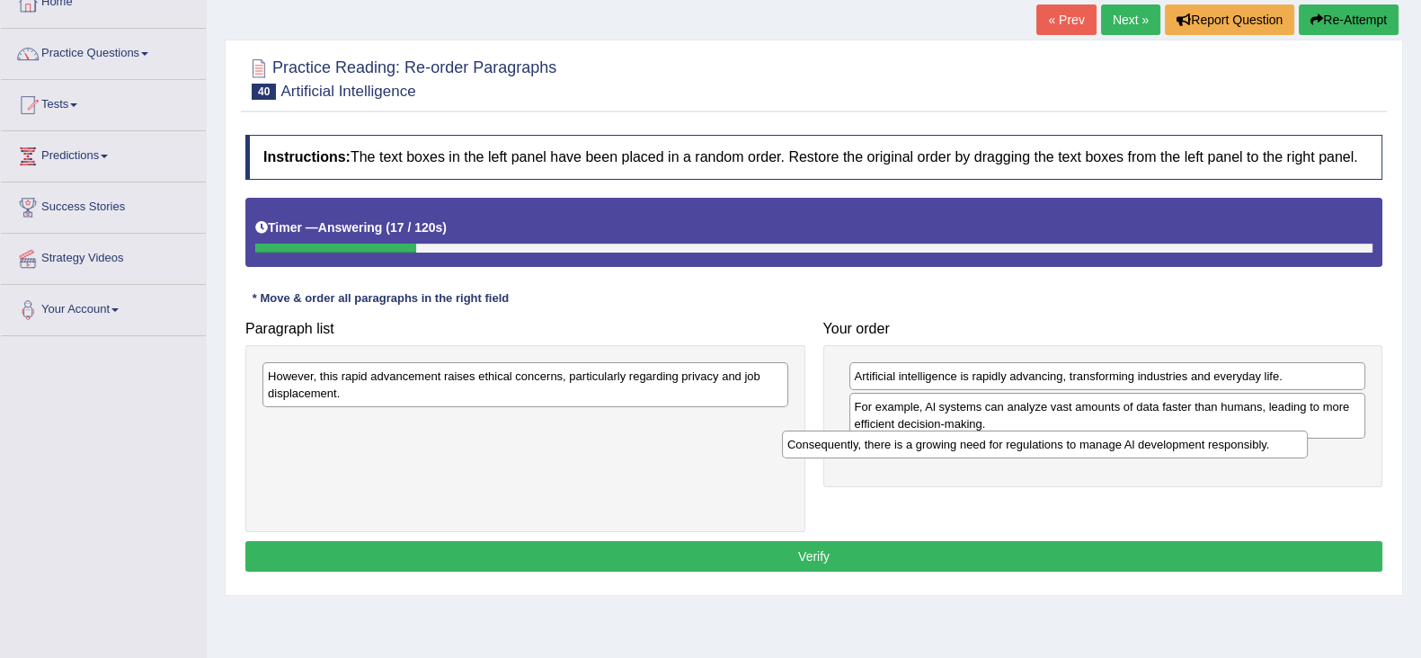
drag, startPoint x: 702, startPoint y: 383, endPoint x: 1244, endPoint y: 449, distance: 546.0
click at [1244, 449] on div "Consequently, there is a growing need for regulations to manage Al development …" at bounding box center [1045, 445] width 526 height 28
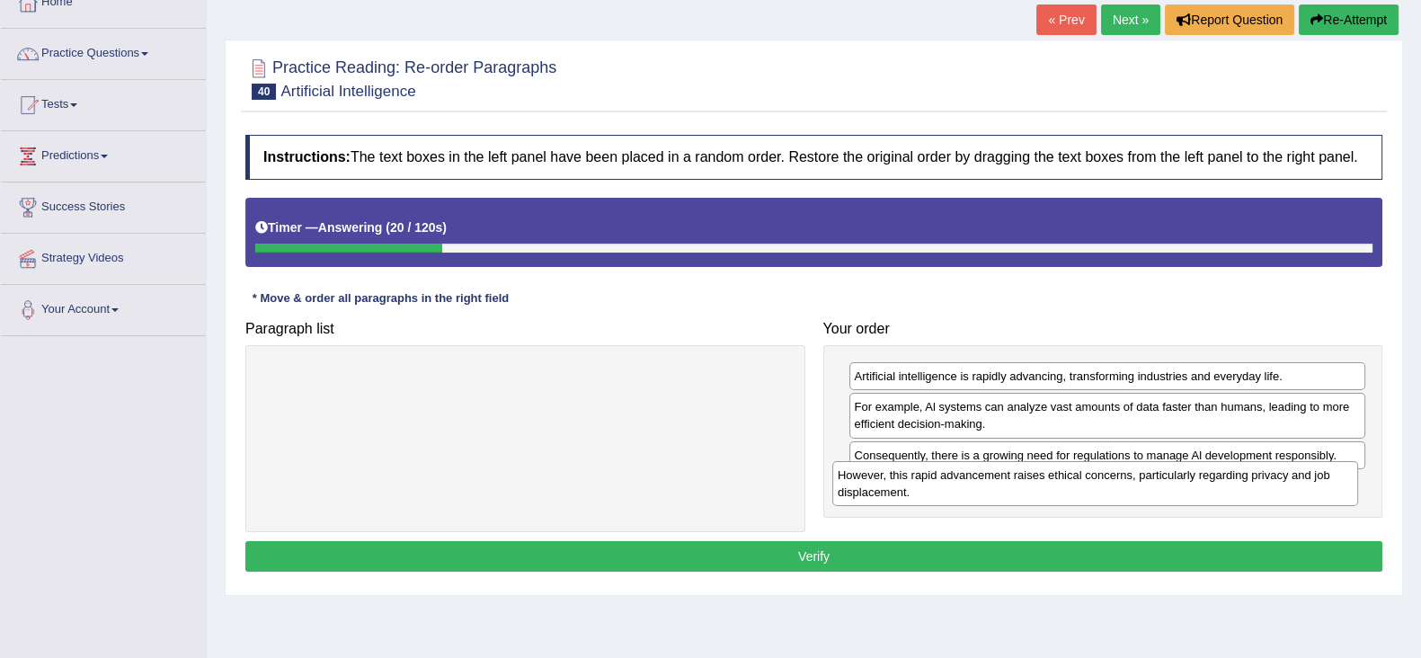
drag, startPoint x: 598, startPoint y: 388, endPoint x: 1169, endPoint y: 488, distance: 579.5
click at [1169, 488] on div "However, this rapid advancement raises ethical concerns, particularly regarding…" at bounding box center [1095, 483] width 526 height 45
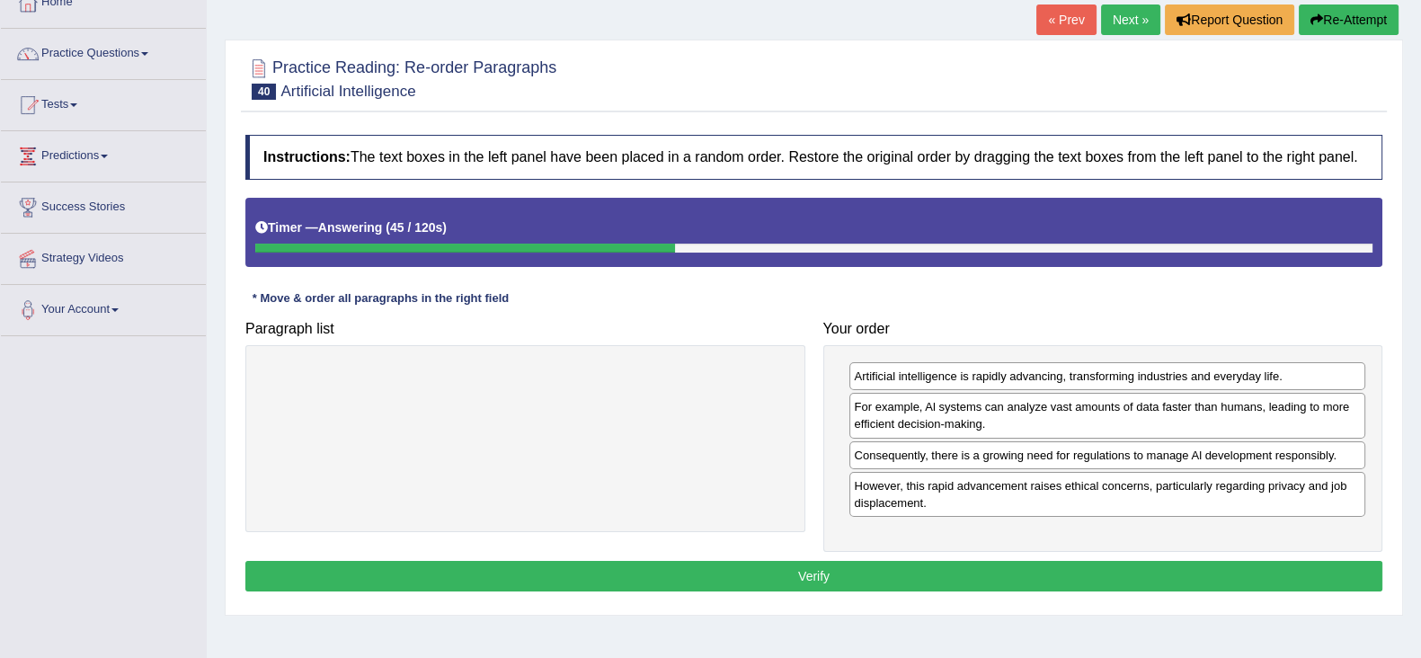
click at [1294, 561] on button "Verify" at bounding box center [813, 576] width 1137 height 31
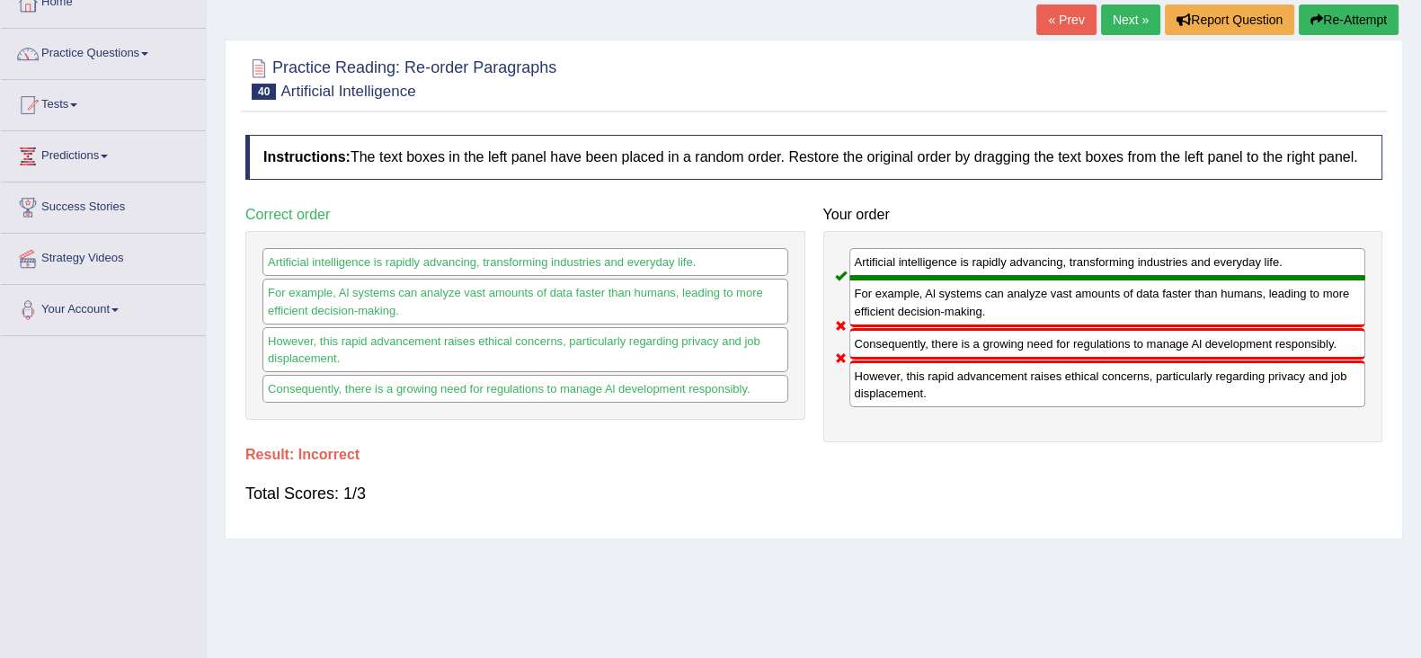
click at [1310, 26] on button "Re-Attempt" at bounding box center [1349, 19] width 100 height 31
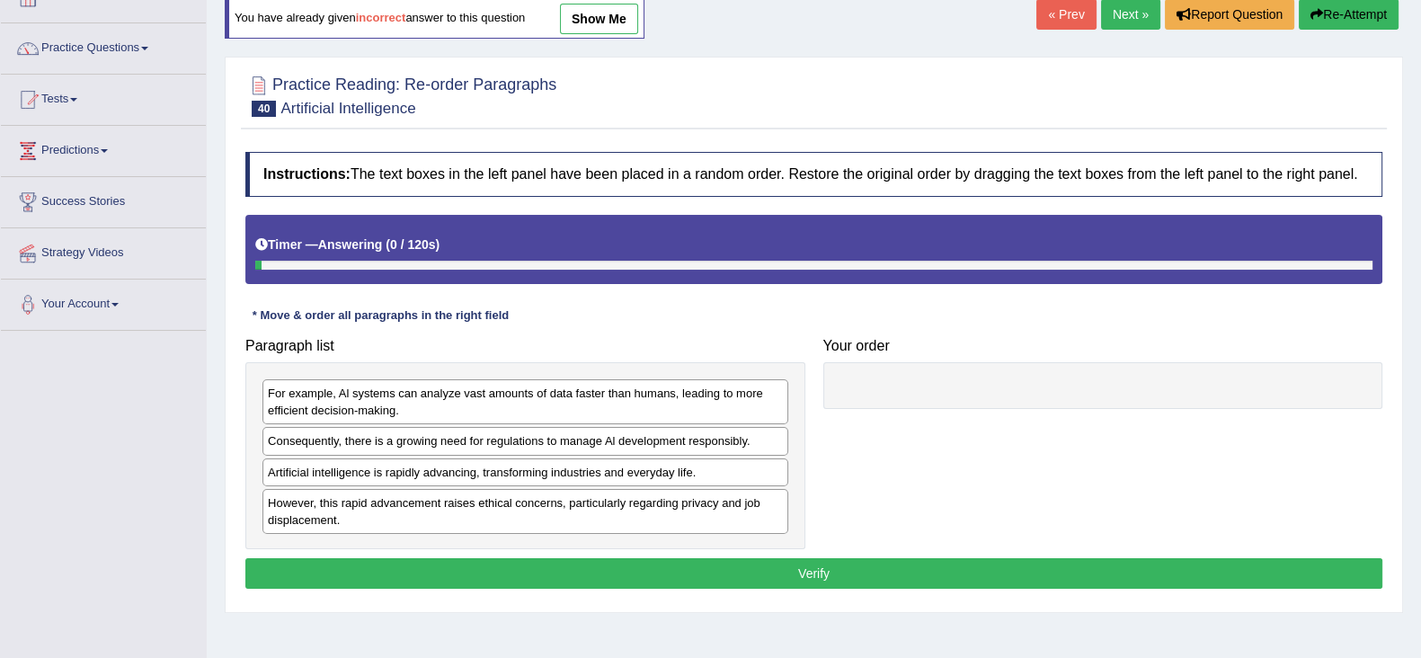
scroll to position [111, 0]
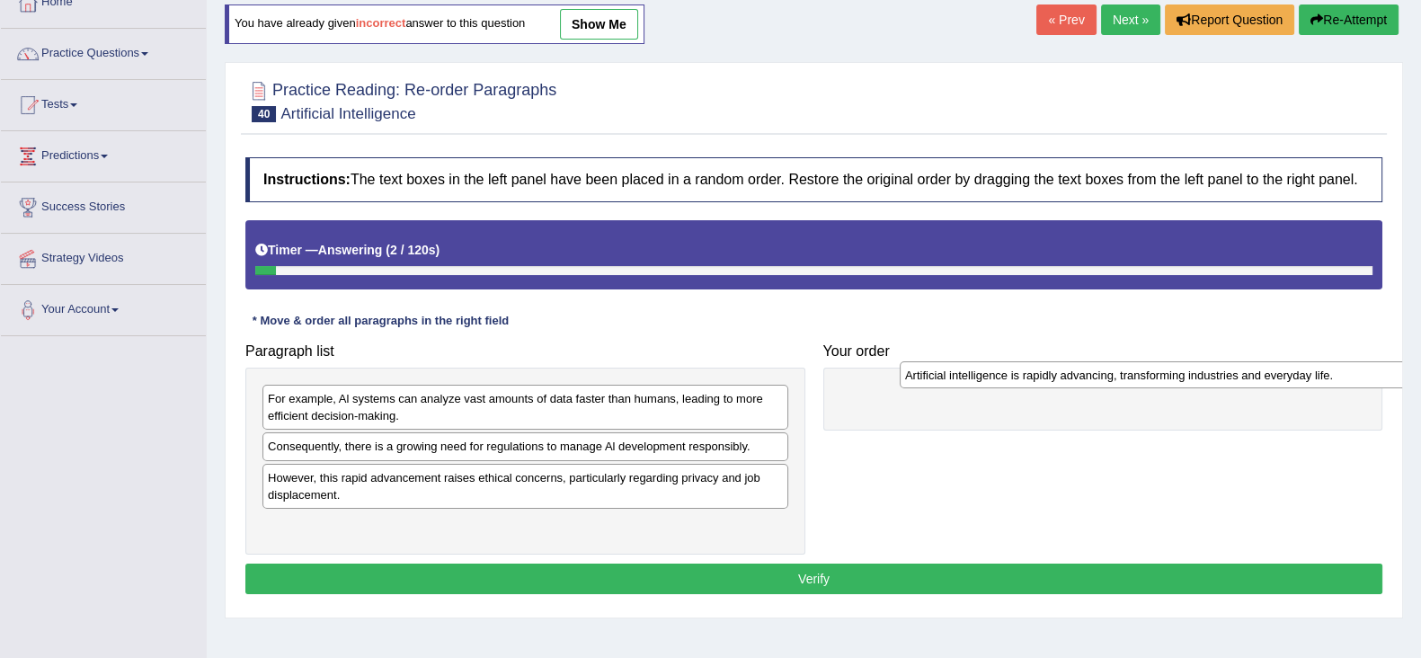
drag, startPoint x: 368, startPoint y: 477, endPoint x: 1005, endPoint y: 376, distance: 645.4
click at [1005, 376] on div "Artificial intelligence is rapidly advancing, transforming industries and every…" at bounding box center [1163, 375] width 526 height 28
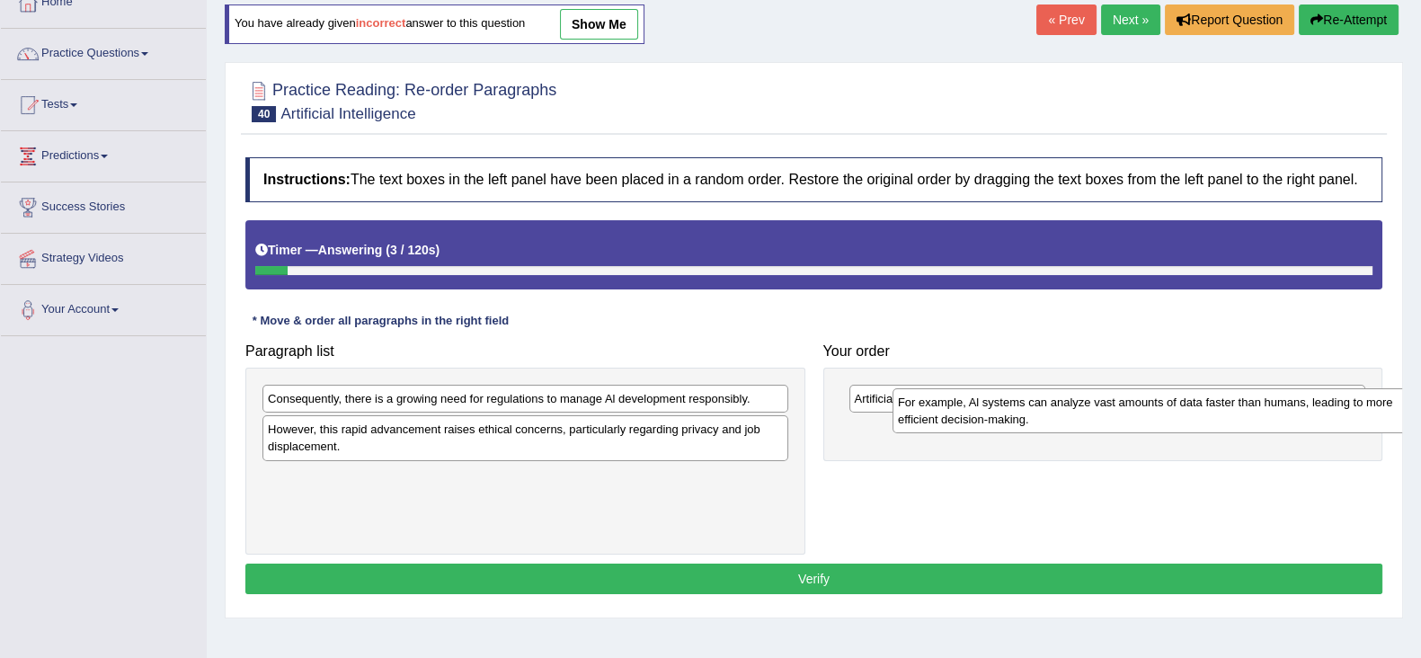
drag, startPoint x: 518, startPoint y: 405, endPoint x: 1148, endPoint y: 408, distance: 630.2
click at [1148, 408] on div "For example, Al systems can analyze vast amounts of data faster than humans, le…" at bounding box center [1156, 410] width 526 height 45
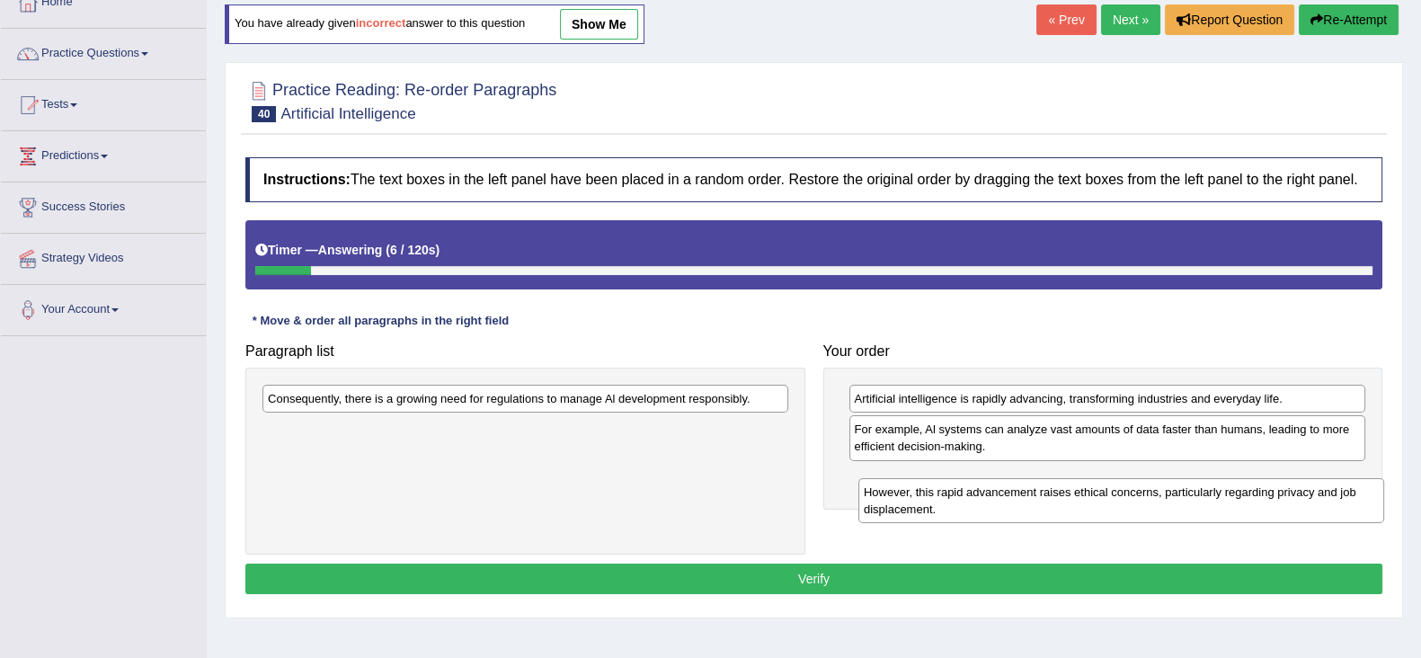
drag, startPoint x: 568, startPoint y: 428, endPoint x: 1144, endPoint y: 475, distance: 578.1
click at [1165, 489] on div "However, this rapid advancement raises ethical concerns, particularly regarding…" at bounding box center [1121, 500] width 526 height 45
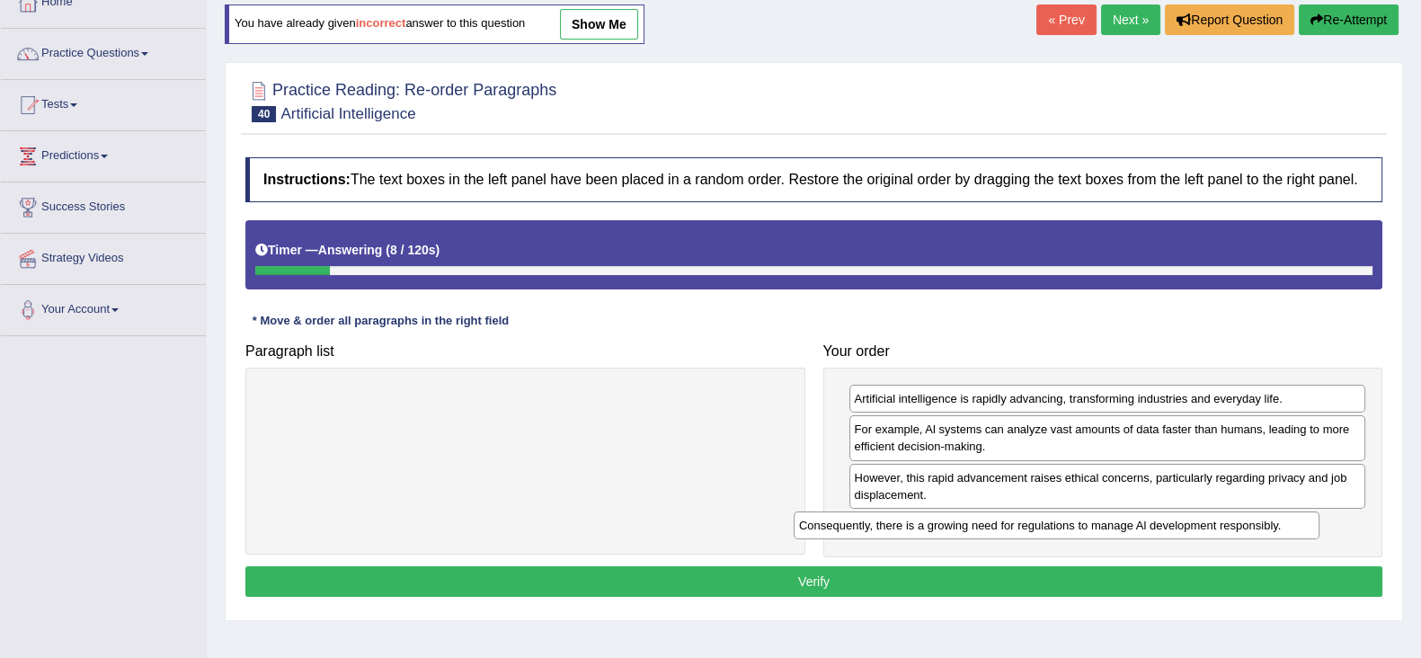
drag, startPoint x: 667, startPoint y: 402, endPoint x: 1199, endPoint y: 528, distance: 546.9
click at [1199, 529] on div "Consequently, there is a growing need for regulations to manage Al development …" at bounding box center [1057, 525] width 526 height 28
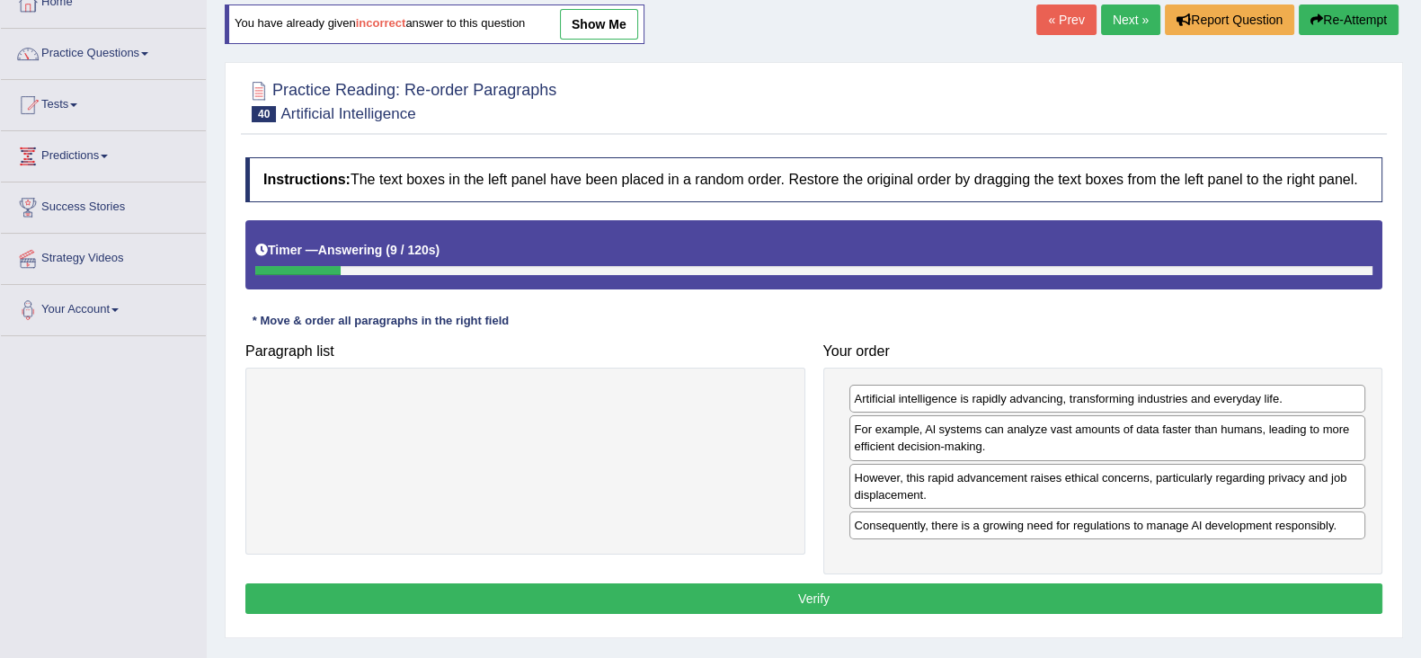
click at [1182, 588] on button "Verify" at bounding box center [813, 598] width 1137 height 31
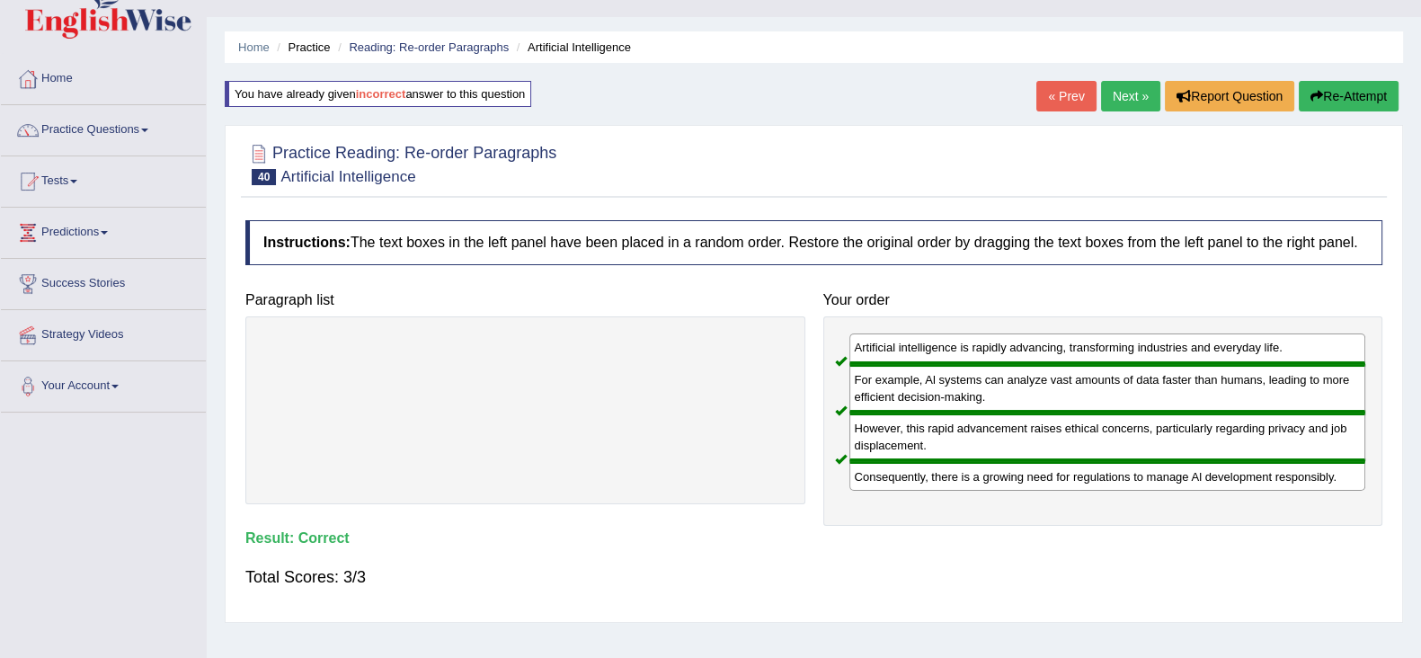
scroll to position [0, 0]
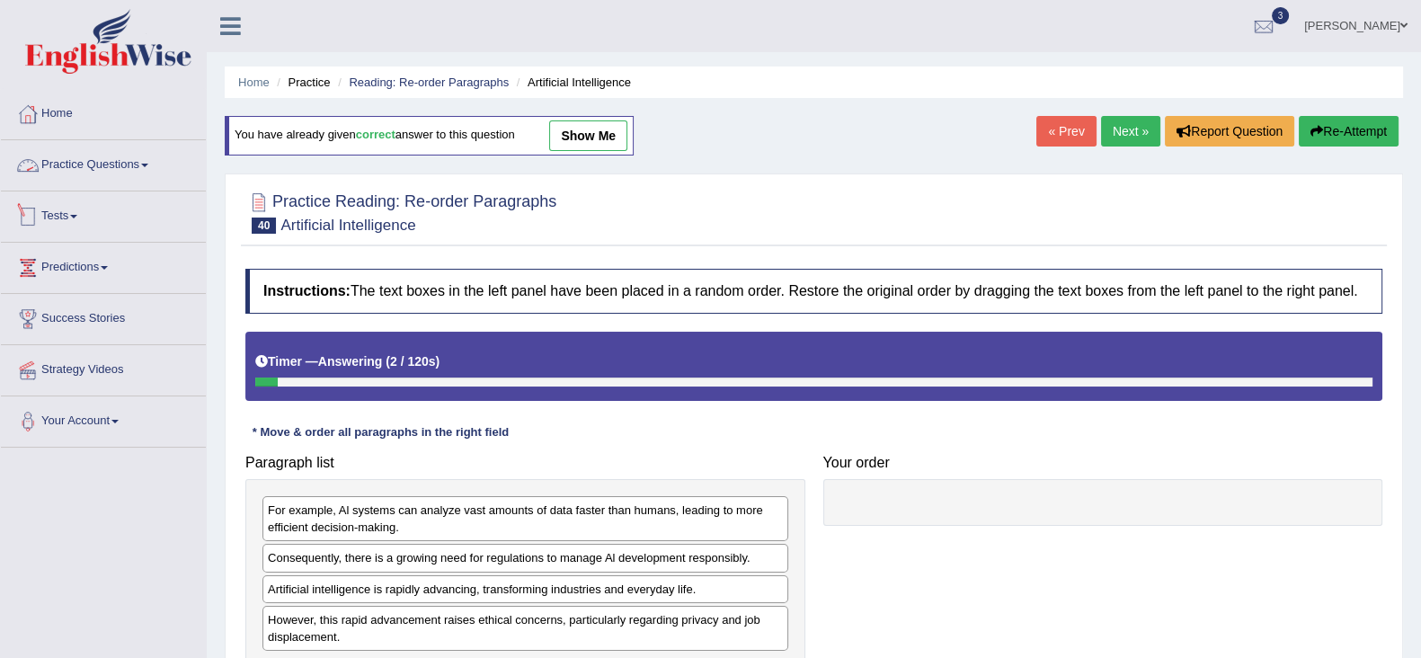
click at [72, 171] on link "Practice Questions" at bounding box center [103, 162] width 205 height 45
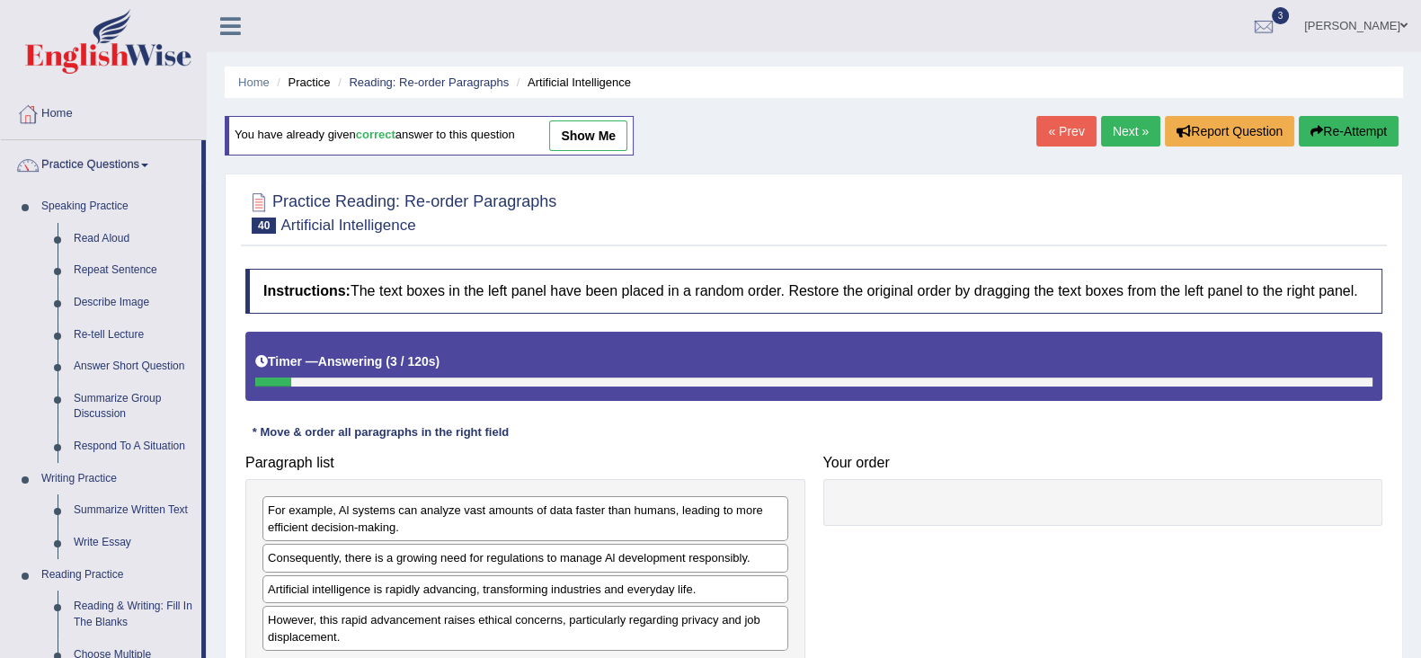
click at [64, 163] on link "Practice Questions" at bounding box center [101, 162] width 200 height 45
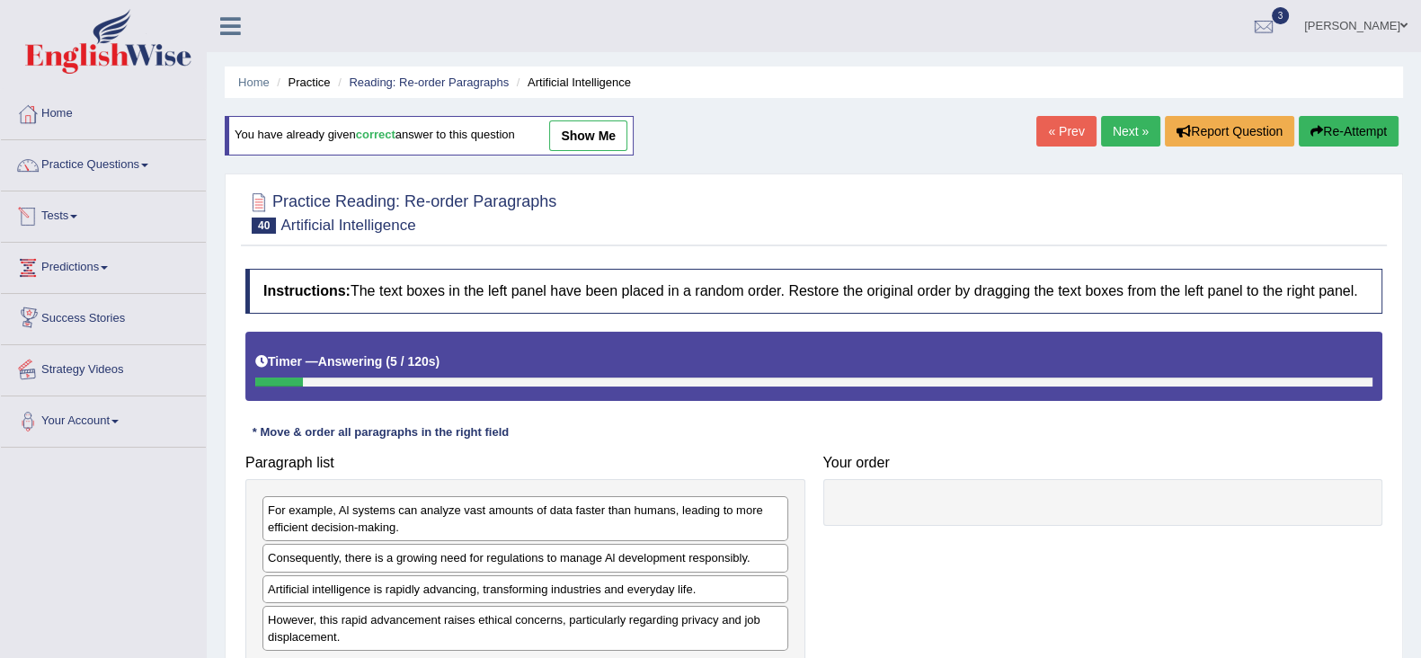
click at [82, 221] on link "Tests" at bounding box center [103, 213] width 205 height 45
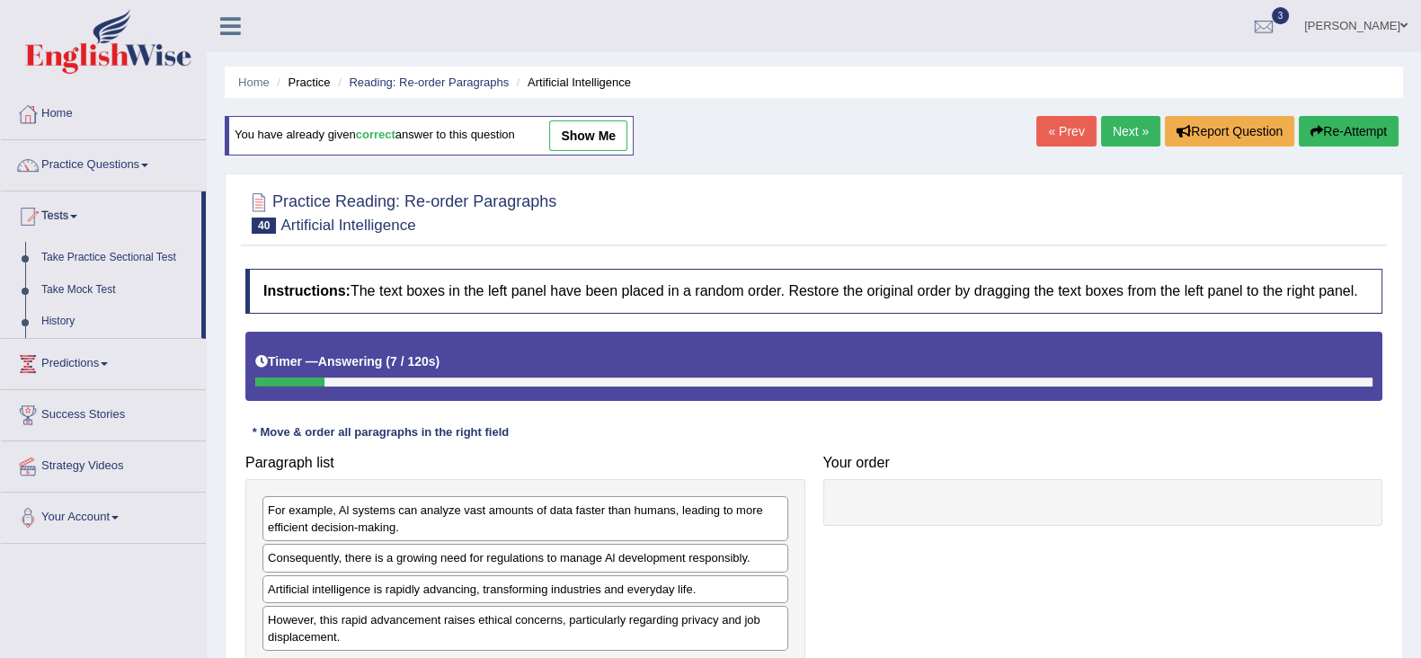
click at [69, 316] on link "History" at bounding box center [117, 322] width 168 height 32
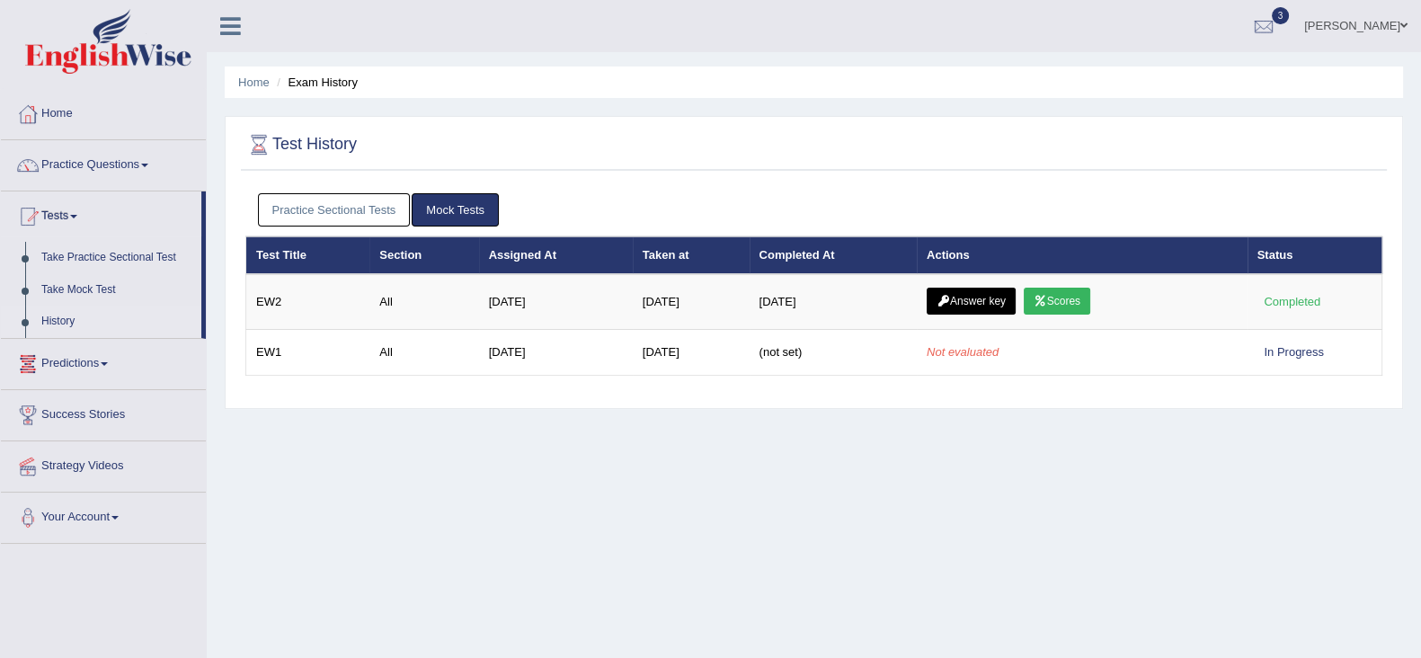
click at [290, 211] on link "Practice Sectional Tests" at bounding box center [334, 209] width 153 height 33
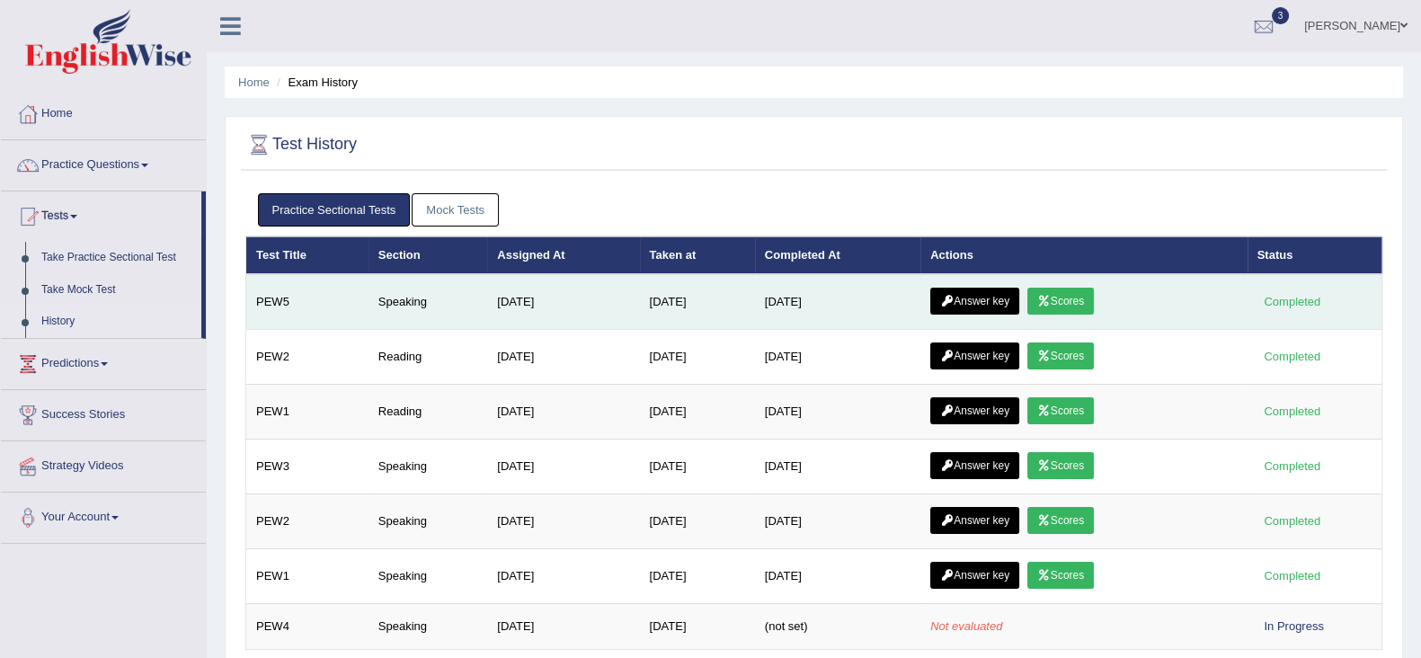
click at [1067, 291] on link "Scores" at bounding box center [1060, 301] width 67 height 27
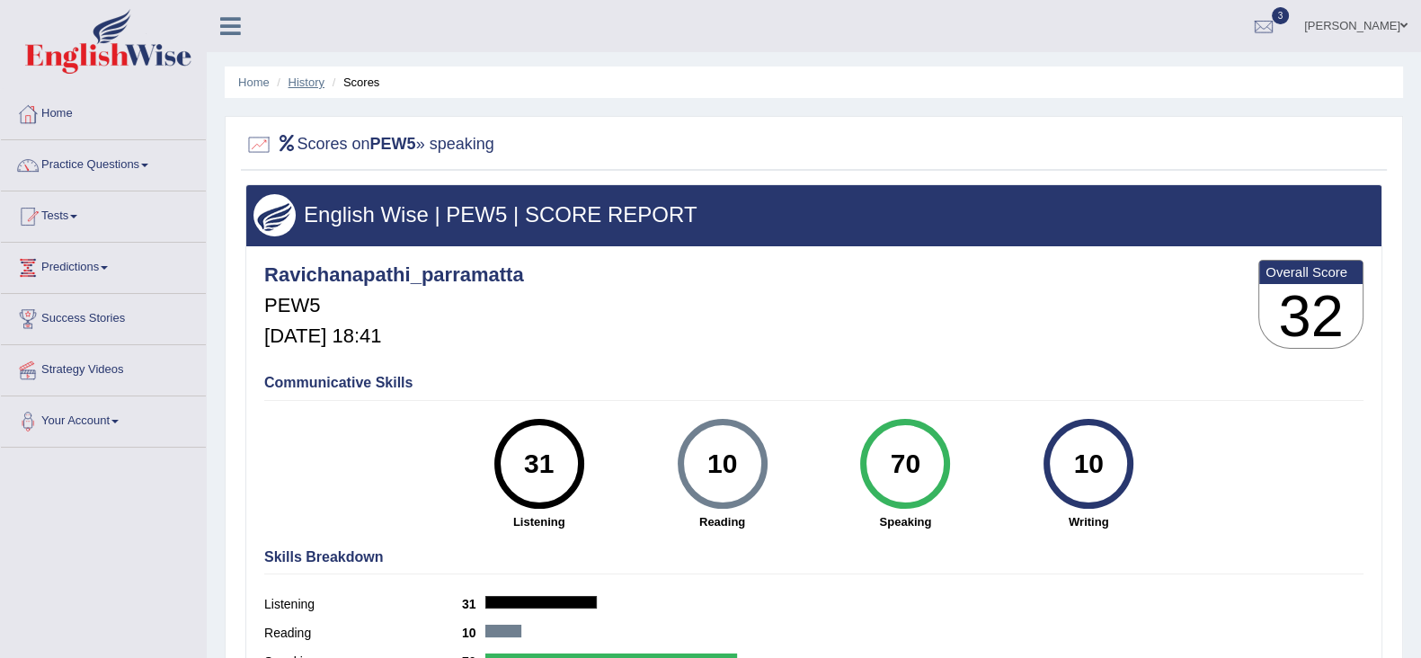
click at [318, 80] on link "History" at bounding box center [307, 82] width 36 height 13
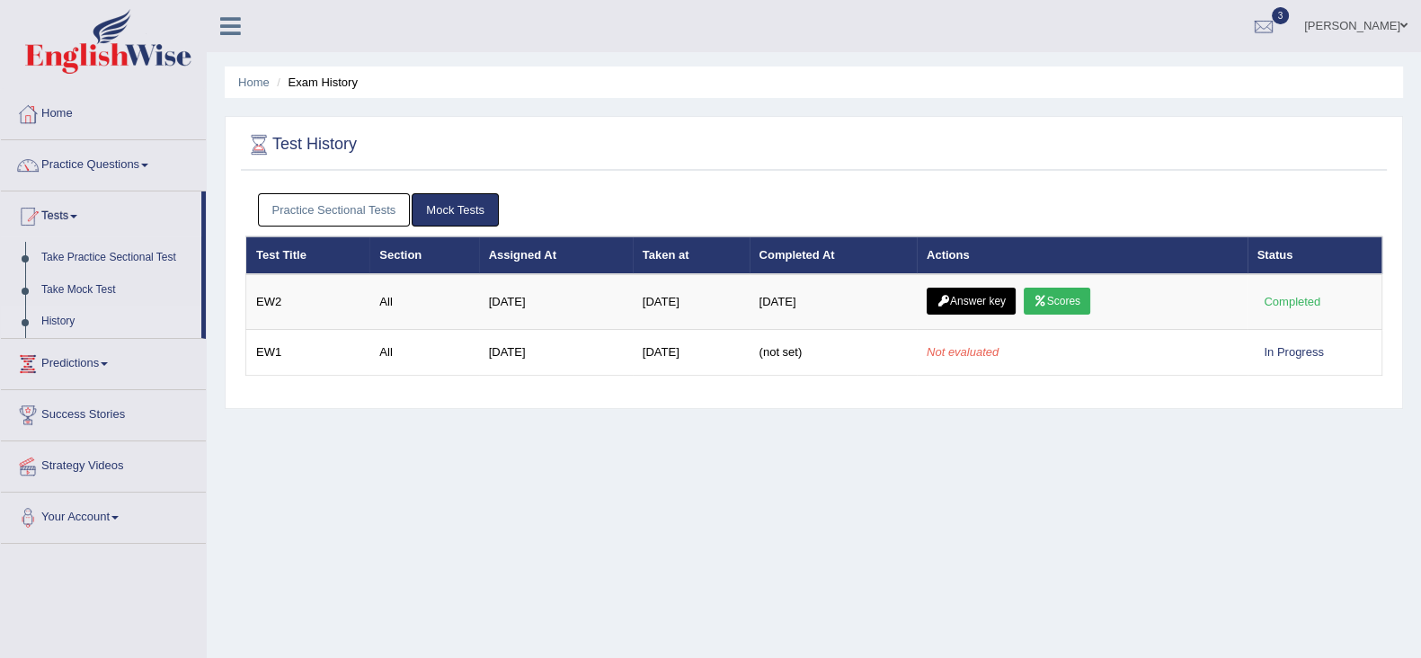
click at [344, 210] on link "Practice Sectional Tests" at bounding box center [334, 209] width 153 height 33
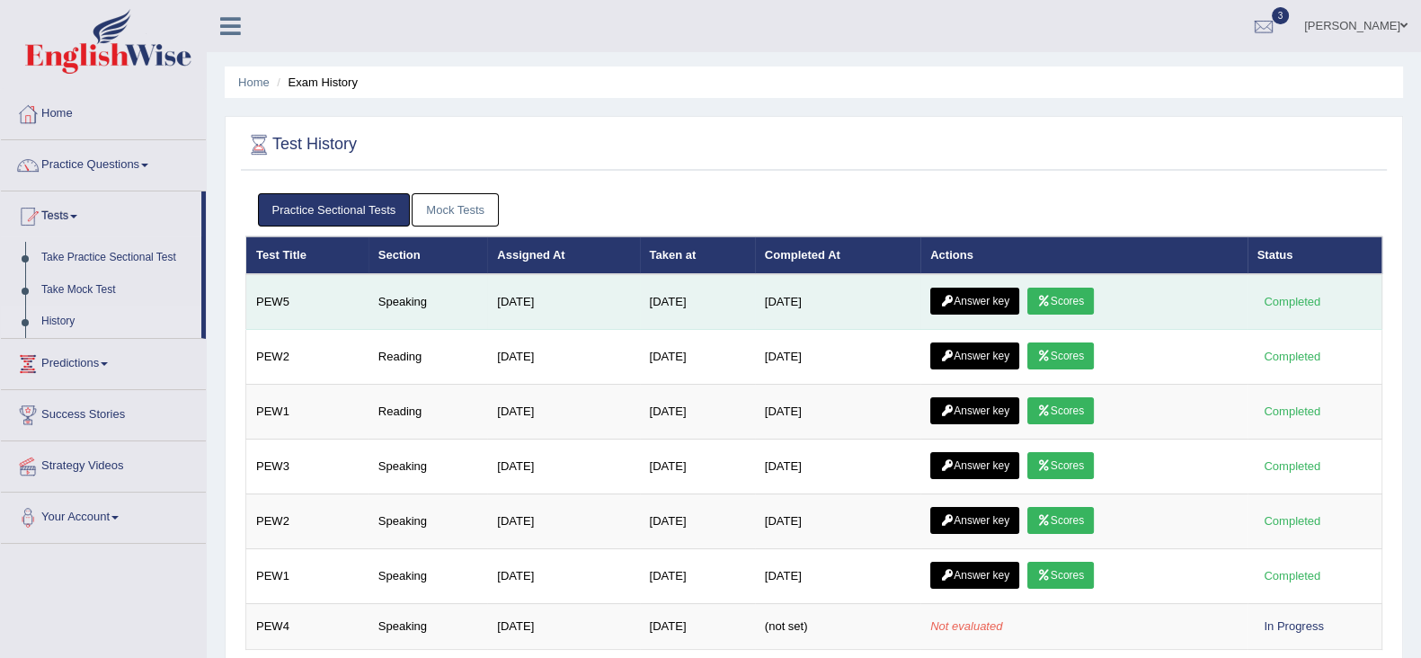
click at [974, 303] on link "Answer key" at bounding box center [974, 301] width 89 height 27
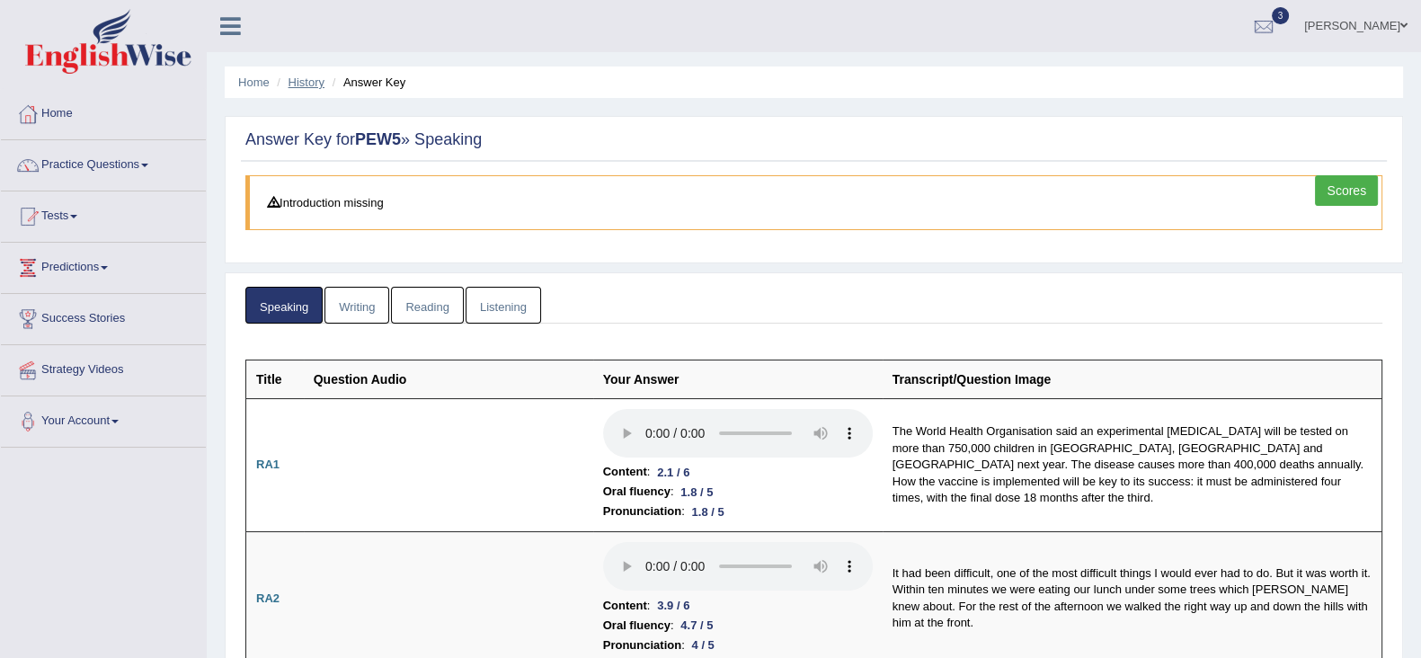
click at [307, 83] on link "History" at bounding box center [307, 82] width 36 height 13
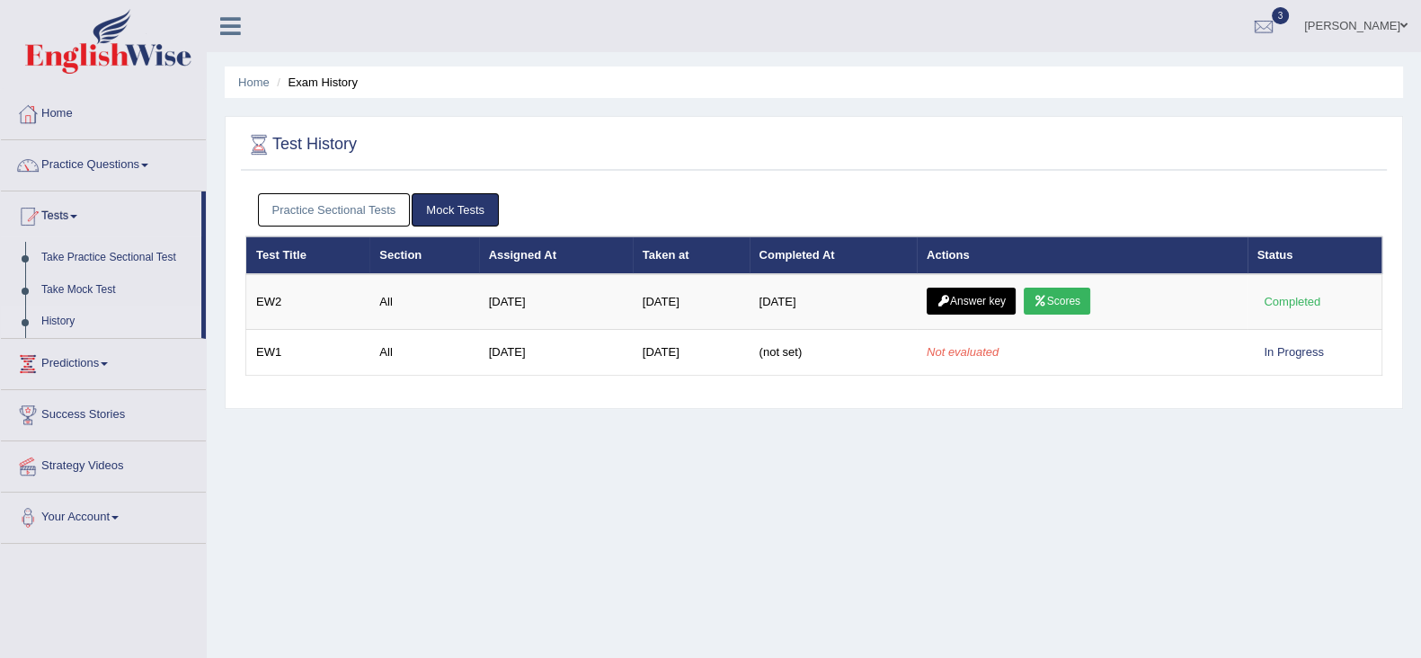
click at [373, 207] on link "Practice Sectional Tests" at bounding box center [334, 209] width 153 height 33
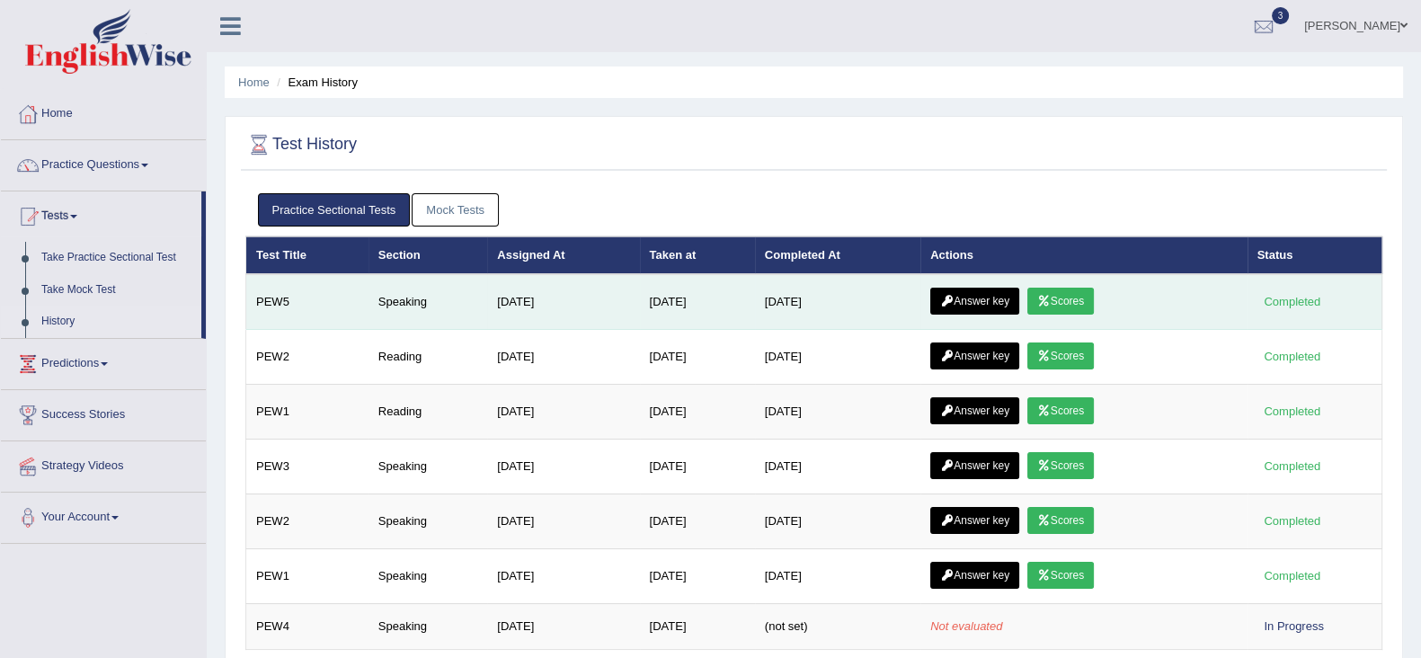
click at [1070, 304] on link "Scores" at bounding box center [1060, 301] width 67 height 27
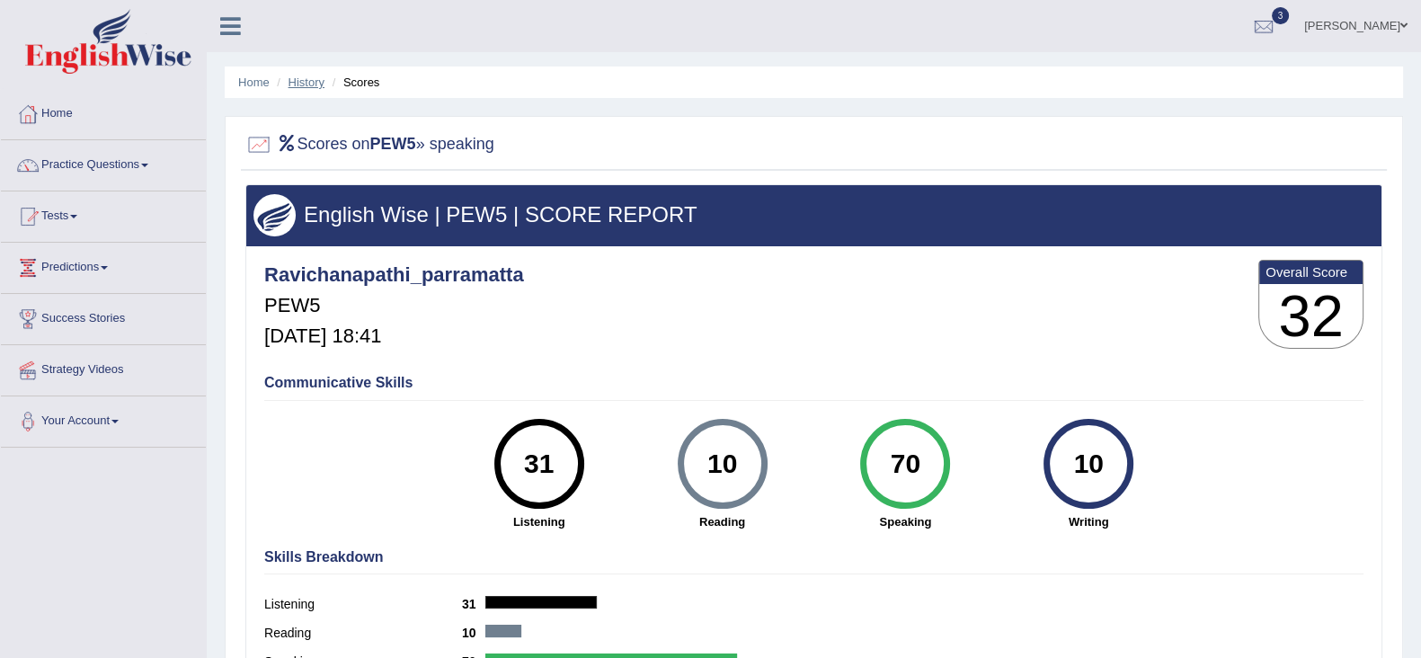
click at [319, 79] on link "History" at bounding box center [307, 82] width 36 height 13
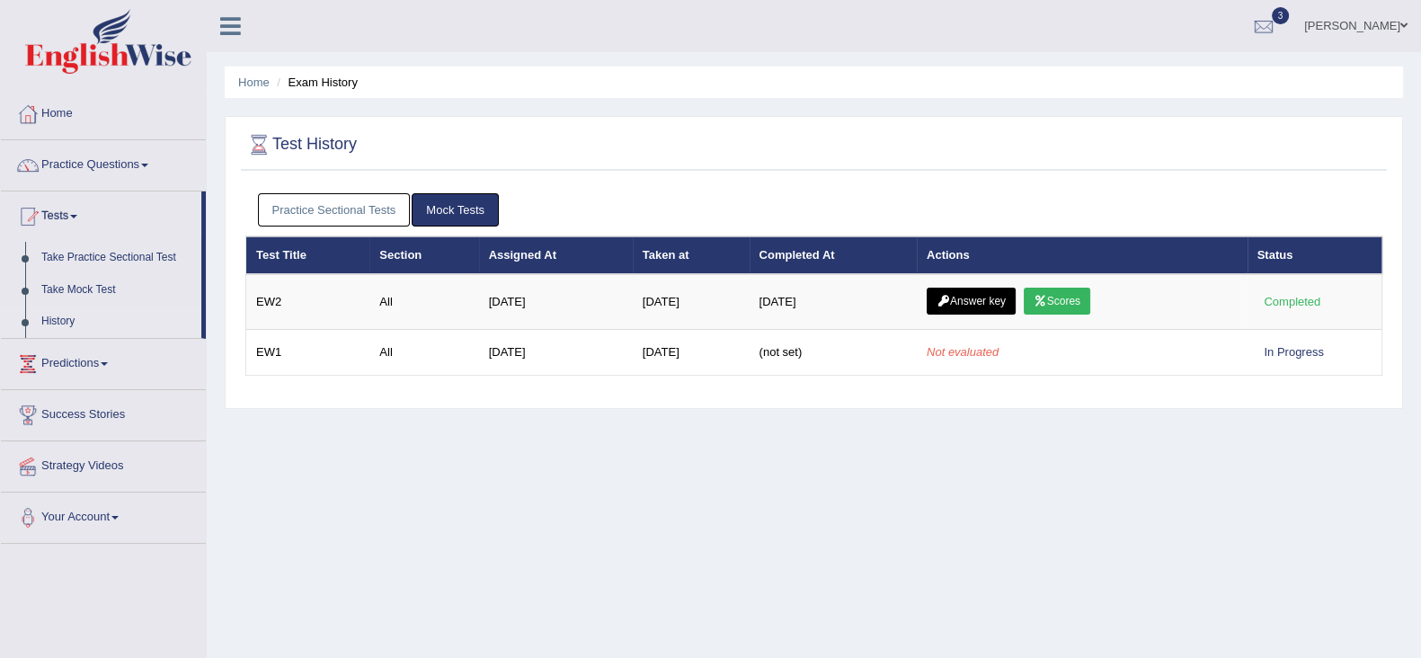
click at [319, 204] on link "Practice Sectional Tests" at bounding box center [334, 209] width 153 height 33
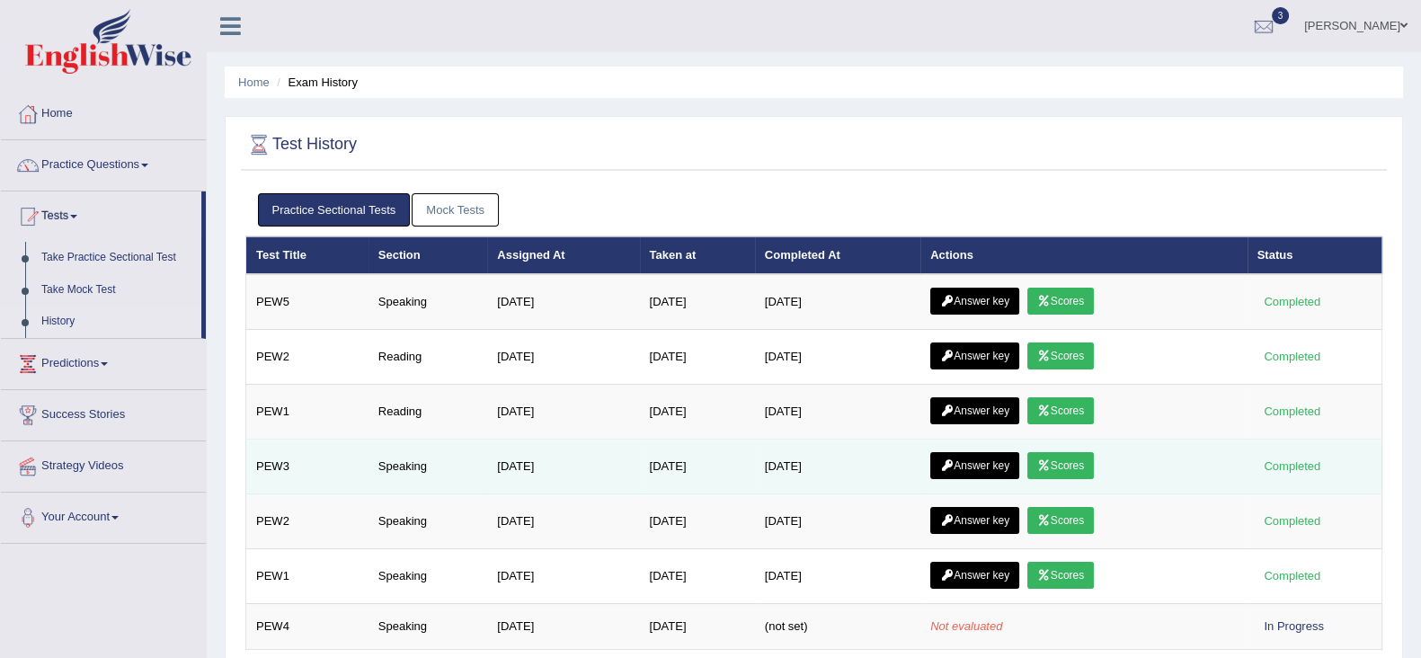
click at [1063, 458] on link "Scores" at bounding box center [1060, 465] width 67 height 27
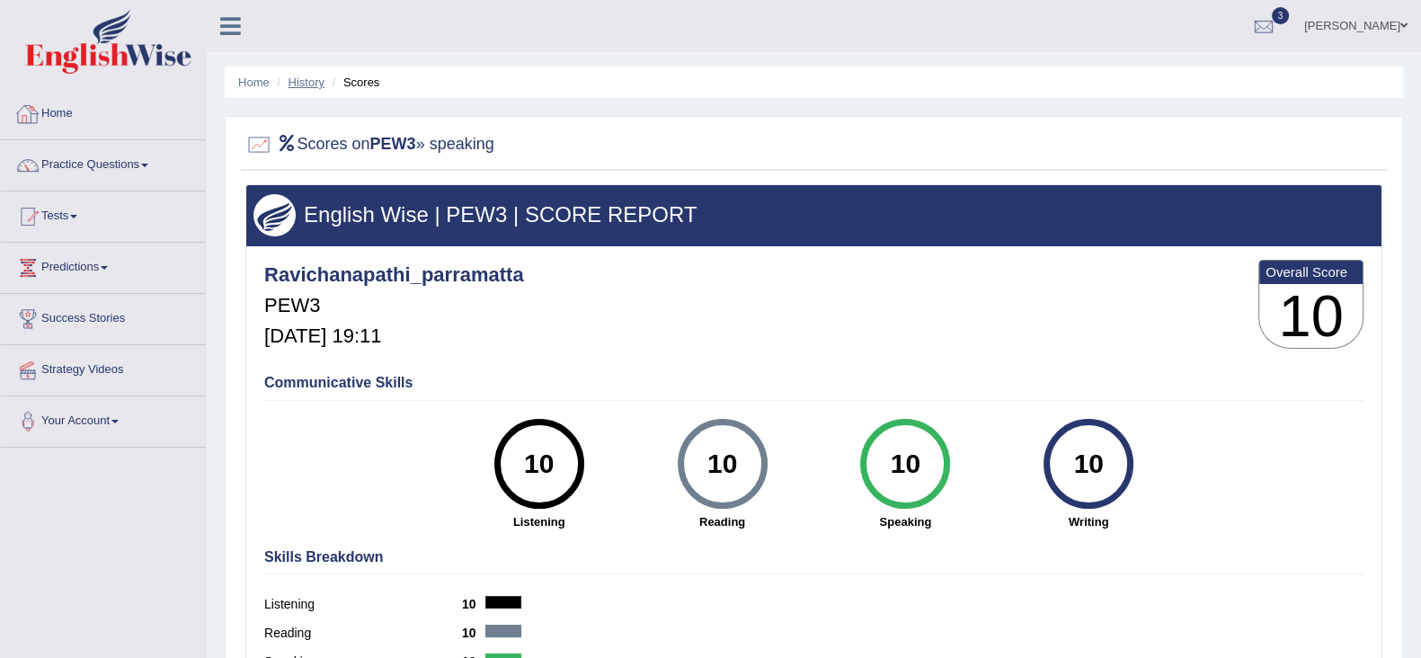
click at [304, 84] on link "History" at bounding box center [307, 82] width 36 height 13
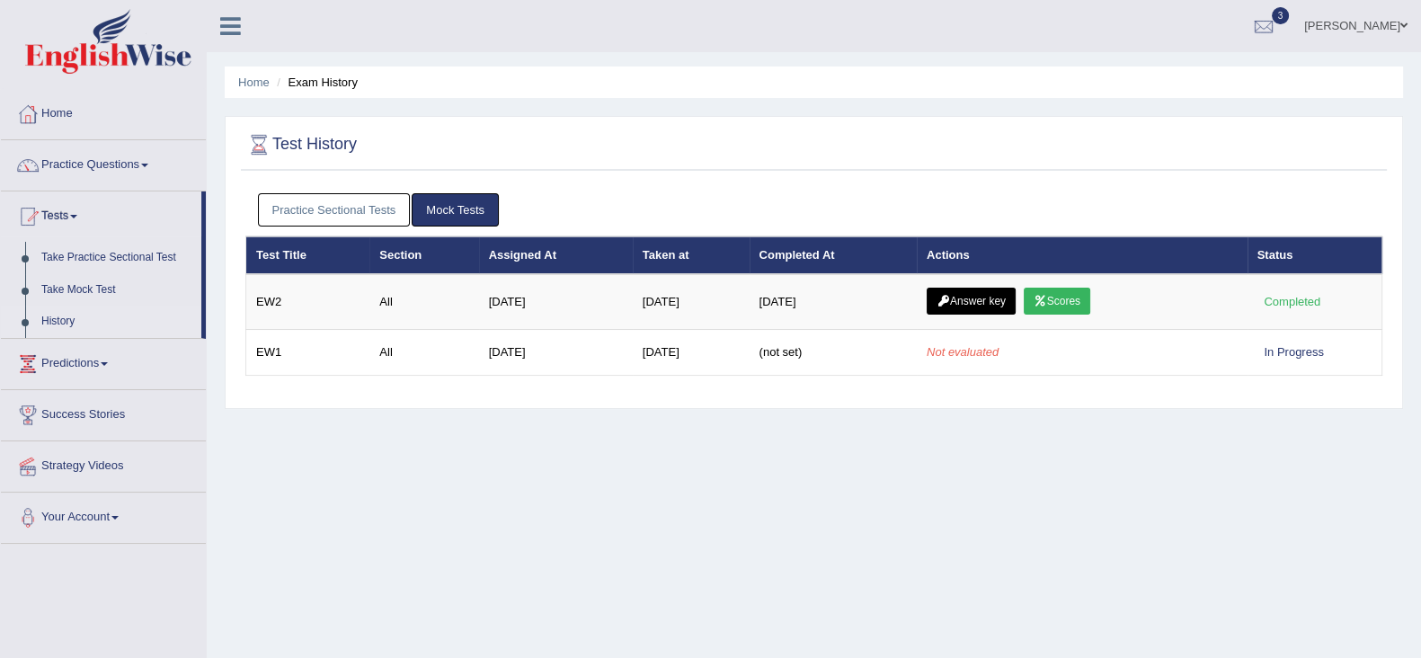
click at [325, 195] on link "Practice Sectional Tests" at bounding box center [334, 209] width 153 height 33
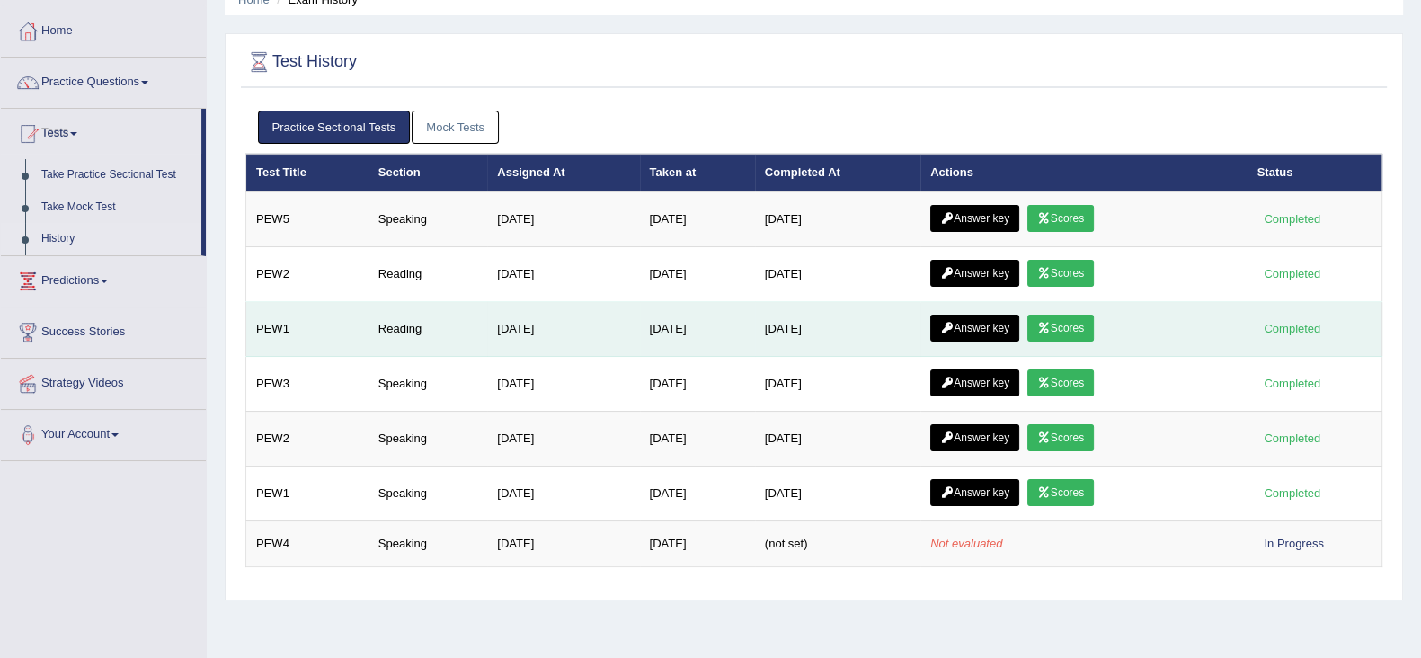
scroll to position [111, 0]
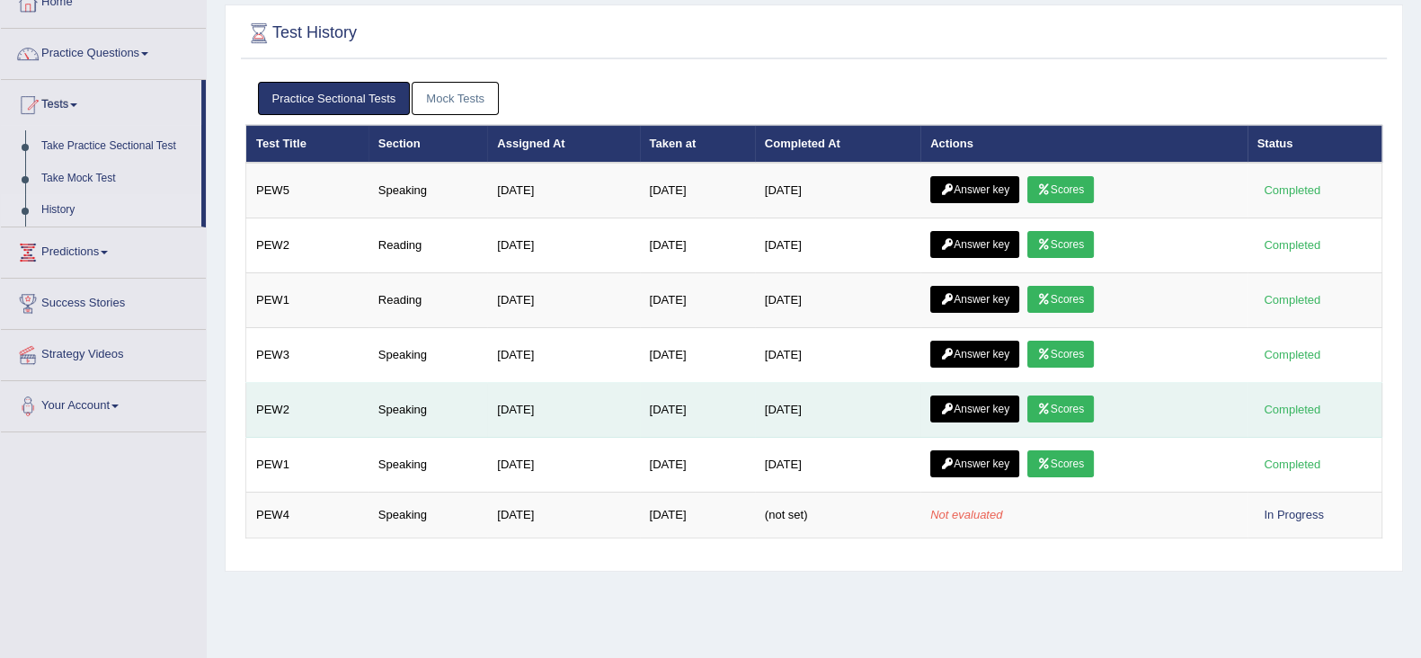
click at [1072, 400] on link "Scores" at bounding box center [1060, 409] width 67 height 27
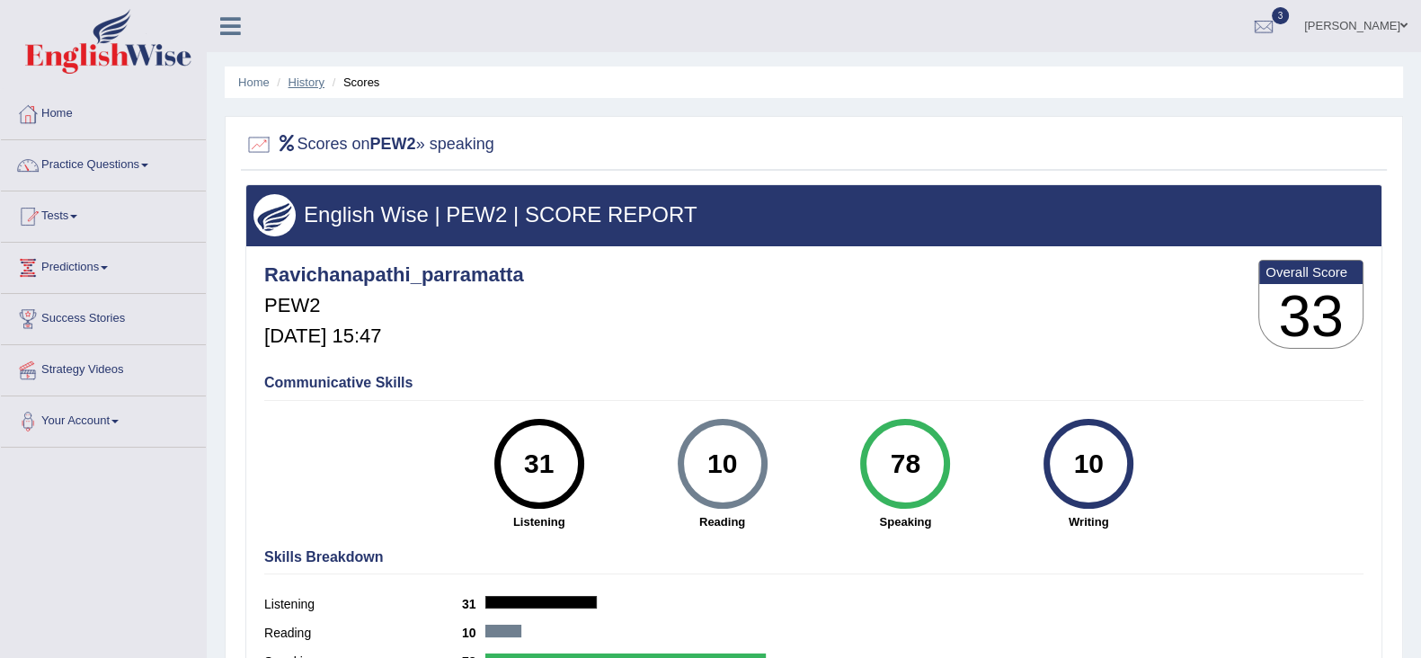
click at [310, 83] on link "History" at bounding box center [307, 82] width 36 height 13
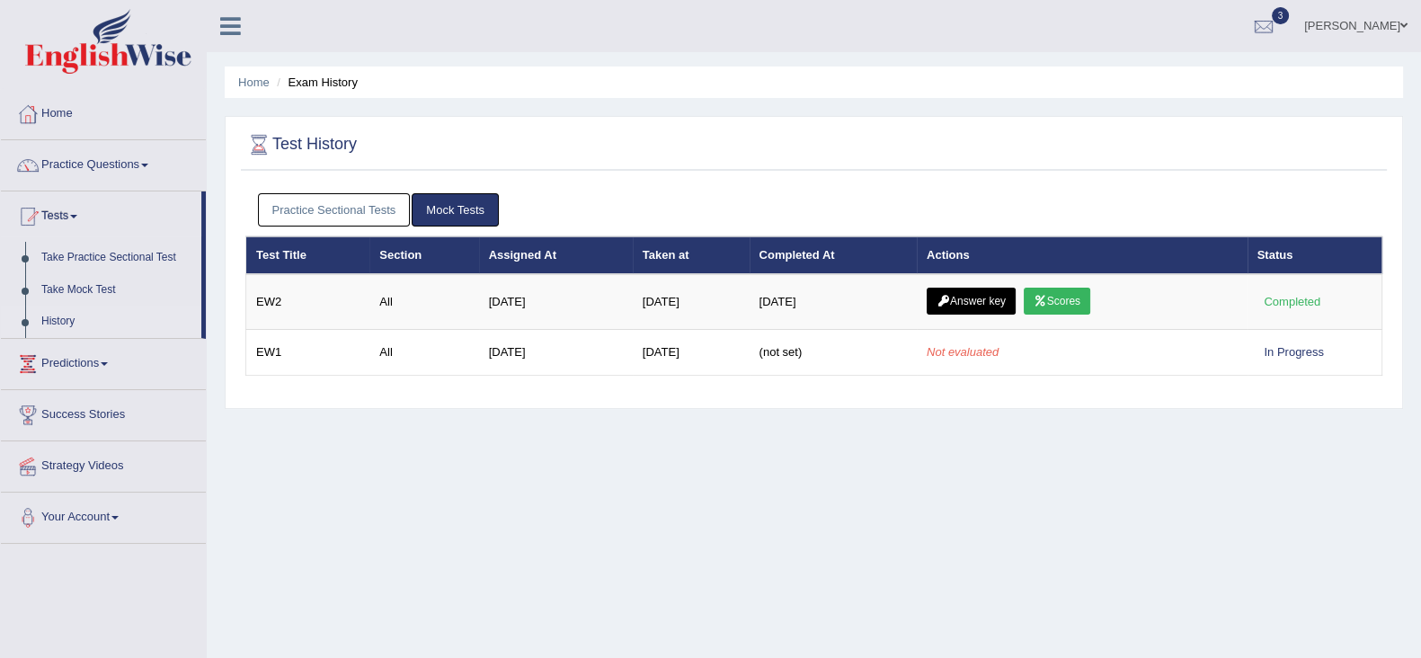
click at [378, 211] on link "Practice Sectional Tests" at bounding box center [334, 209] width 153 height 33
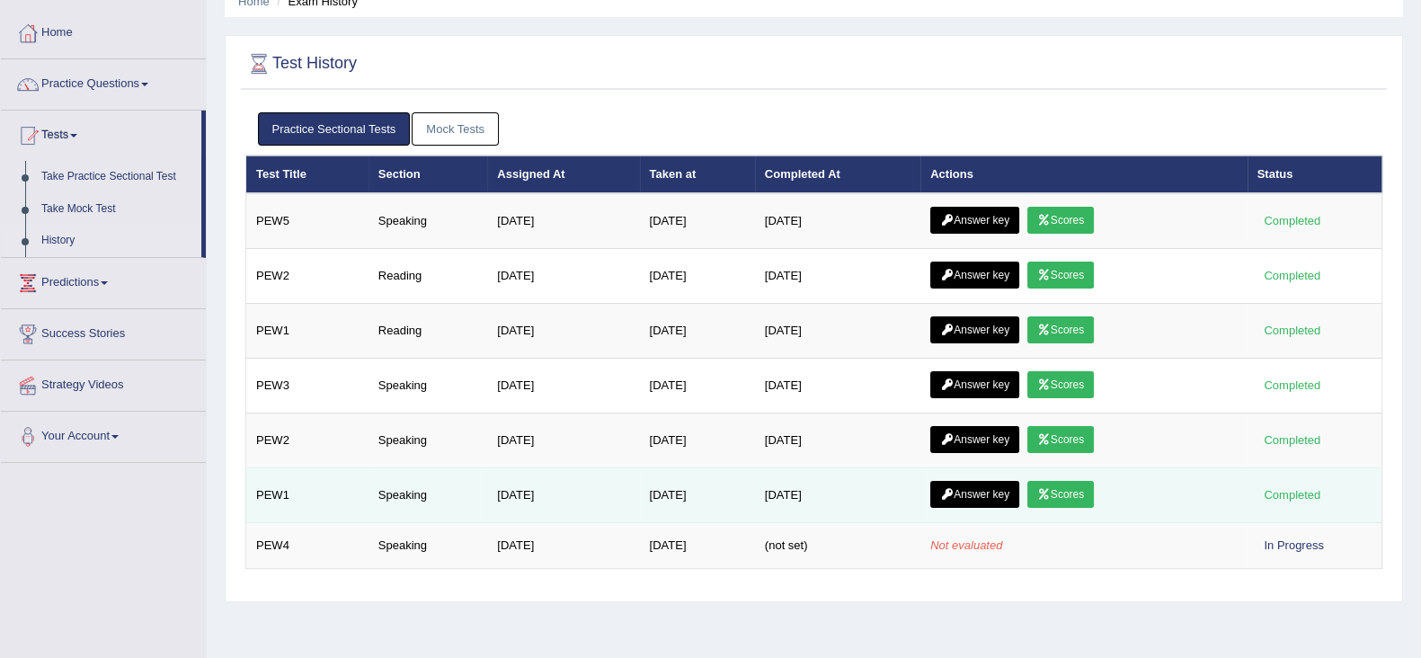
scroll to position [111, 0]
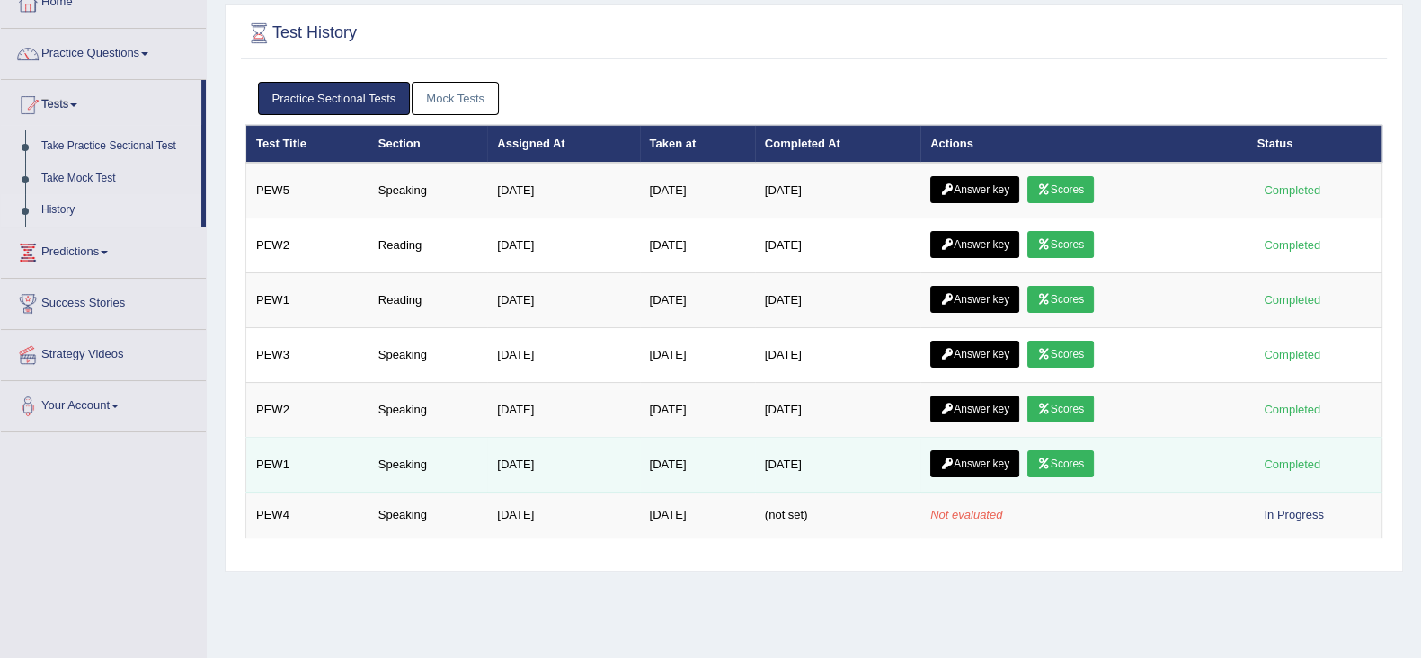
click at [1081, 459] on link "Scores" at bounding box center [1060, 463] width 67 height 27
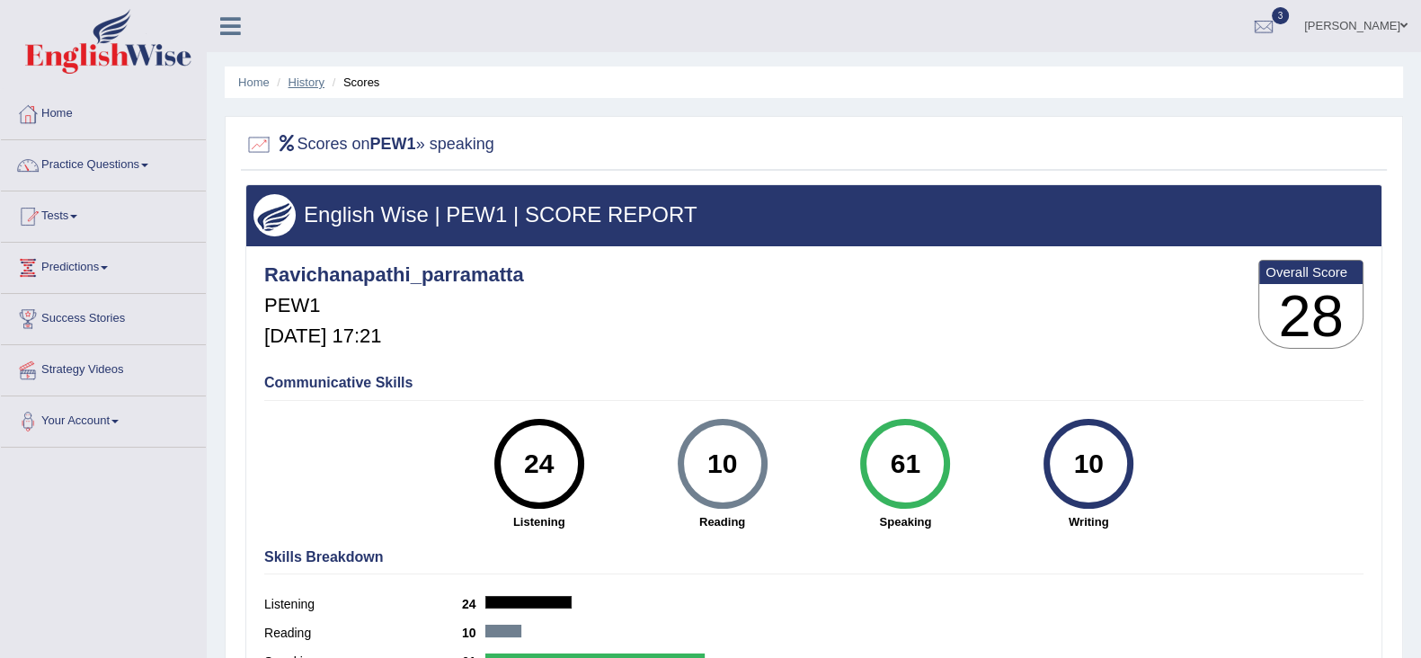
click at [297, 81] on link "History" at bounding box center [307, 82] width 36 height 13
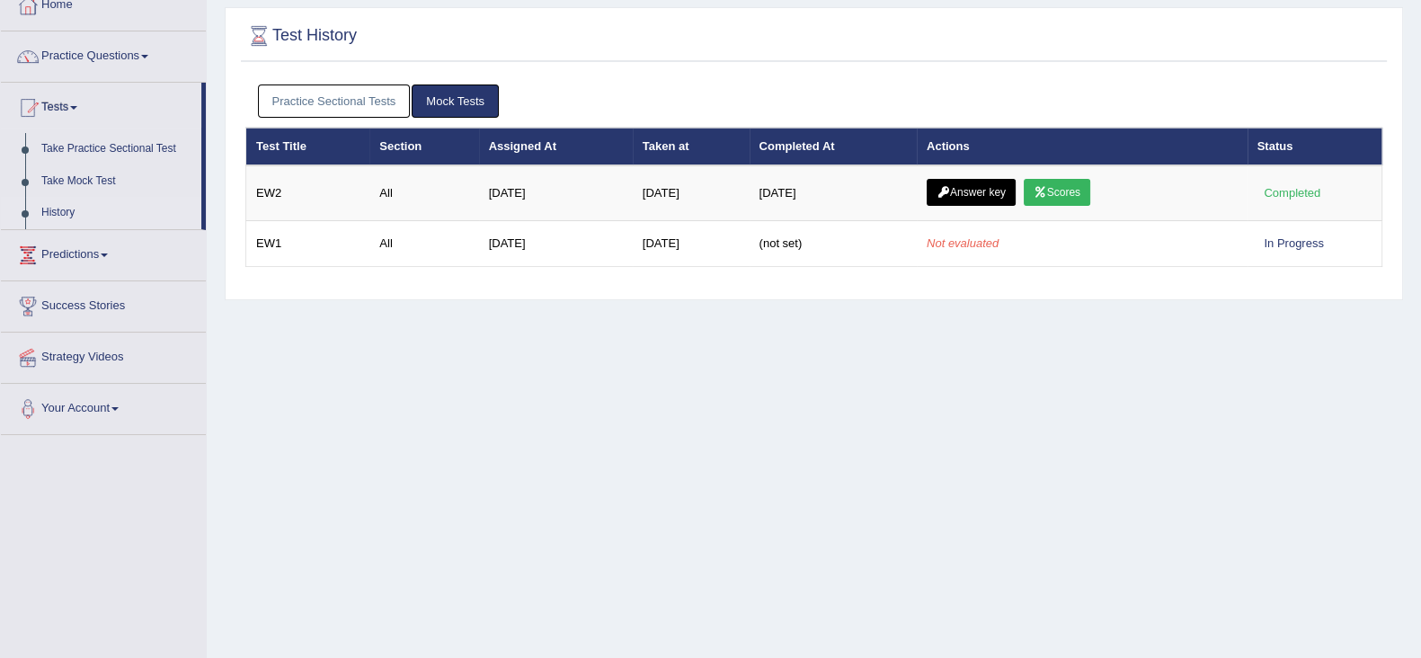
scroll to position [111, 0]
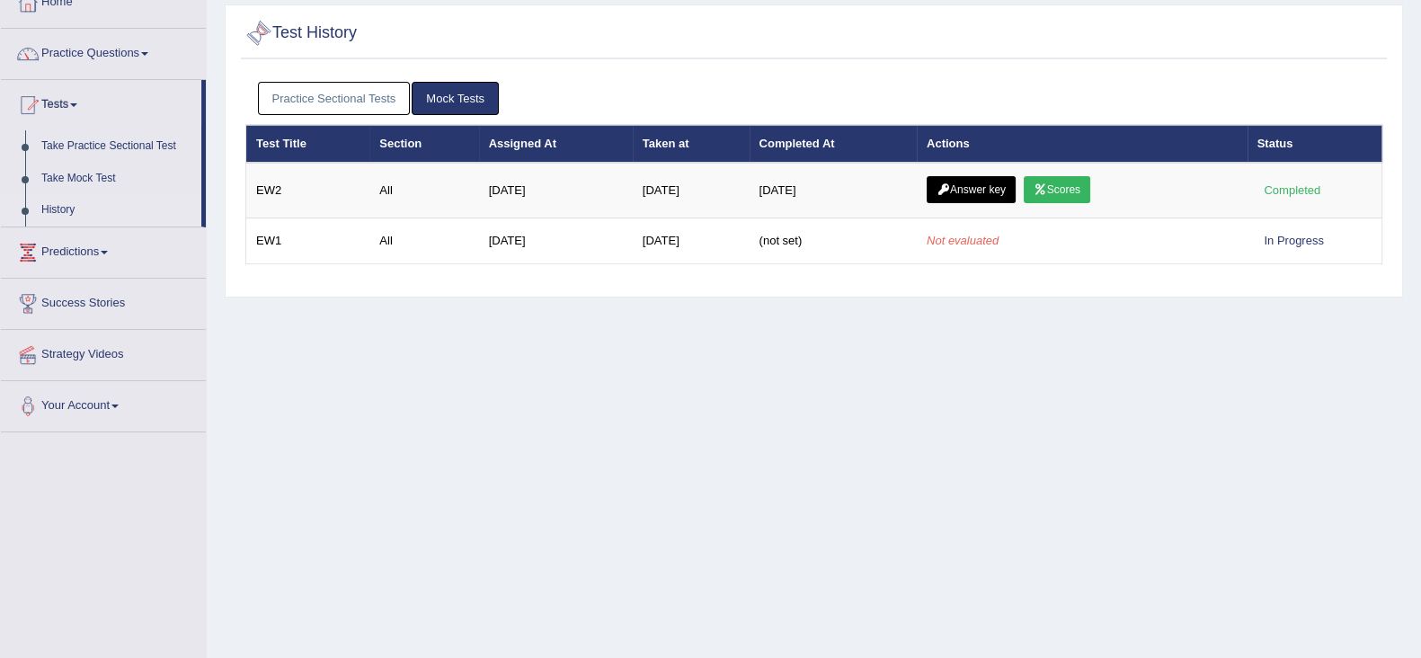
click at [316, 82] on link "Practice Sectional Tests" at bounding box center [334, 98] width 153 height 33
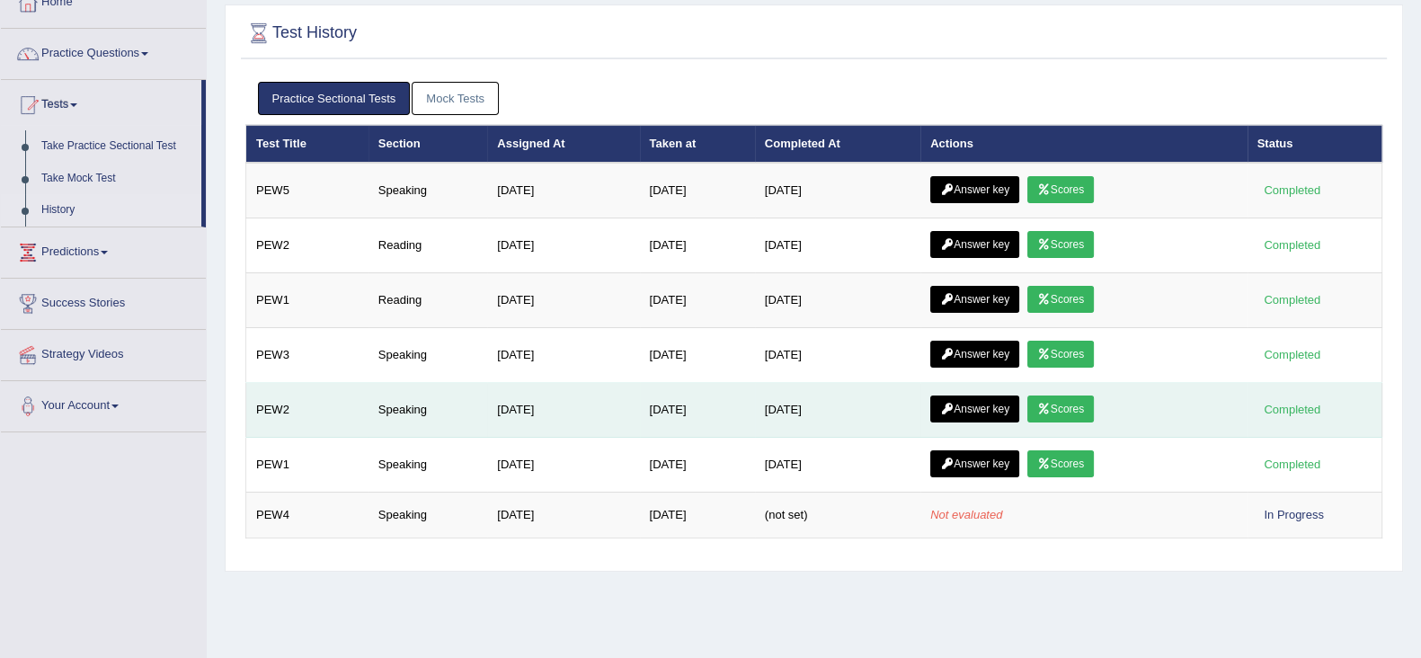
click at [1066, 396] on link "Scores" at bounding box center [1060, 409] width 67 height 27
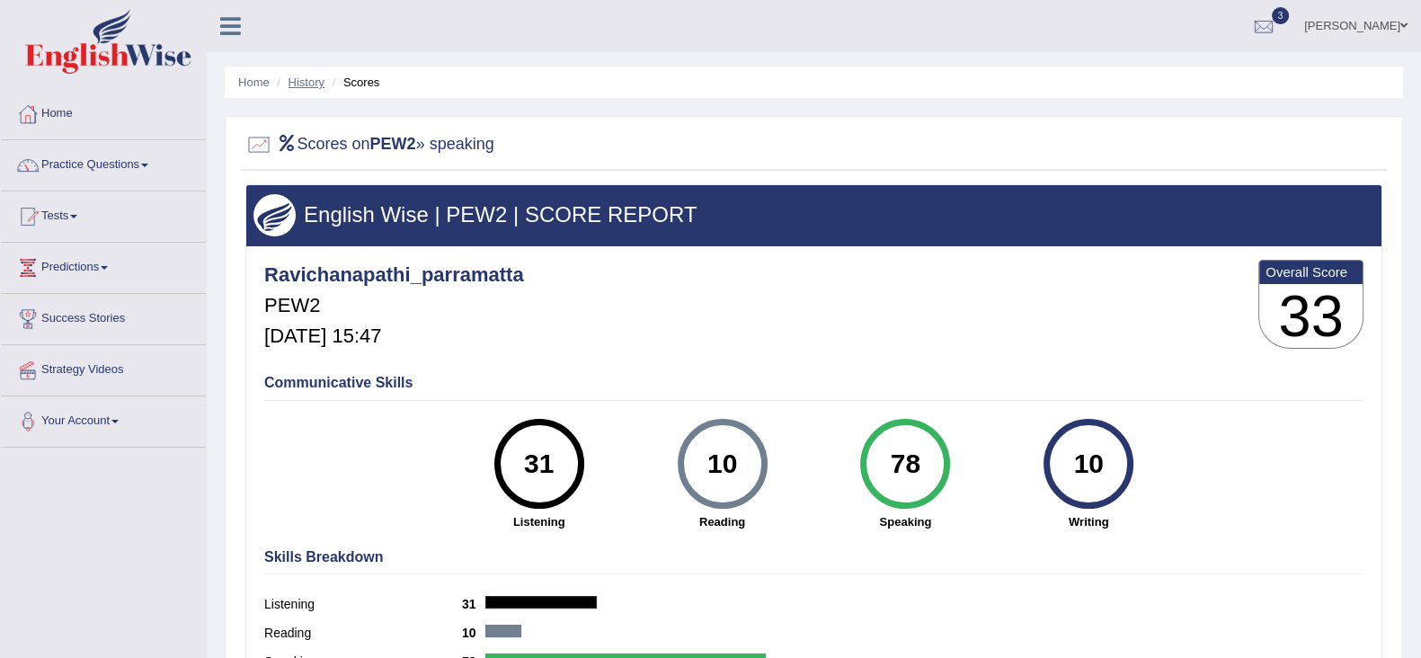
click at [303, 82] on link "History" at bounding box center [307, 82] width 36 height 13
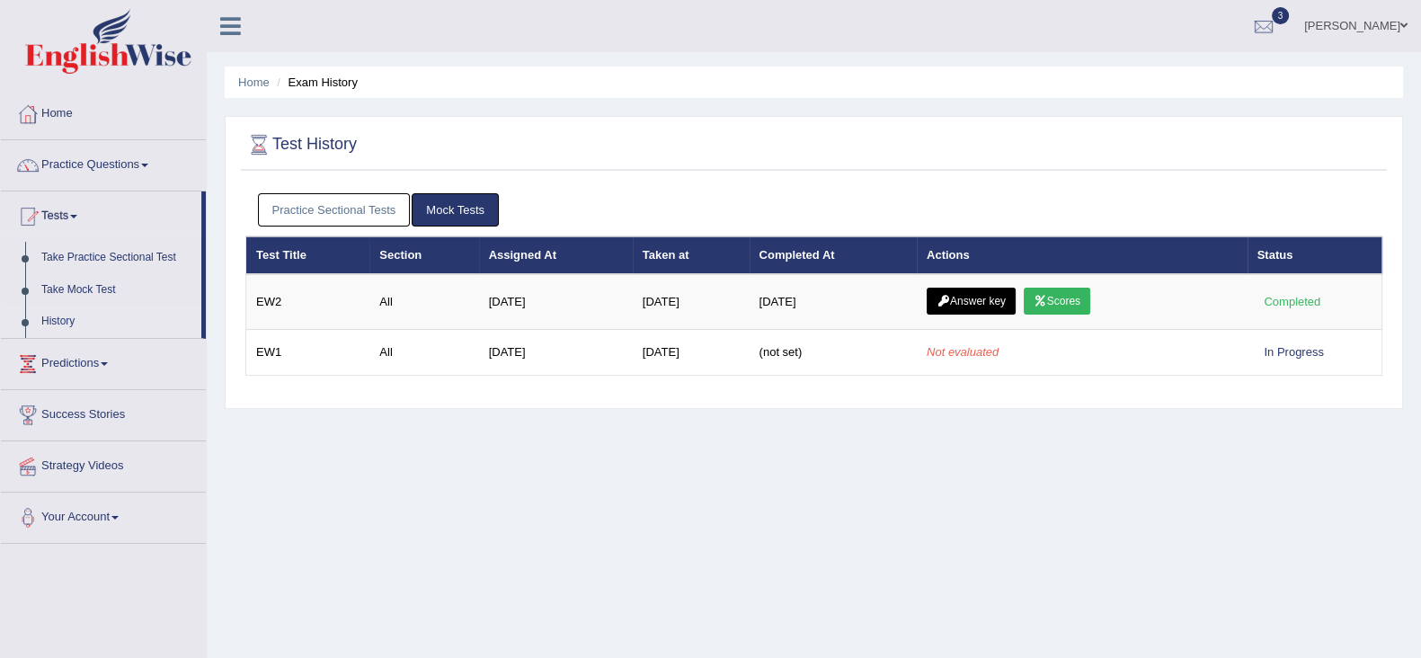
click at [271, 200] on link "Practice Sectional Tests" at bounding box center [334, 209] width 153 height 33
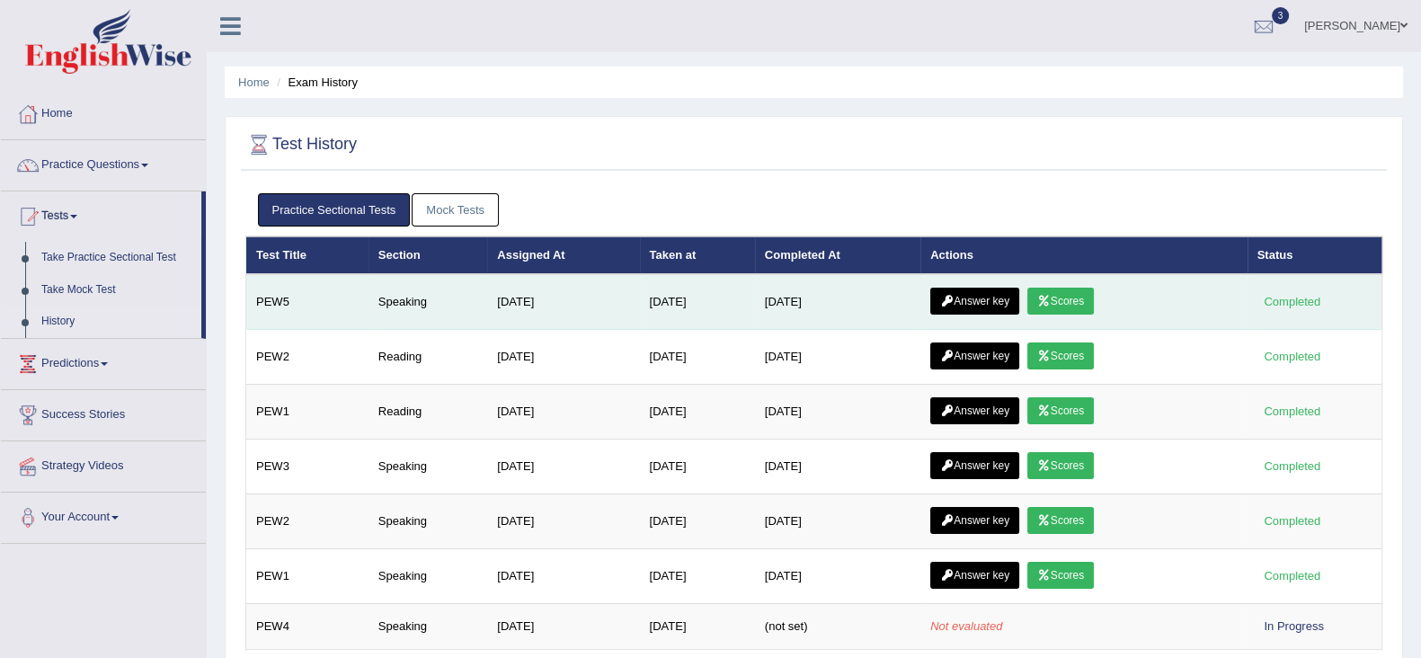
click at [1049, 308] on link "Scores" at bounding box center [1060, 301] width 67 height 27
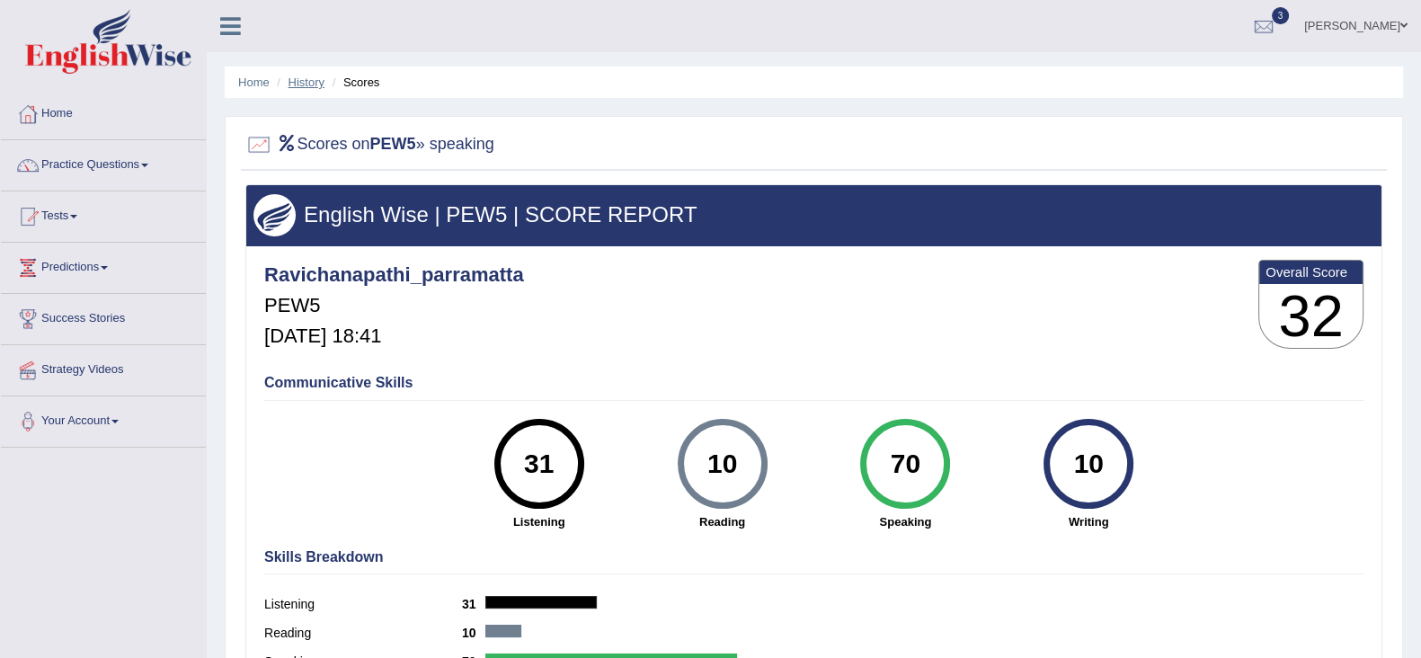
click at [299, 85] on link "History" at bounding box center [307, 82] width 36 height 13
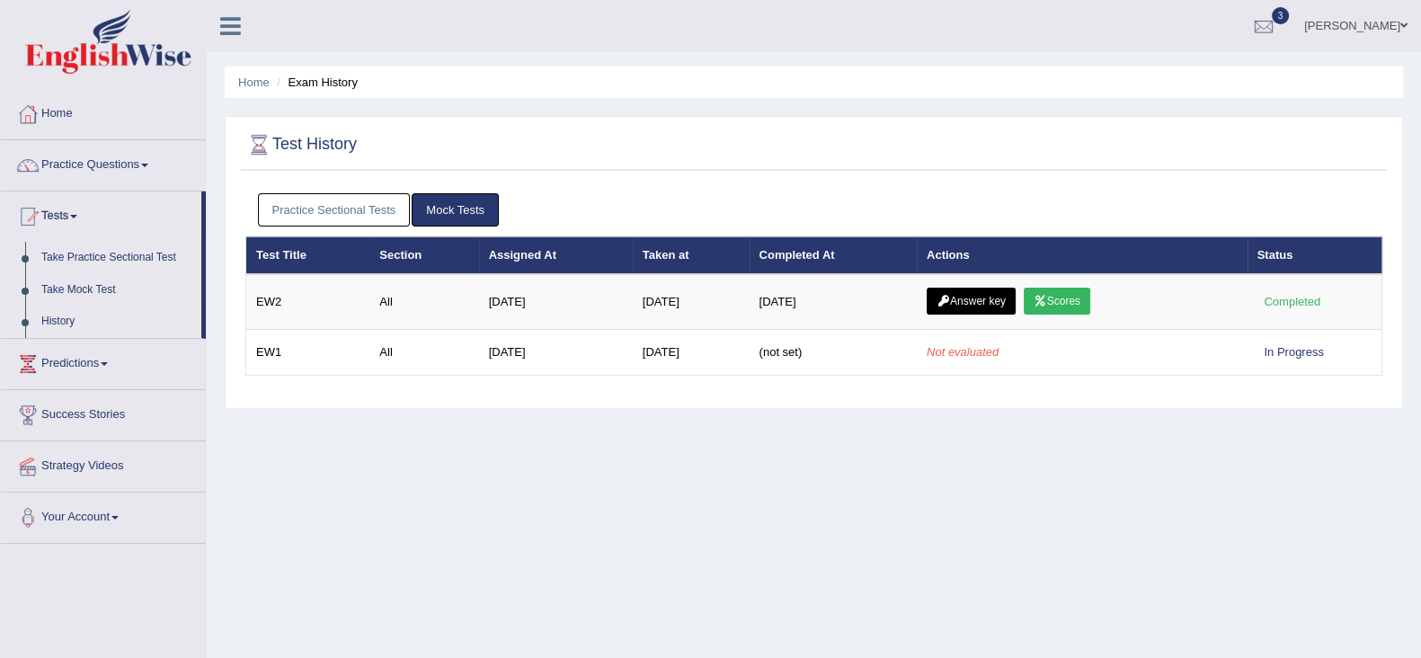
click at [349, 209] on link "Practice Sectional Tests" at bounding box center [334, 209] width 153 height 33
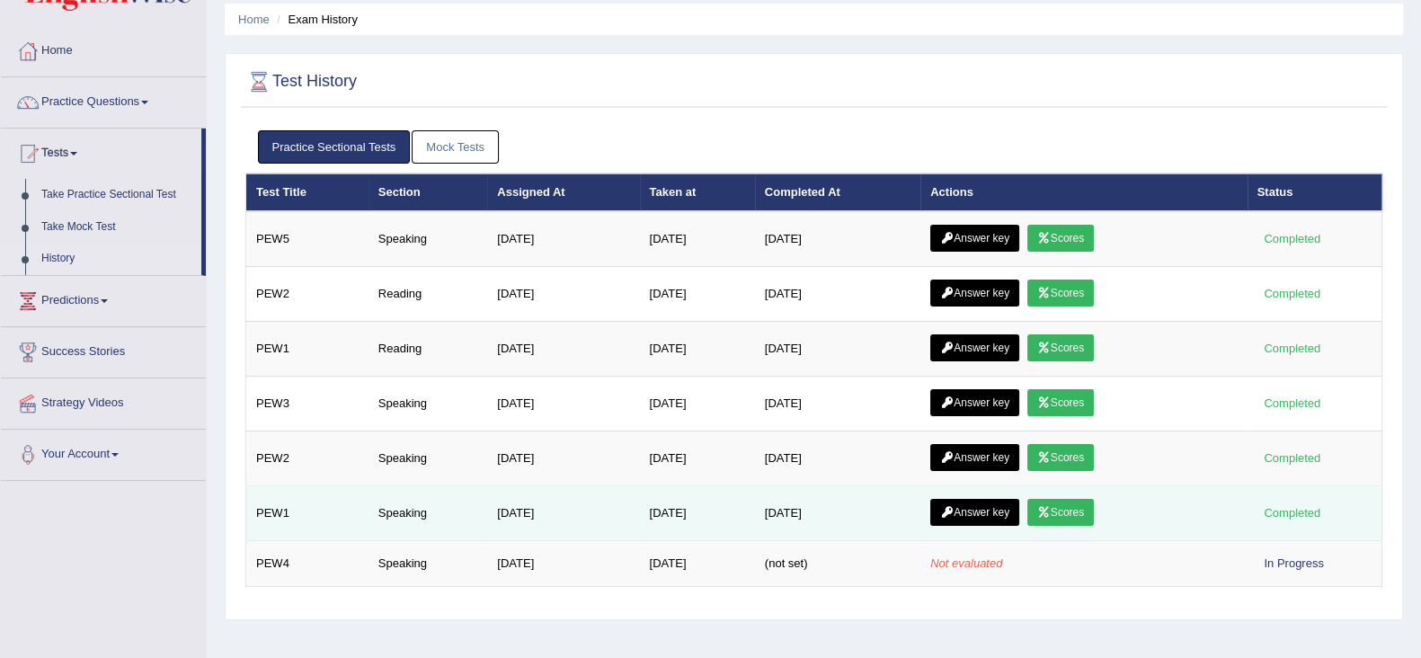
scroll to position [111, 0]
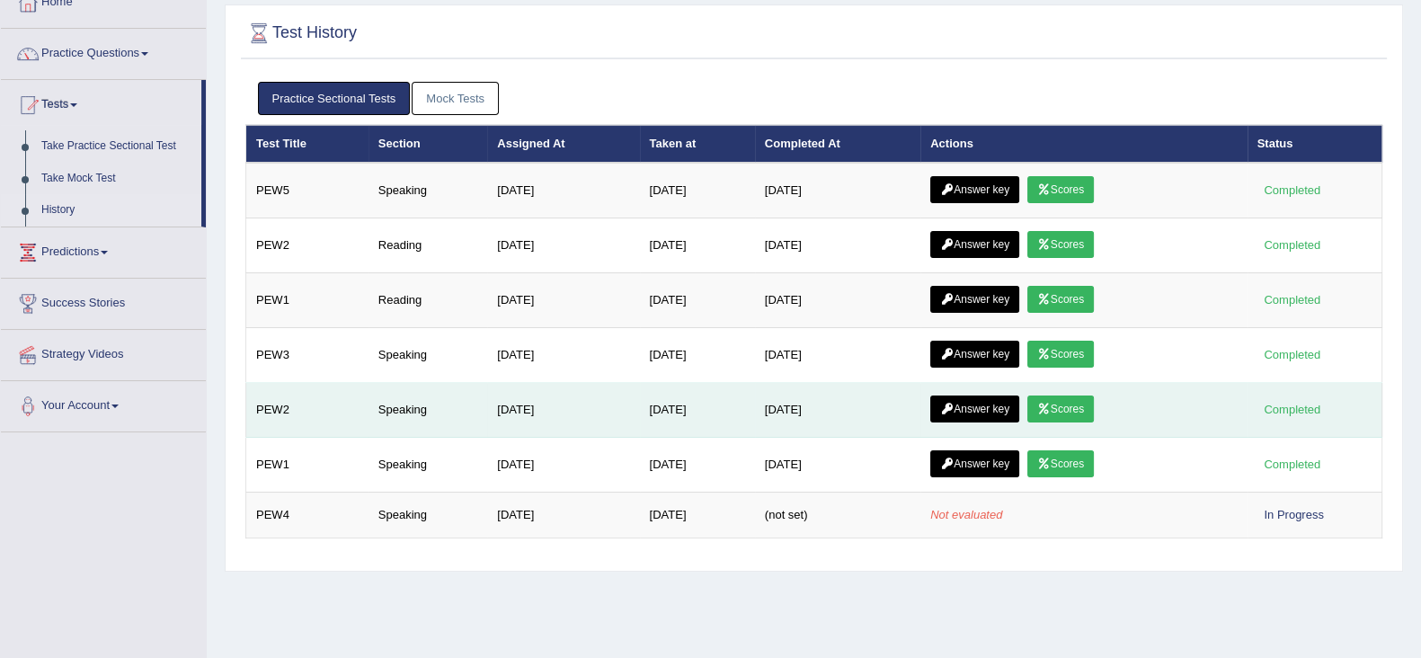
click at [1081, 403] on link "Scores" at bounding box center [1060, 409] width 67 height 27
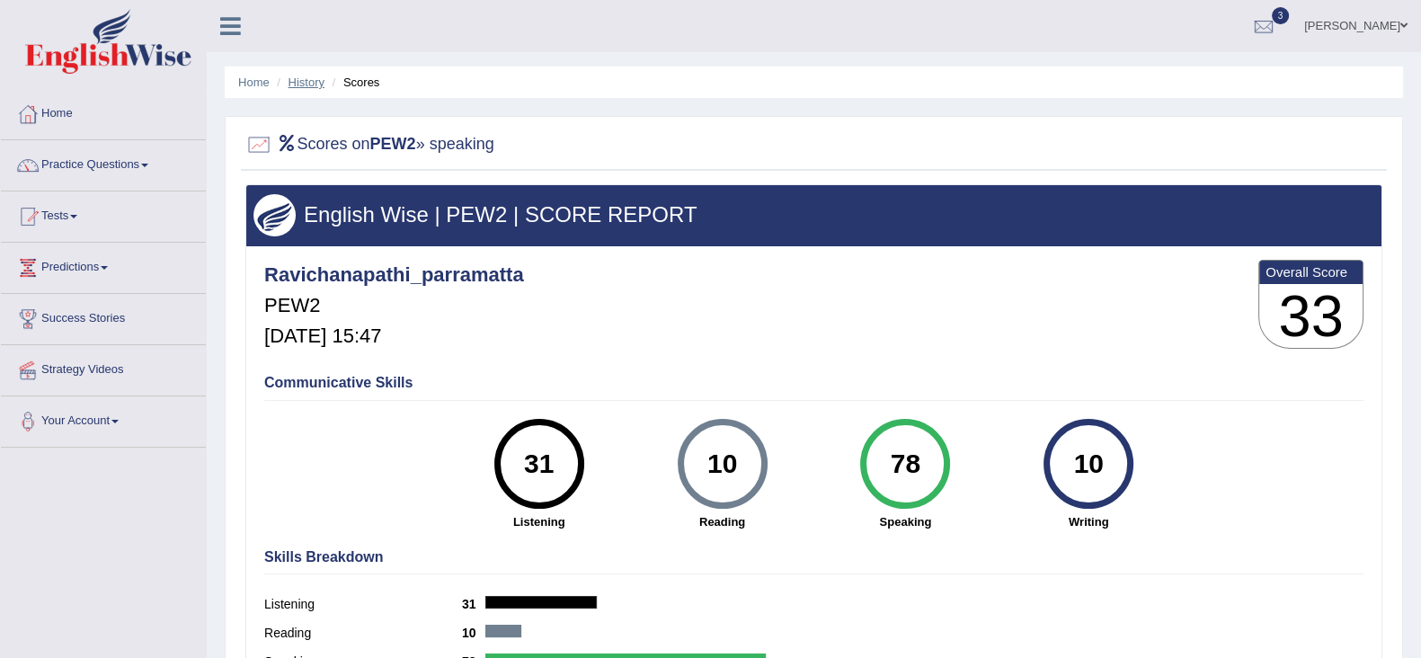
click at [290, 81] on link "History" at bounding box center [307, 82] width 36 height 13
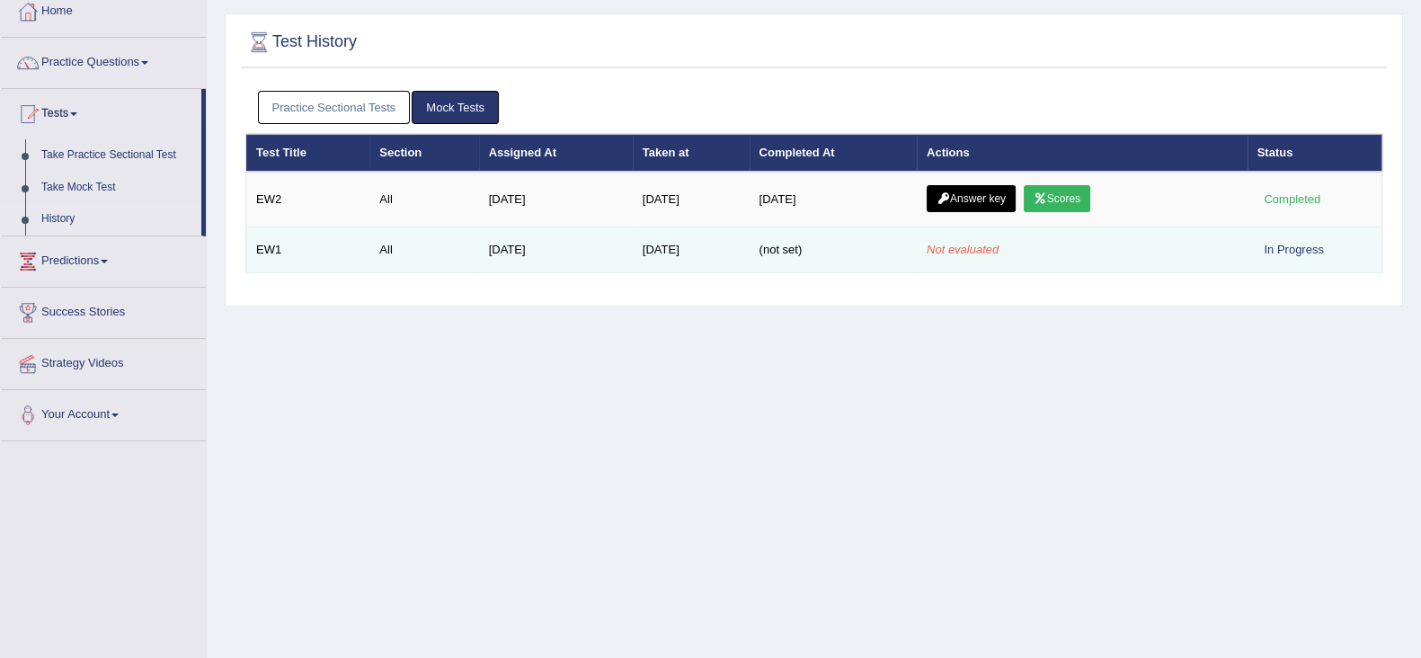
scroll to position [111, 0]
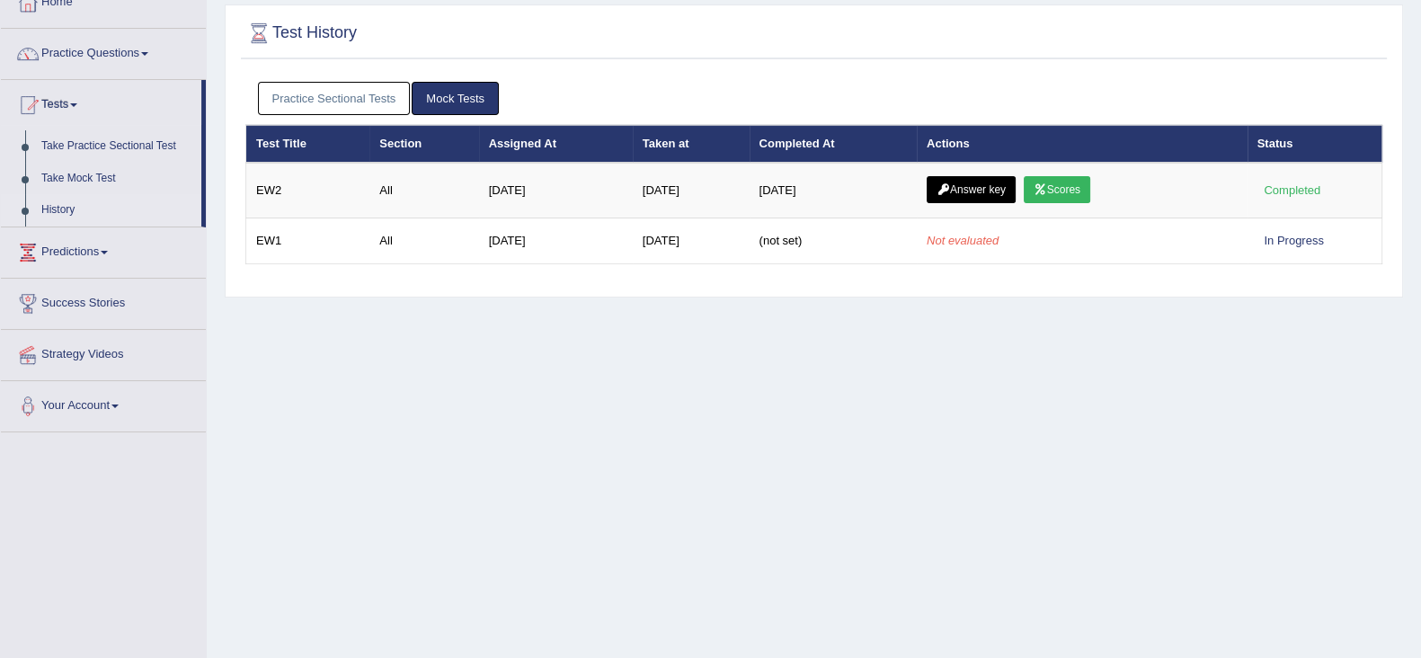
click at [350, 105] on link "Practice Sectional Tests" at bounding box center [334, 98] width 153 height 33
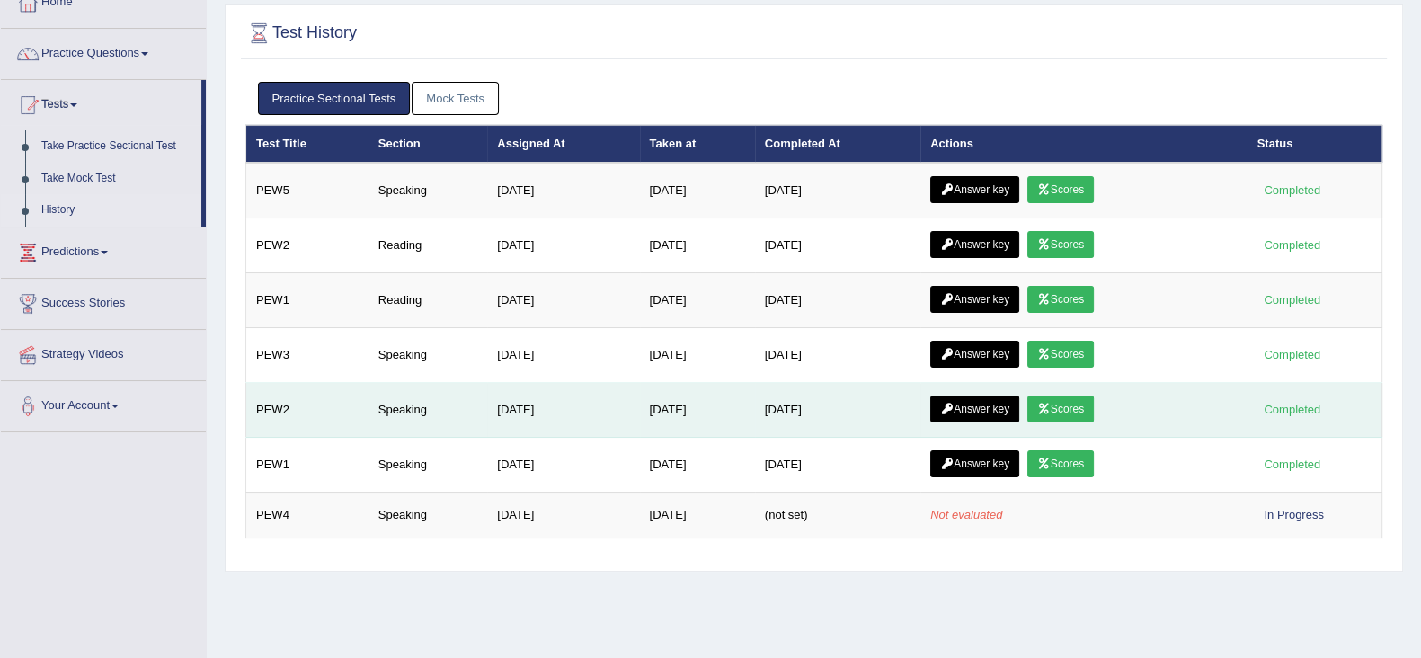
click at [983, 409] on link "Answer key" at bounding box center [974, 409] width 89 height 27
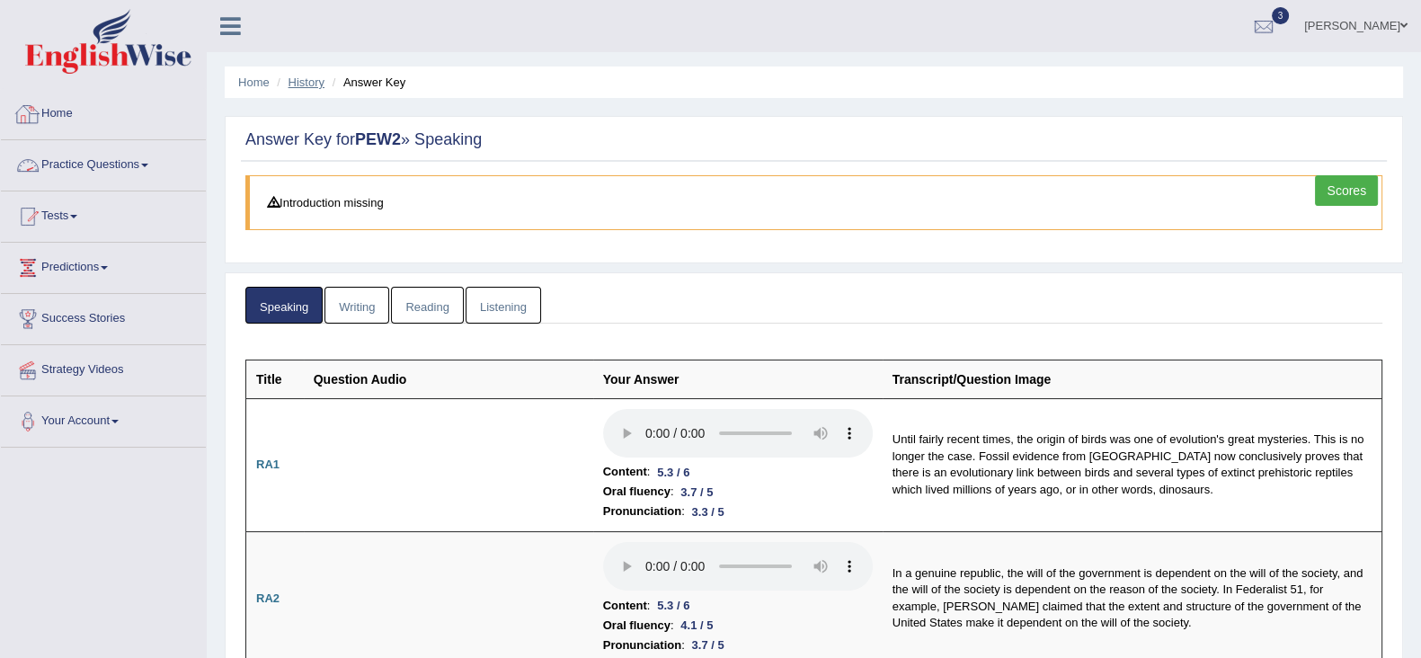
click at [306, 76] on link "History" at bounding box center [307, 82] width 36 height 13
